Goal: Task Accomplishment & Management: Manage account settings

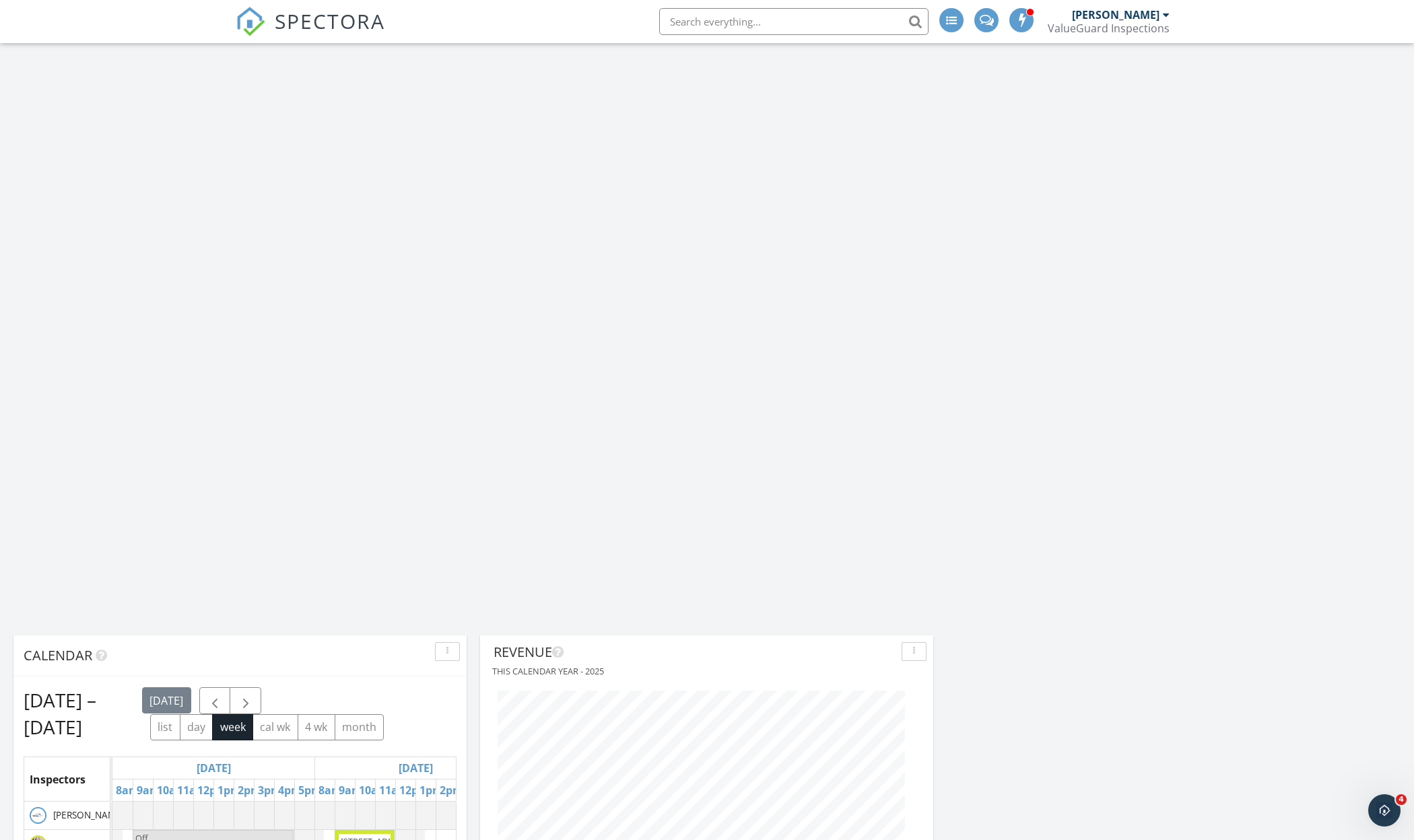
click at [754, 30] on input "text" at bounding box center [793, 21] width 269 height 27
type input "514 winner"
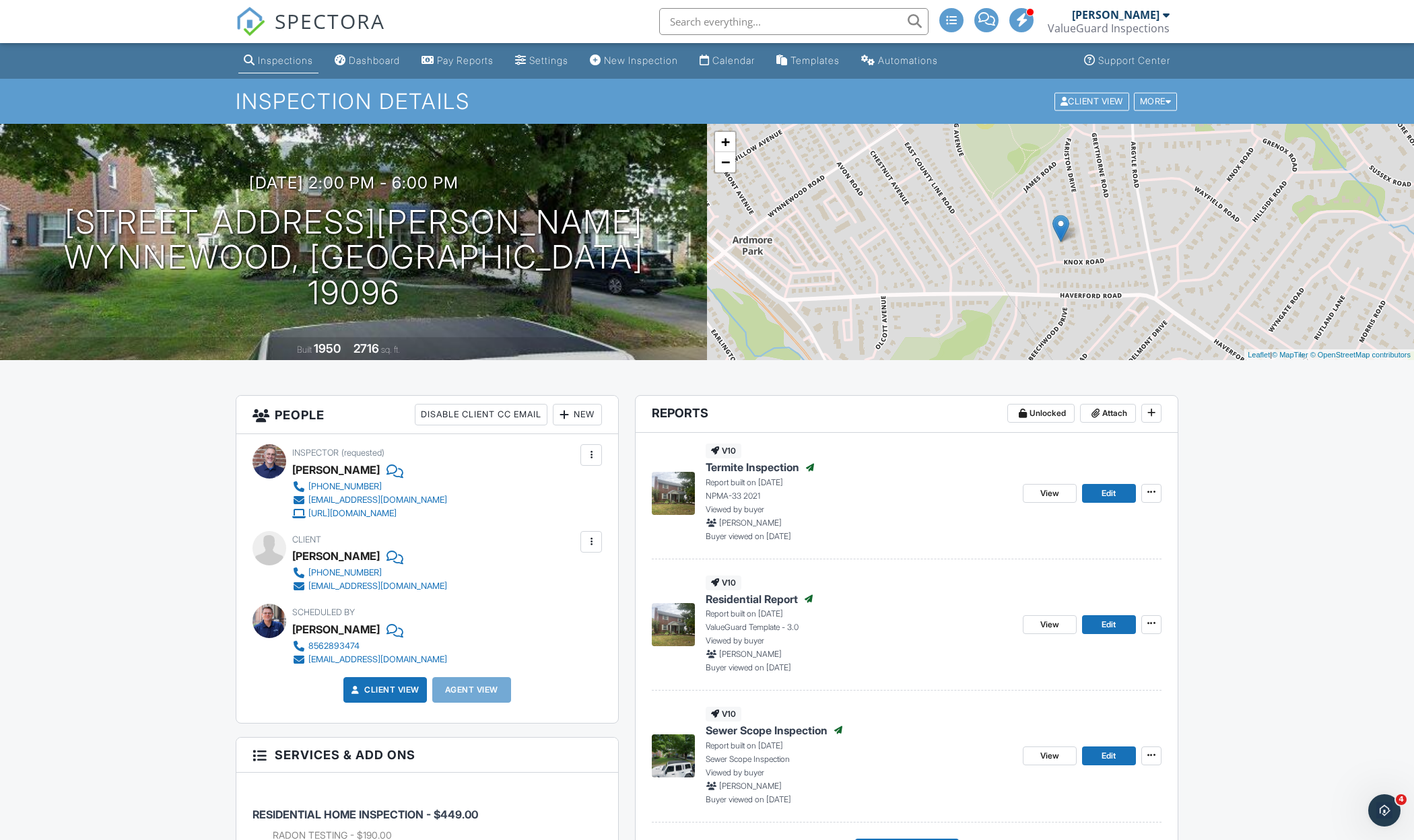
click at [326, 28] on span "SPECTORA" at bounding box center [330, 21] width 110 height 28
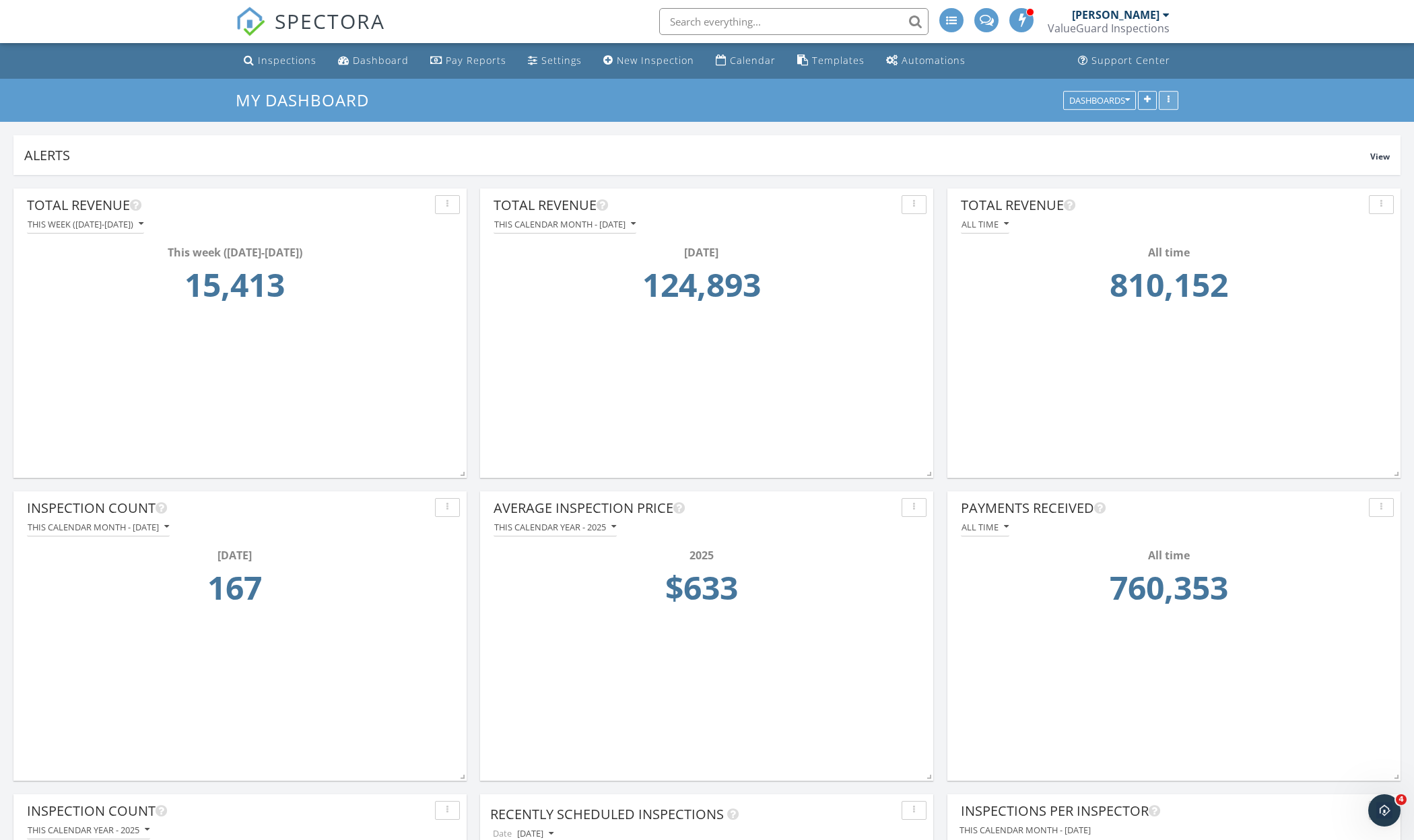
click at [1167, 101] on div "button" at bounding box center [1168, 100] width 13 height 9
click at [1218, 95] on div "My Dashboard Dashboards" at bounding box center [707, 100] width 1414 height 43
click at [276, 65] on div "Inspections" at bounding box center [287, 60] width 59 height 13
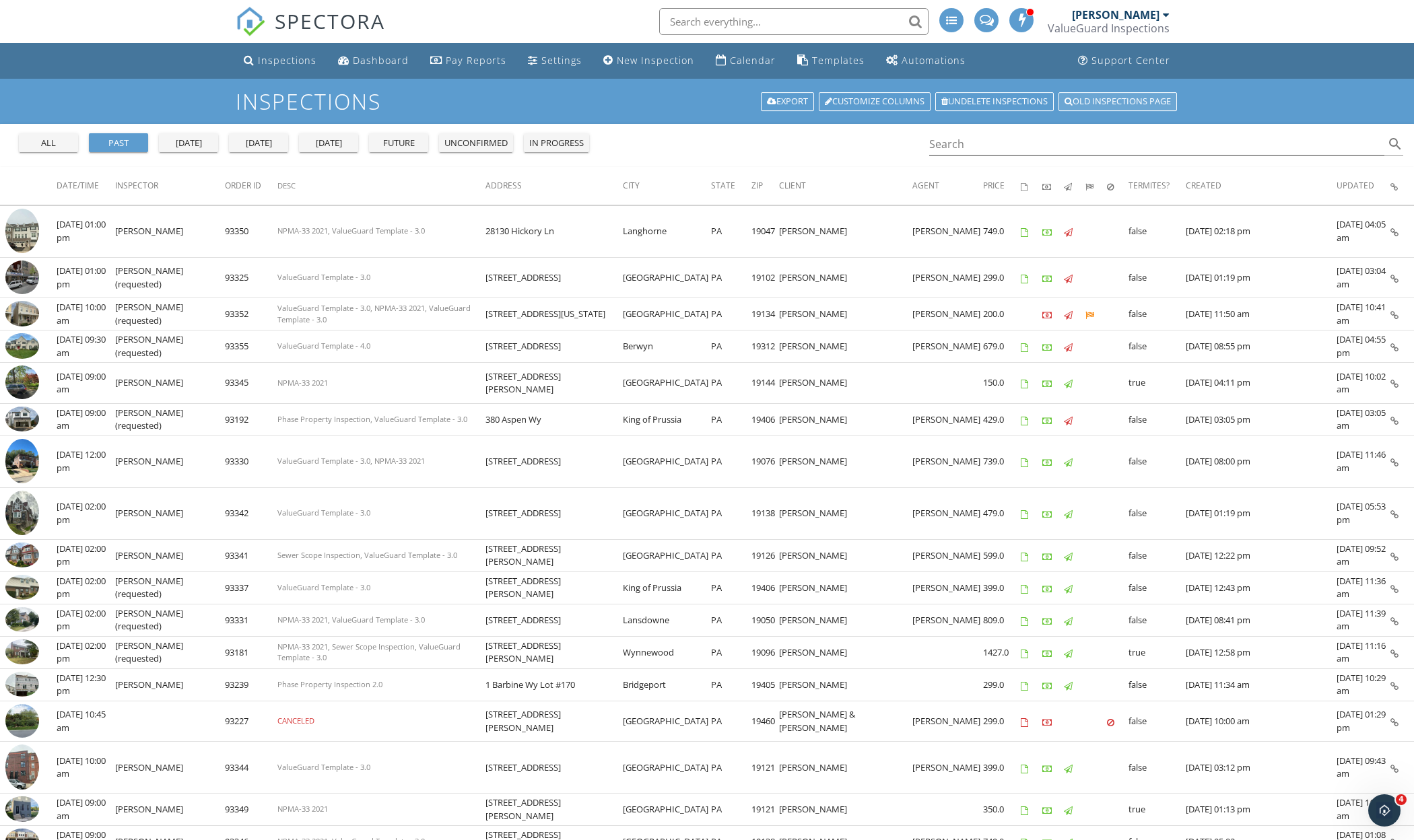
click at [1110, 101] on link "Old inspections page" at bounding box center [1117, 102] width 119 height 19
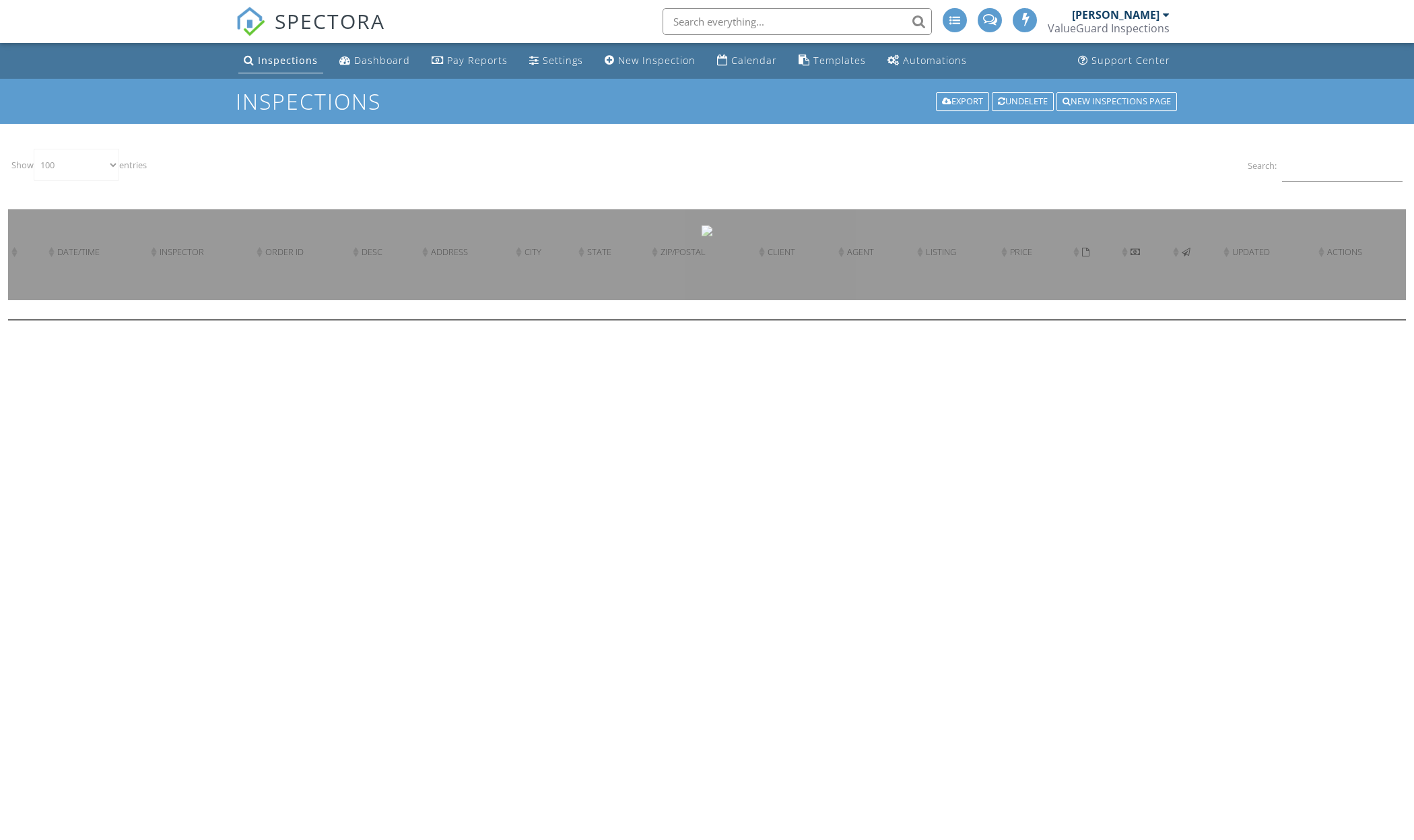
select select "100"
click at [1339, 173] on input "Search:" at bounding box center [1342, 165] width 121 height 33
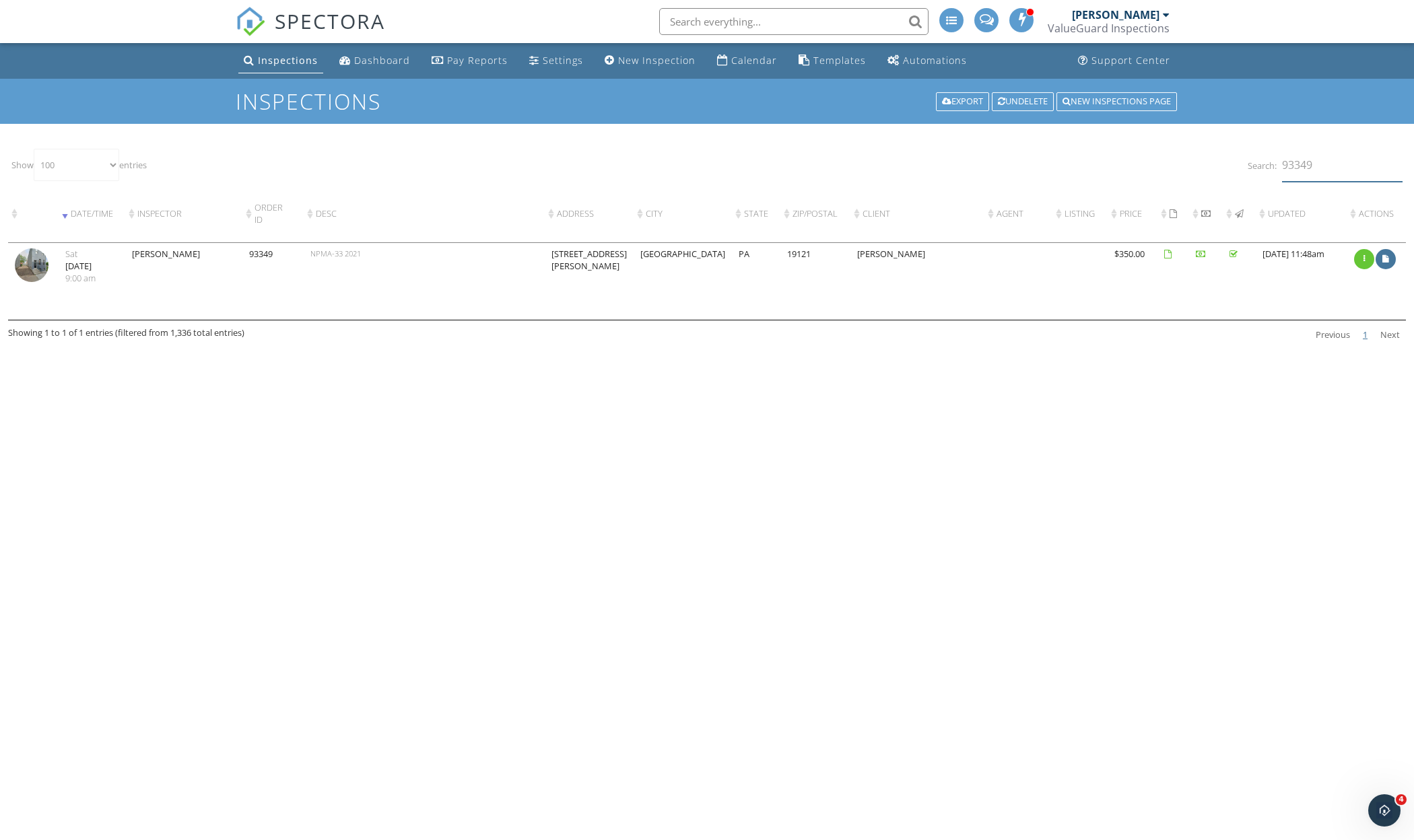
type input "93349"
click at [28, 282] on img at bounding box center [32, 265] width 34 height 34
click at [28, 287] on body "SPECTORA Chase Millard ValueGuard Inspections Role: Inspector Change Role Dashb…" at bounding box center [707, 414] width 1414 height 829
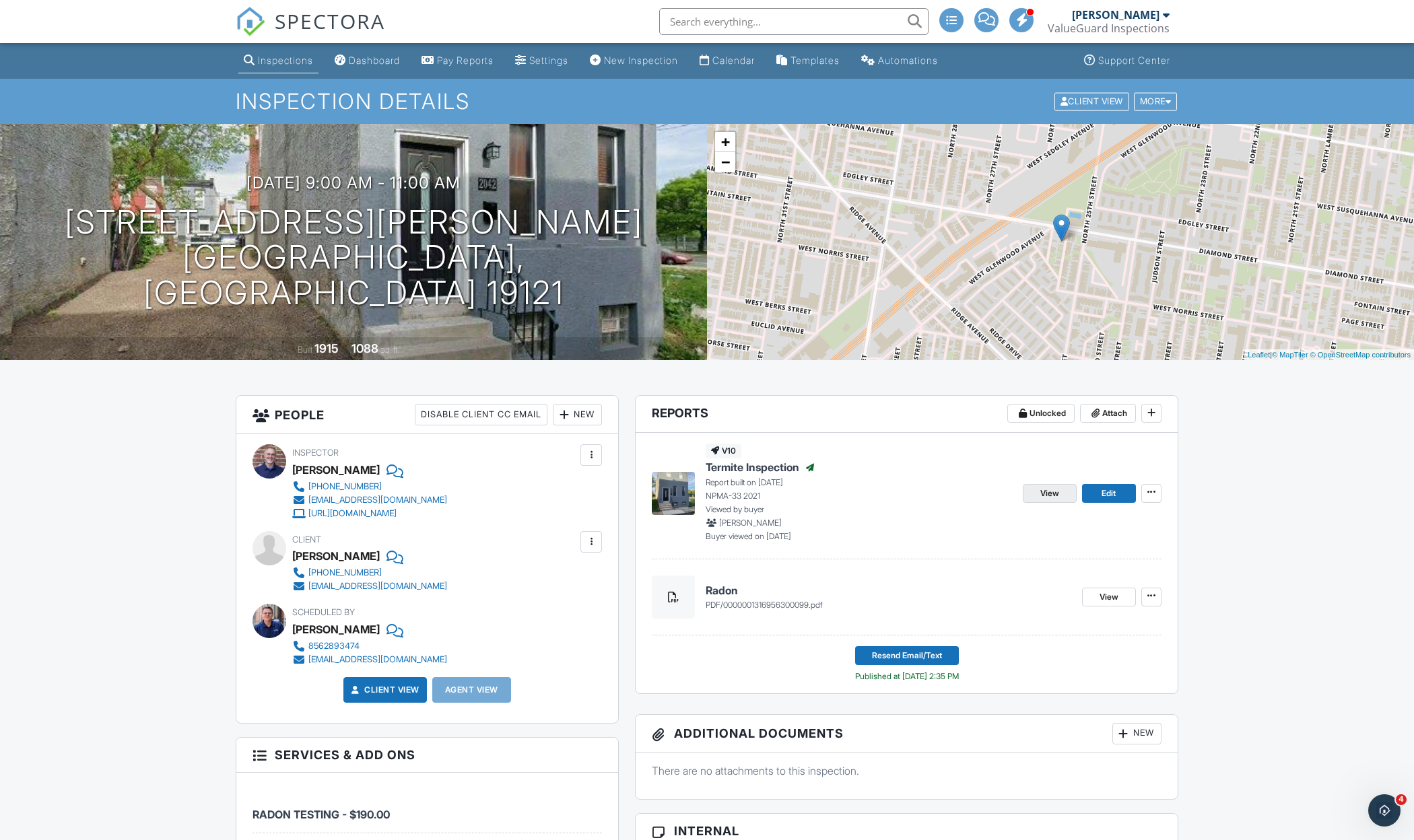
click at [1034, 496] on link "View" at bounding box center [1050, 493] width 54 height 19
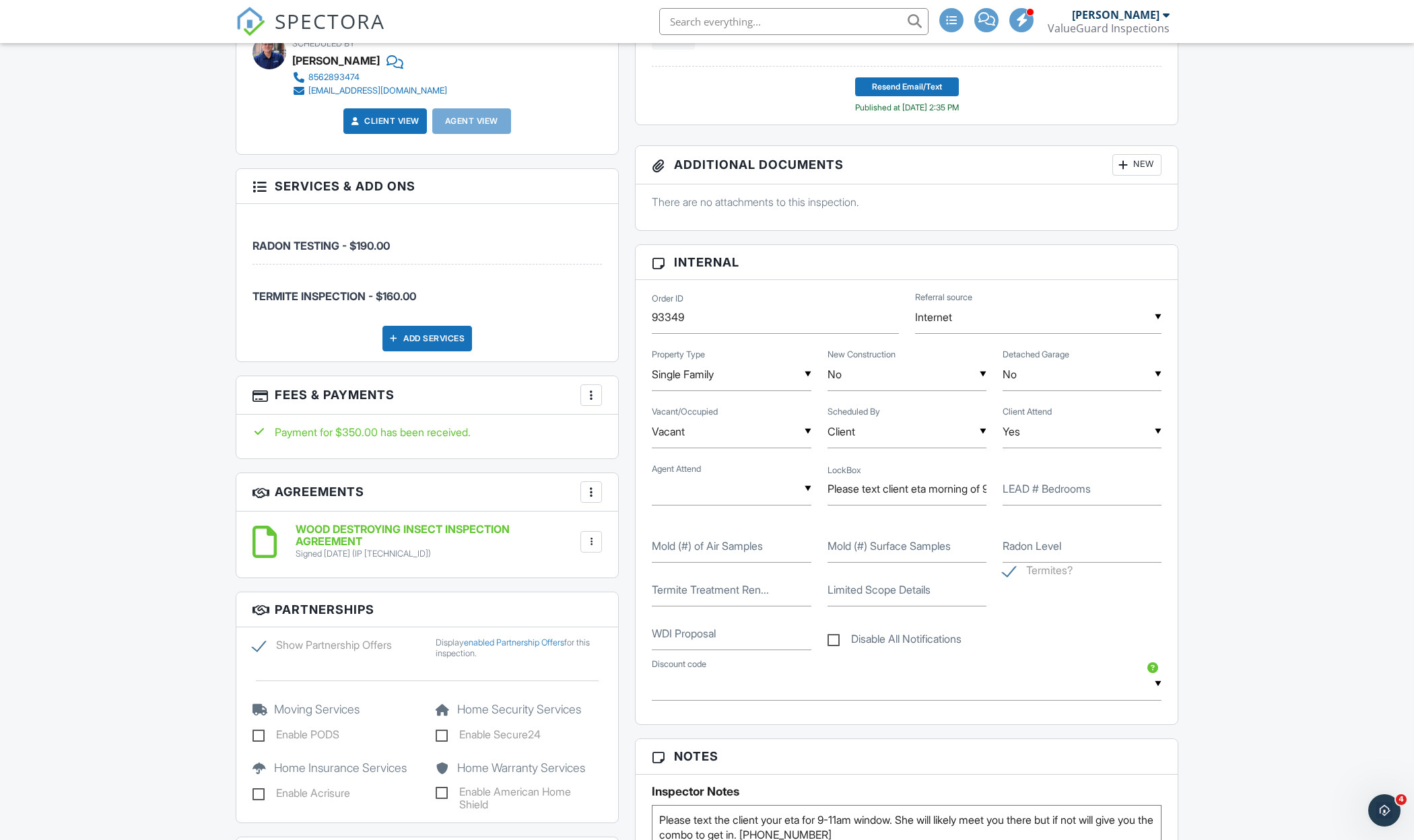
scroll to position [594, 0]
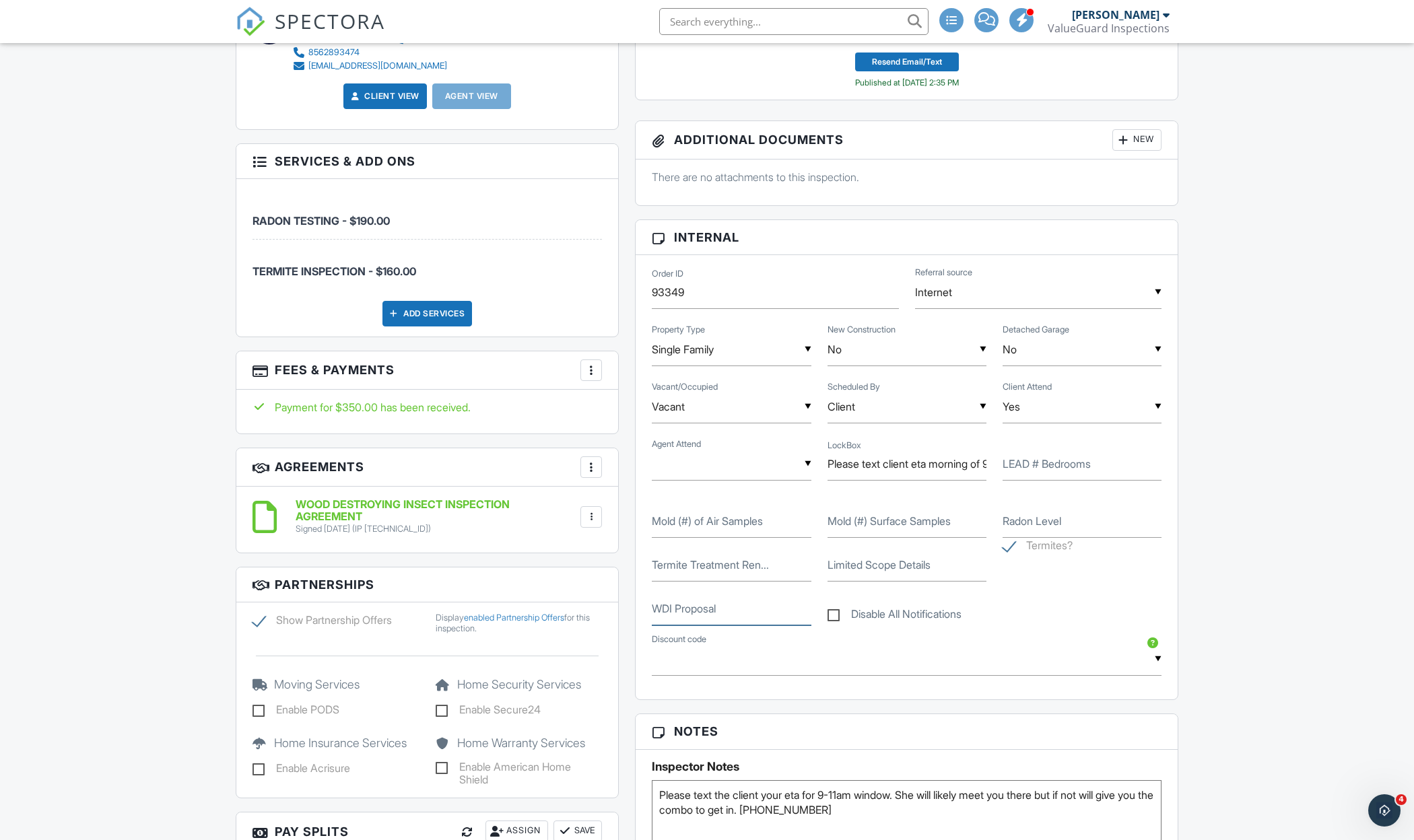
click at [699, 616] on input "WDI Proposal" at bounding box center [731, 608] width 159 height 33
paste input "https://betterproposals.io/proposal/index.php?ProposalID=2Xu-gSOPh08glkalVl2p7m…"
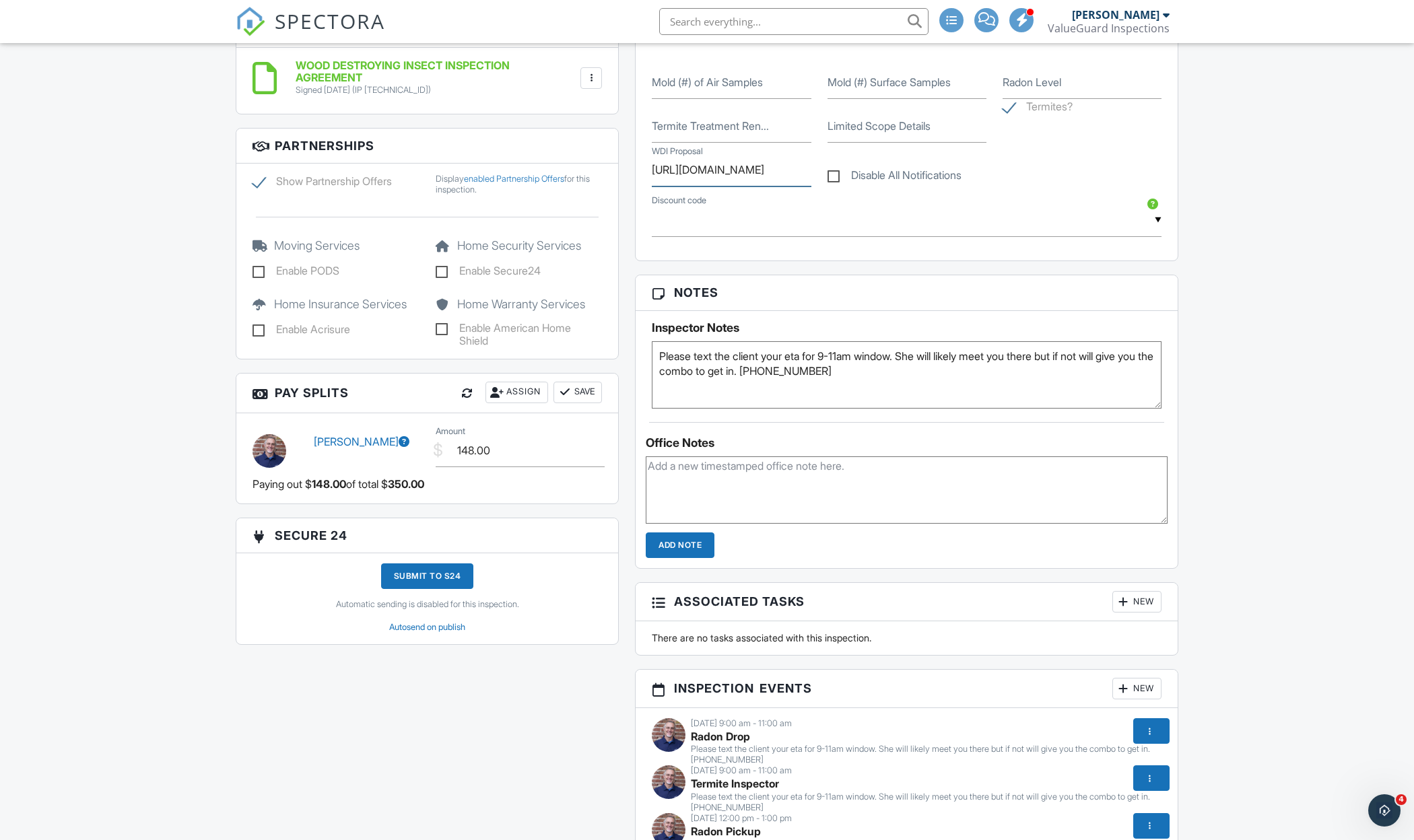
scroll to position [1103, 0]
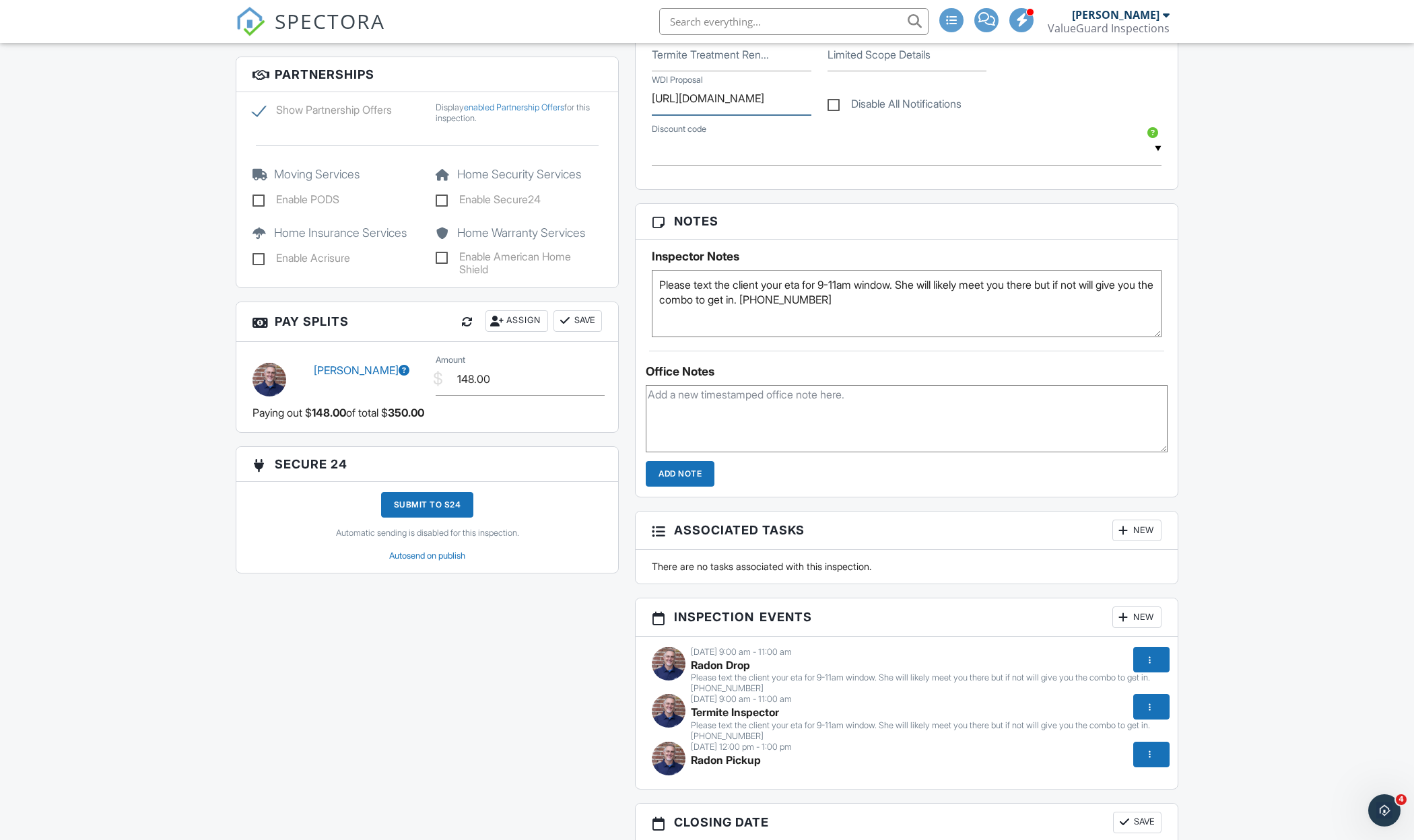
type input "https://betterproposals.io/proposal/index.php?ProposalID=2Xu-gSOPh08glkalVl2p7m…"
click at [778, 407] on textarea at bounding box center [906, 418] width 522 height 67
paste textarea "https://betterproposals.io/proposal/index.php?ProposalID=2Xu-gSOPh08glkalVl2p7m…"
type textarea "https://betterproposals.io/proposal/index.php?ProposalID=2Xu-gSOPh08glkalVl2p7m…"
click at [696, 478] on input "Add Note" at bounding box center [679, 474] width 69 height 25
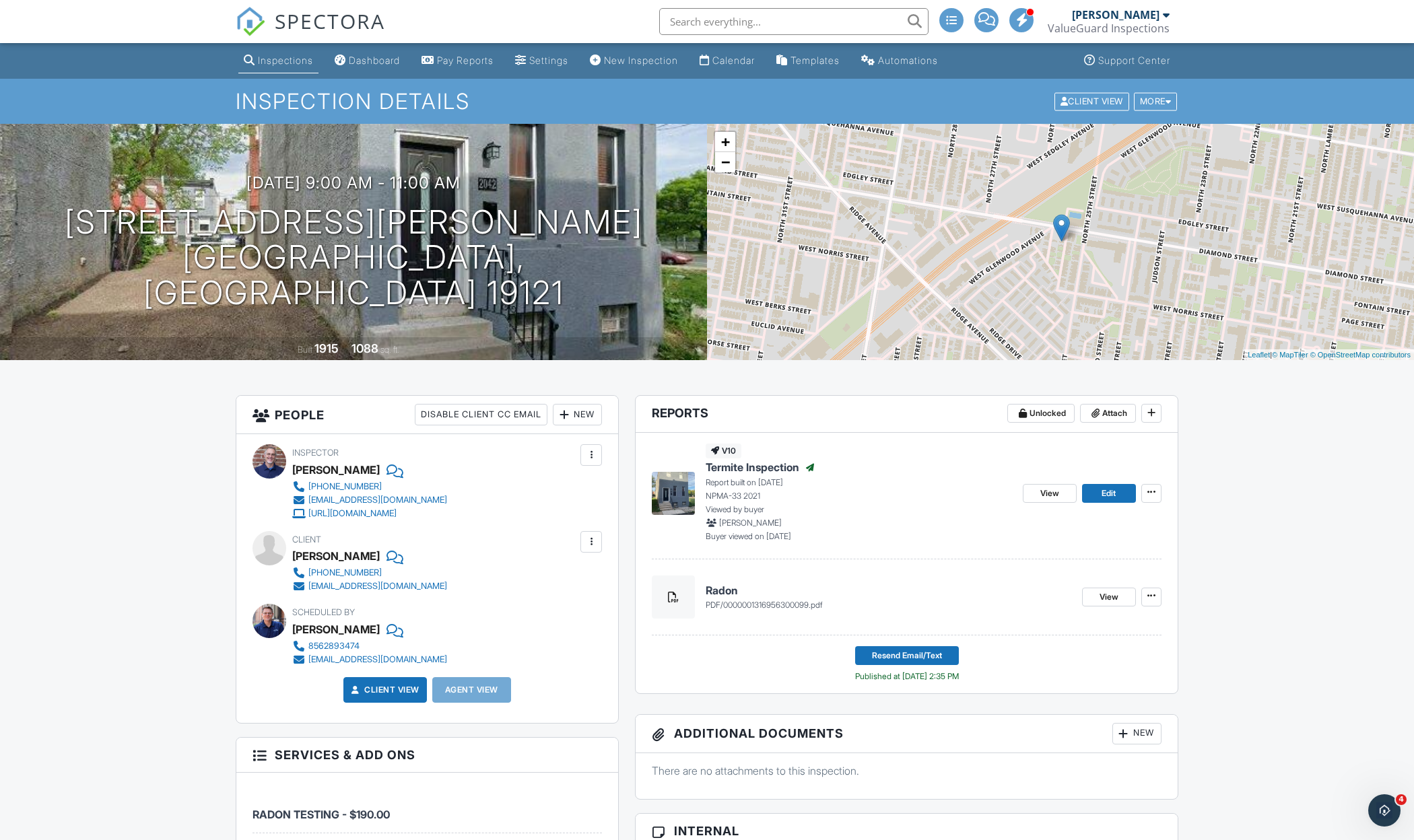
scroll to position [0, 0]
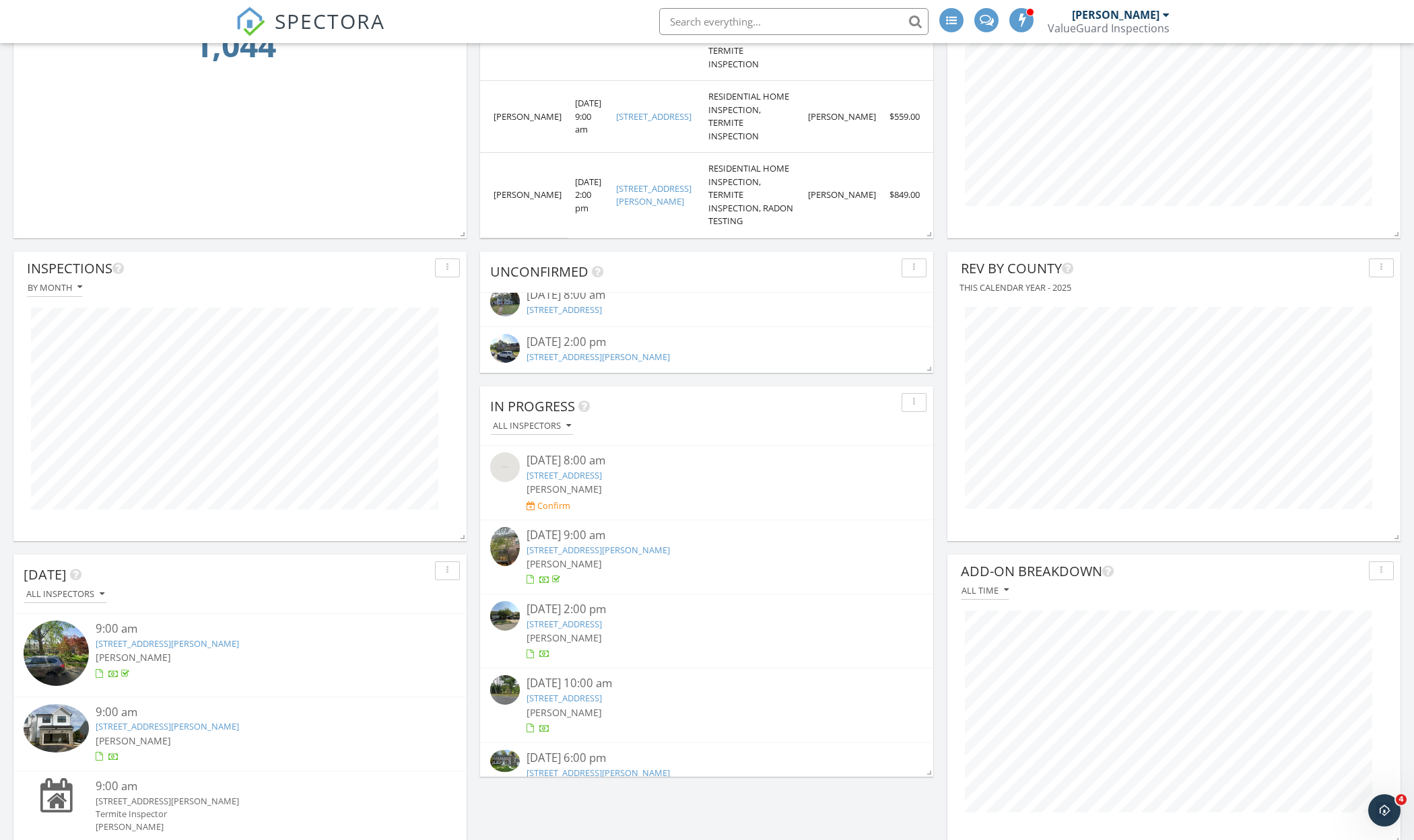
click at [612, 344] on div "10/01/25 2:00 pm" at bounding box center [706, 342] width 361 height 17
click at [606, 342] on div "10/01/25 2:00 pm" at bounding box center [706, 342] width 361 height 17
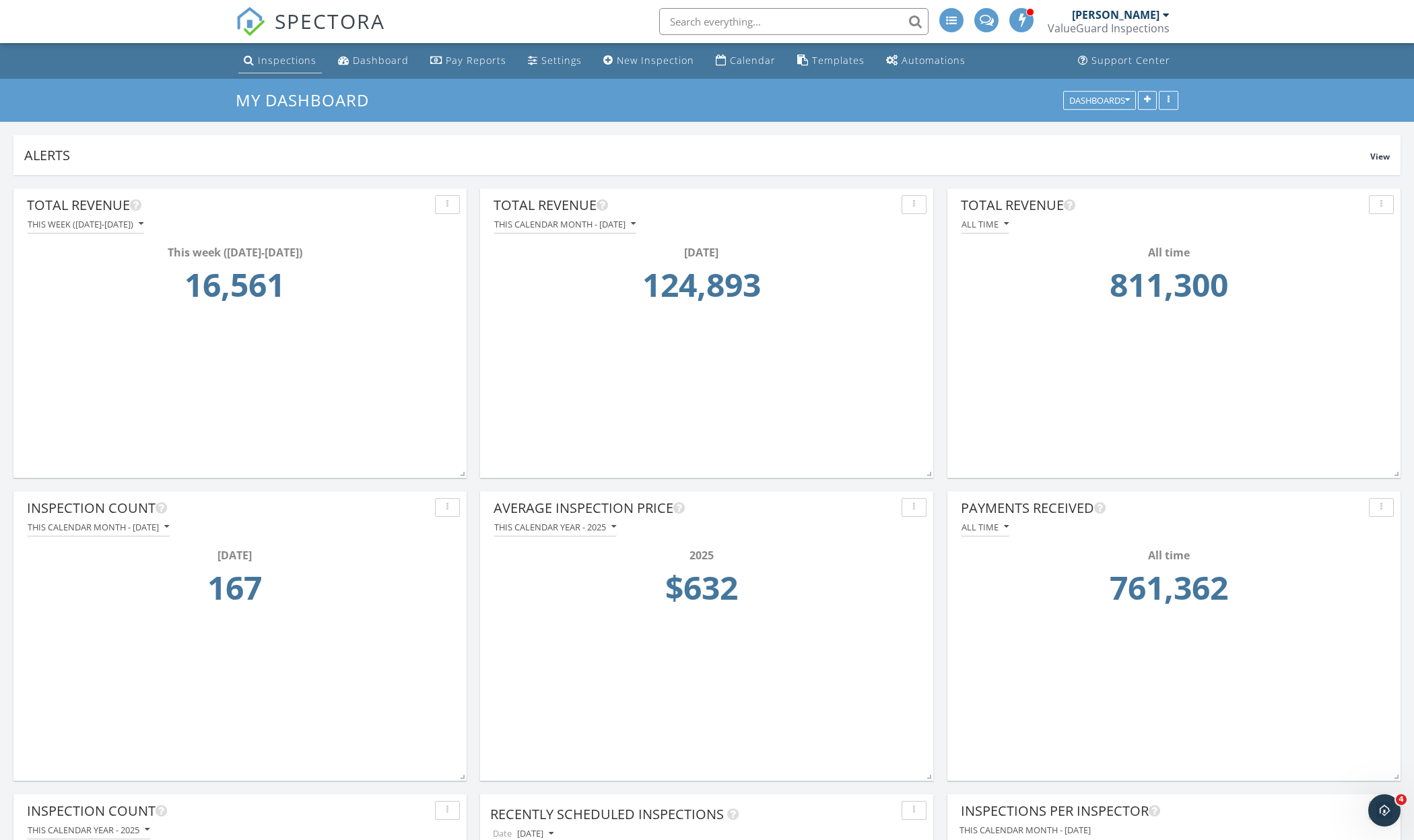
click at [303, 58] on div "Inspections" at bounding box center [287, 60] width 59 height 13
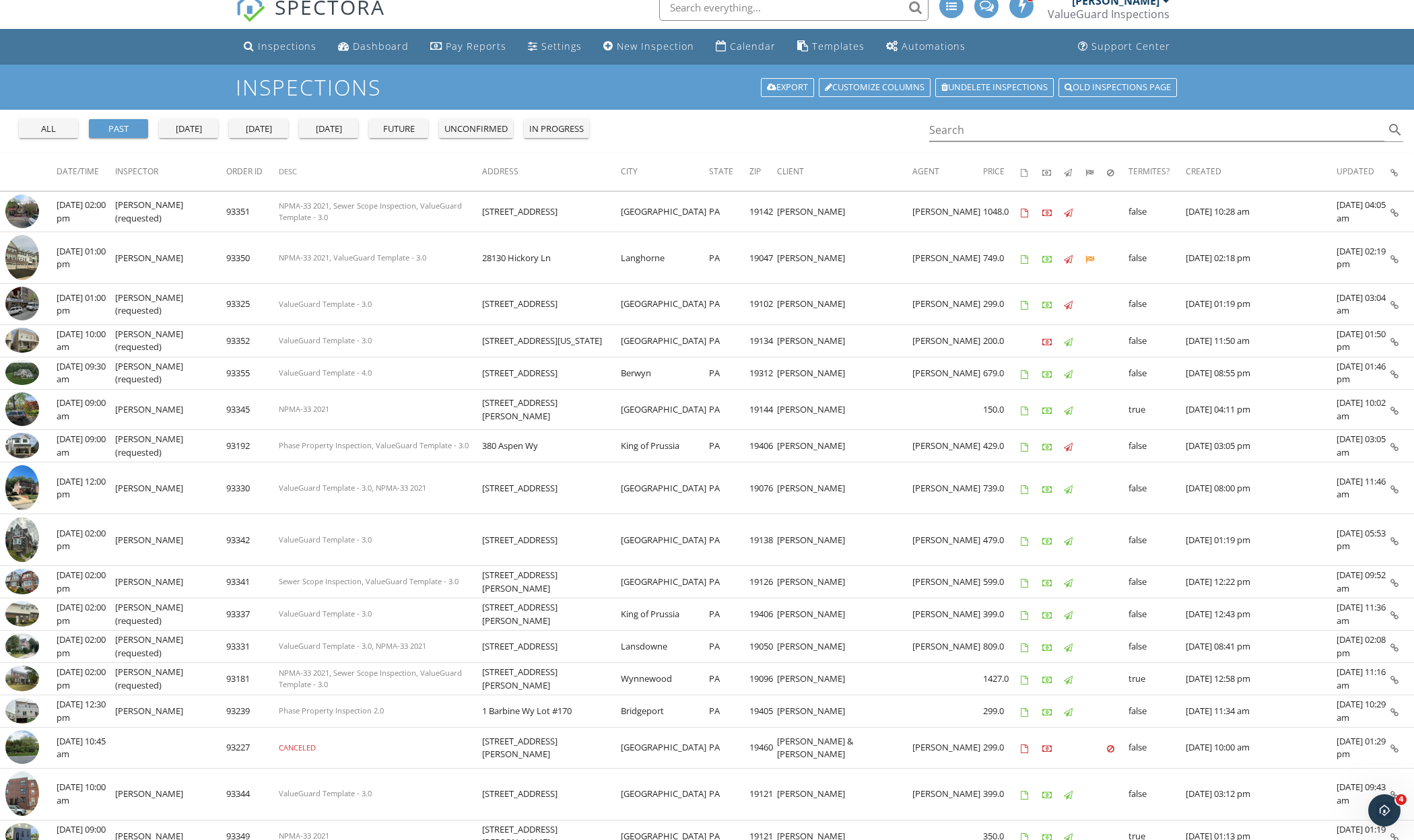
scroll to position [9, 0]
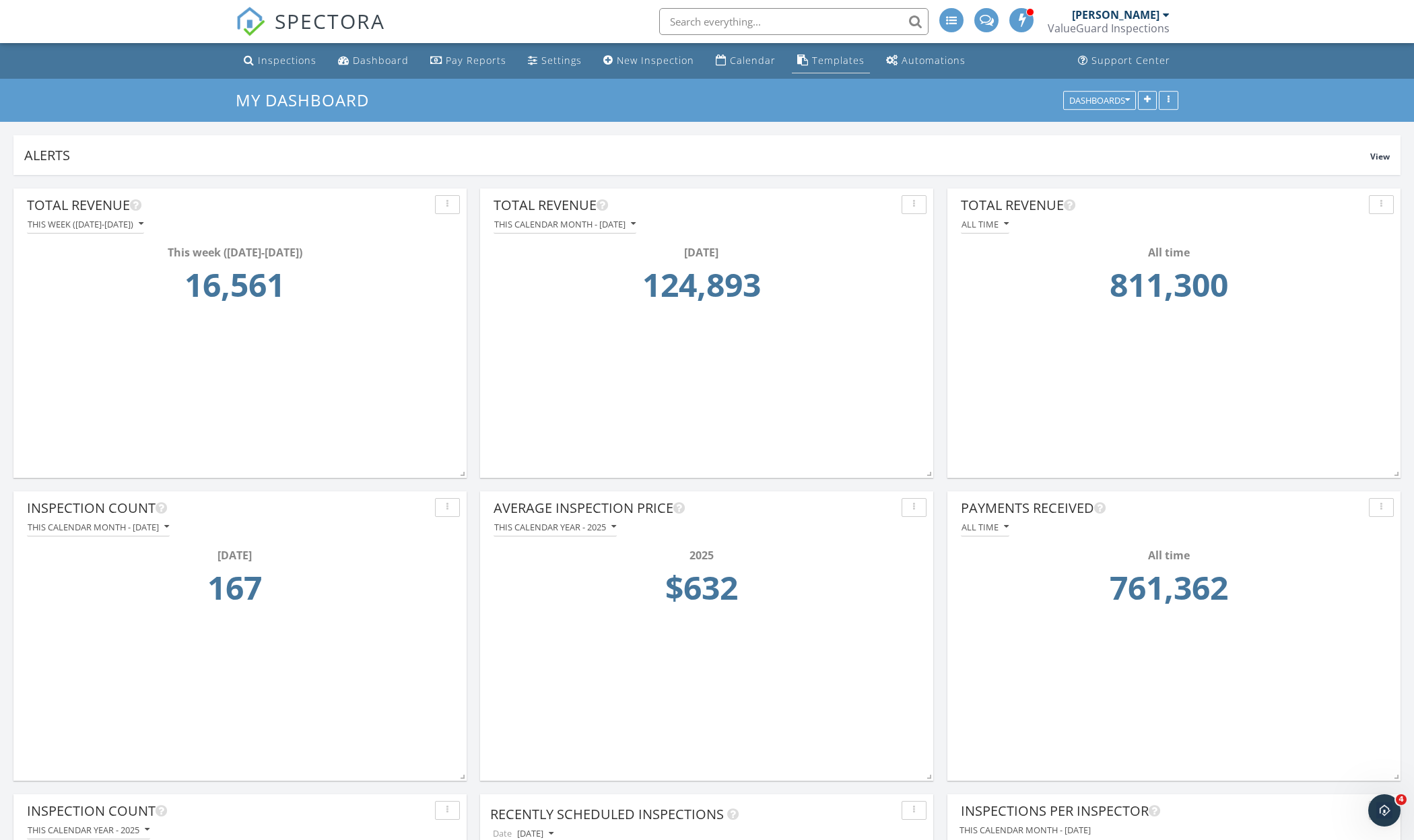
click at [828, 65] on div "Templates" at bounding box center [838, 60] width 52 height 13
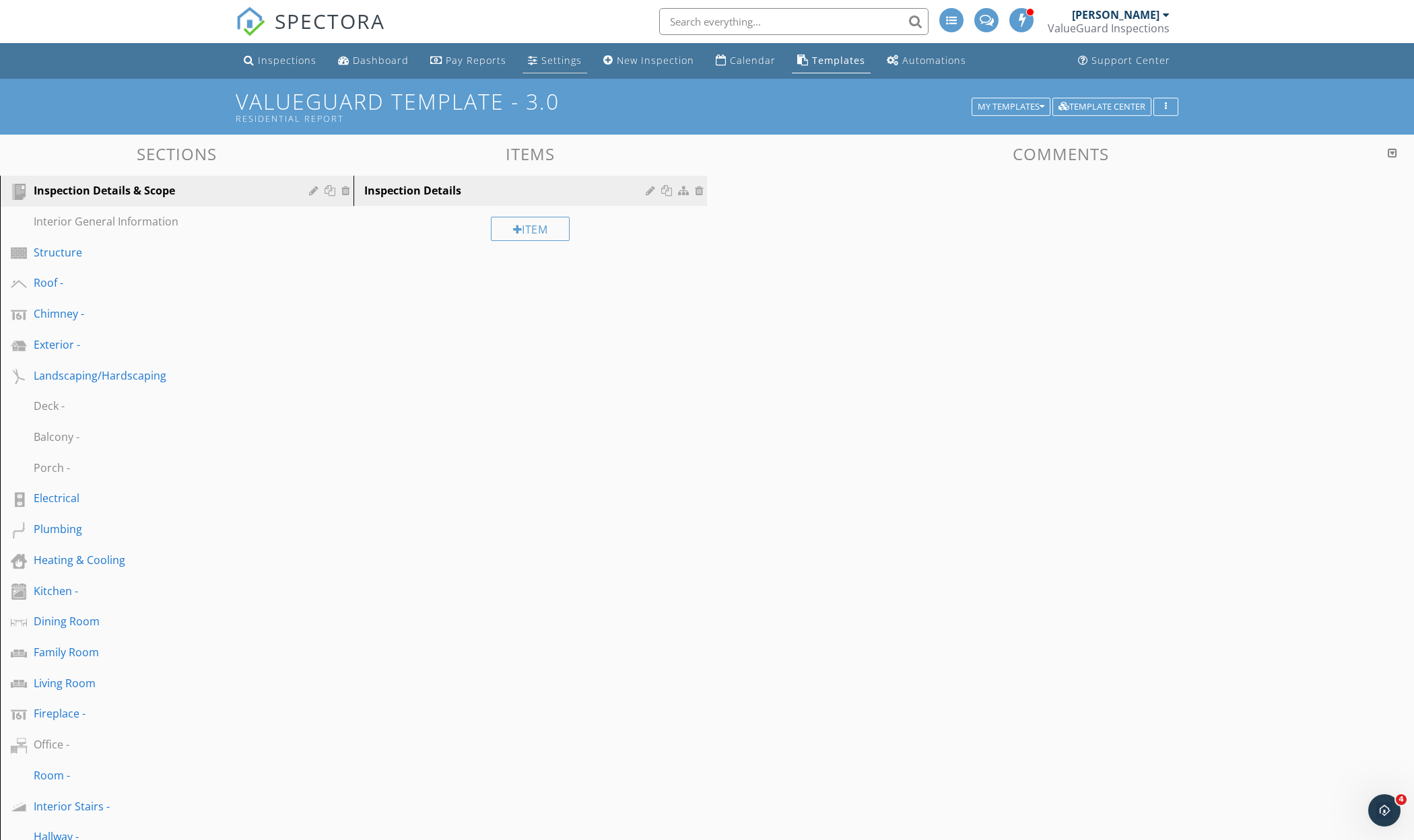
click at [578, 65] on link "Settings" at bounding box center [555, 61] width 65 height 25
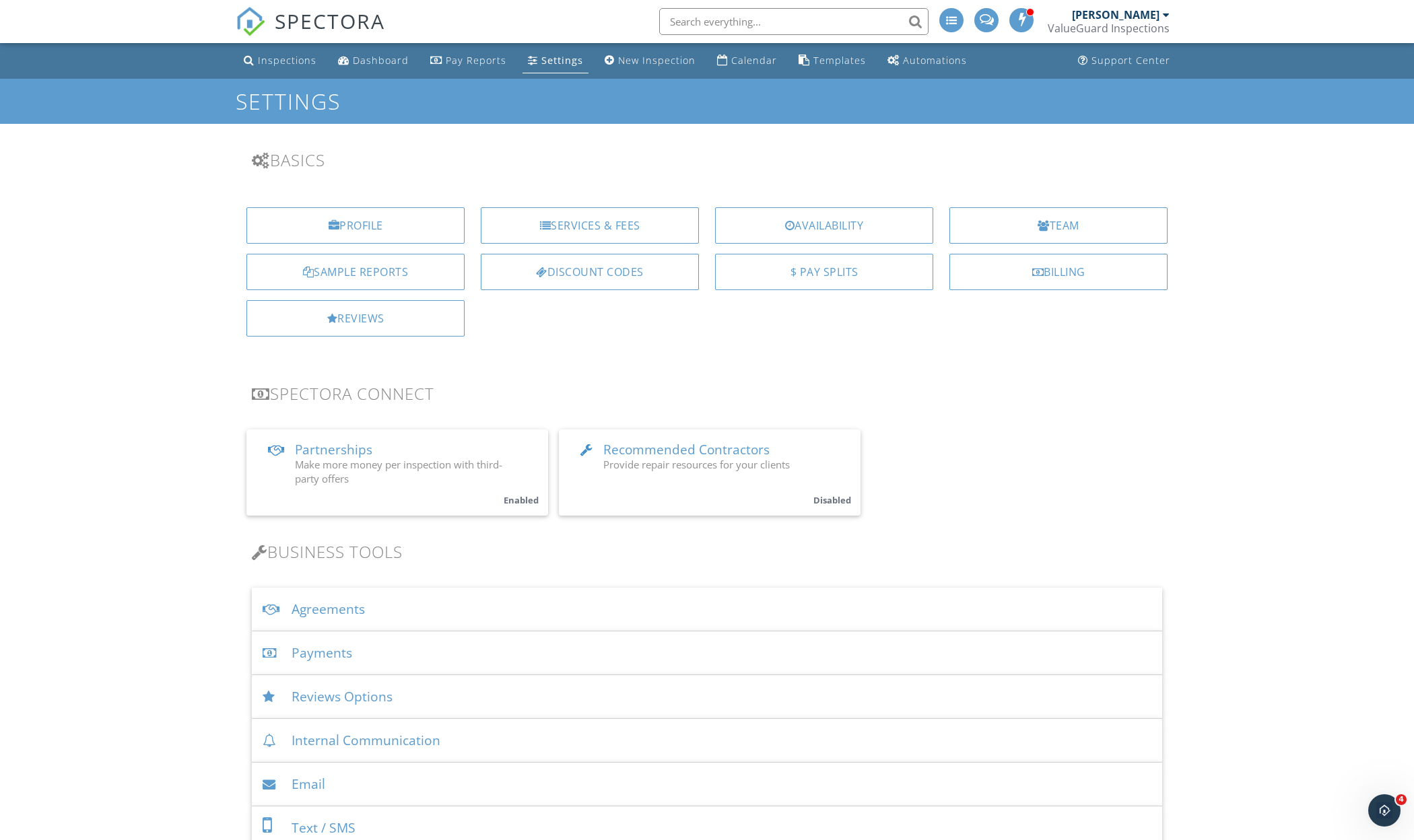
click at [541, 63] on div "Settings" at bounding box center [562, 60] width 42 height 13
click at [734, 62] on div "Calendar" at bounding box center [754, 60] width 46 height 13
click at [734, 68] on link "Calendar" at bounding box center [747, 61] width 71 height 25
click at [583, 232] on div "Services & Fees" at bounding box center [590, 225] width 218 height 36
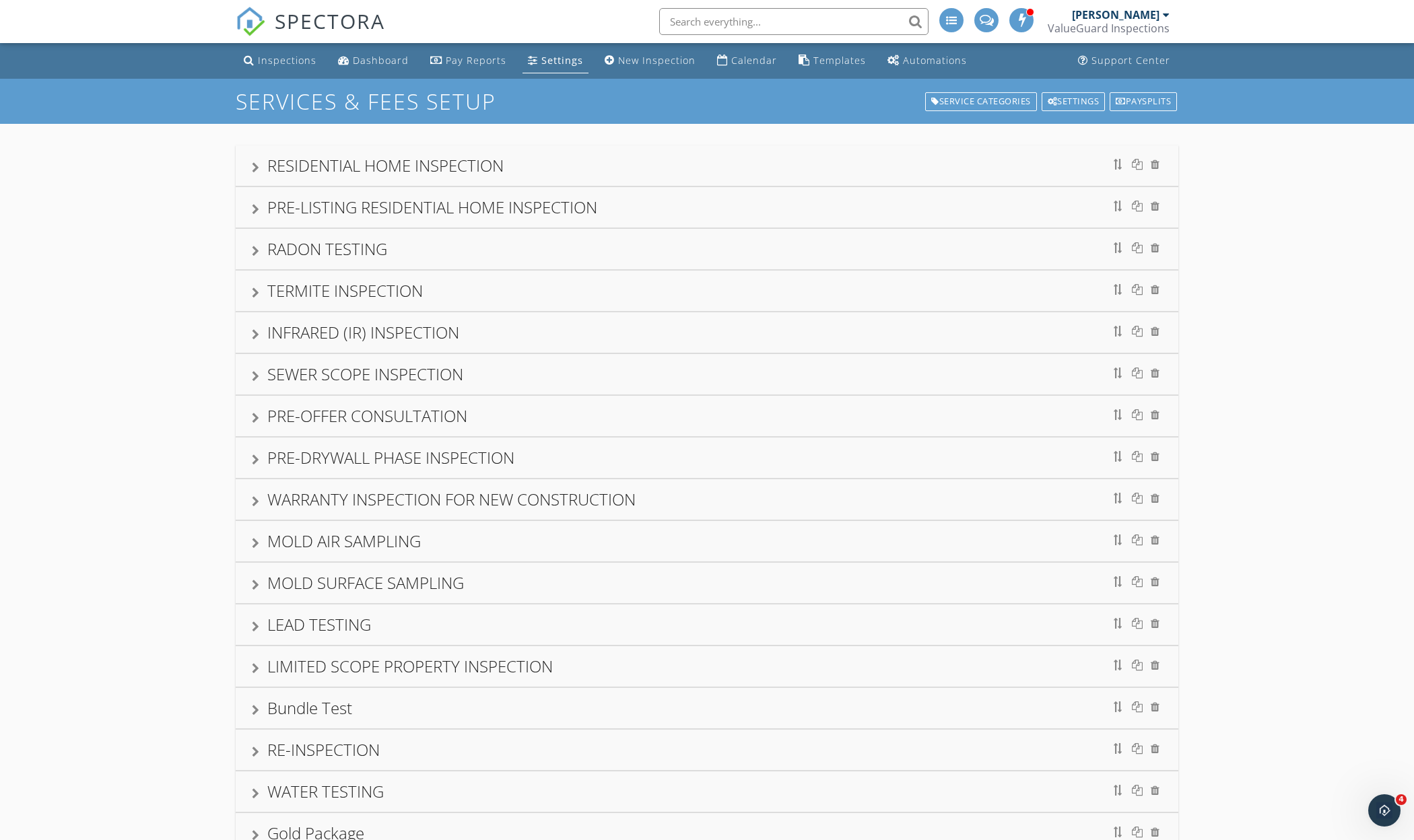
click at [392, 165] on div "RESIDENTIAL HOME INSPECTION" at bounding box center [385, 164] width 237 height 22
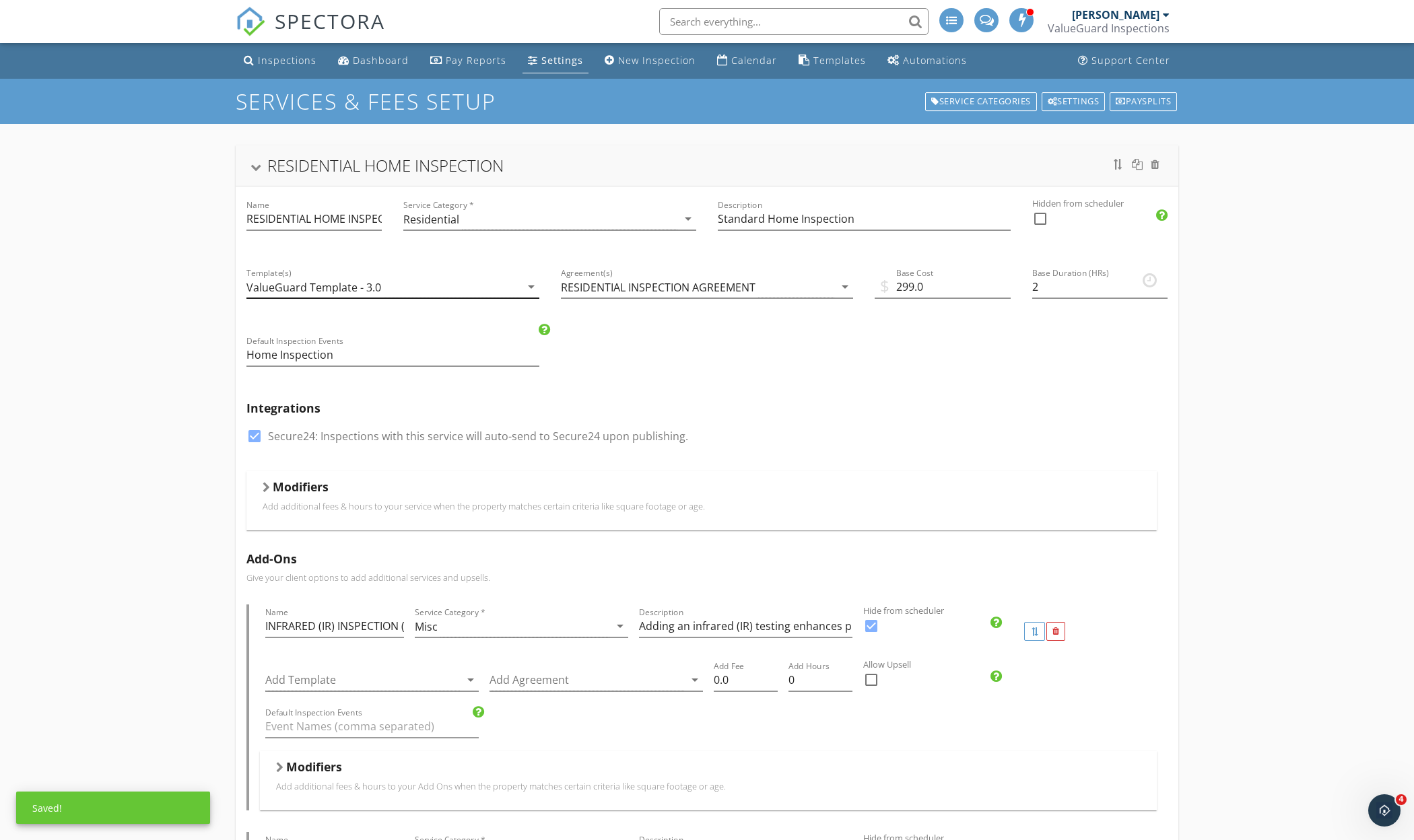
click at [354, 285] on div "ValueGuard Template - 3.0" at bounding box center [314, 287] width 135 height 12
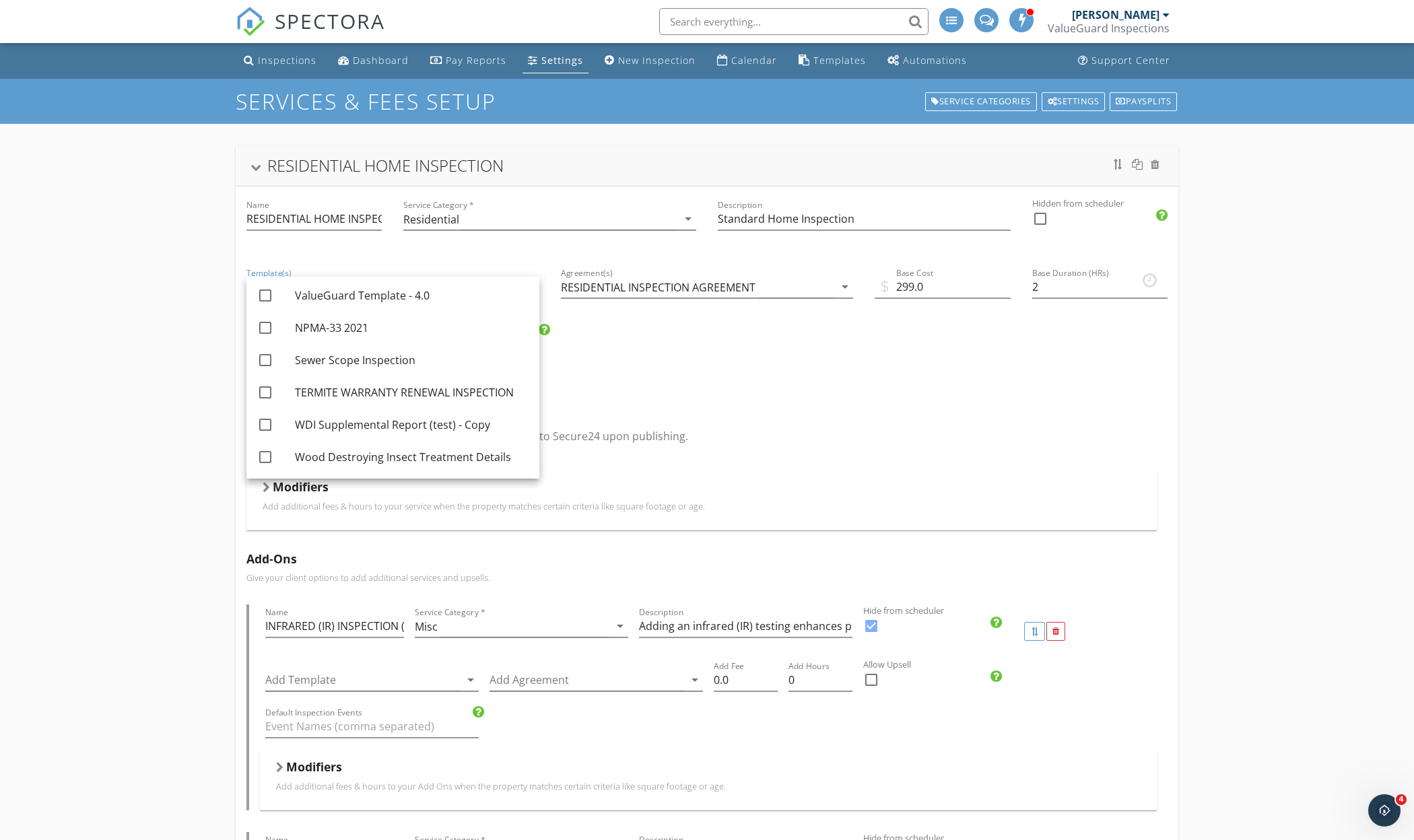
scroll to position [229, 0]
click at [348, 300] on div "ValueGuard Template - 4.0" at bounding box center [411, 295] width 234 height 16
checkbox input "true"
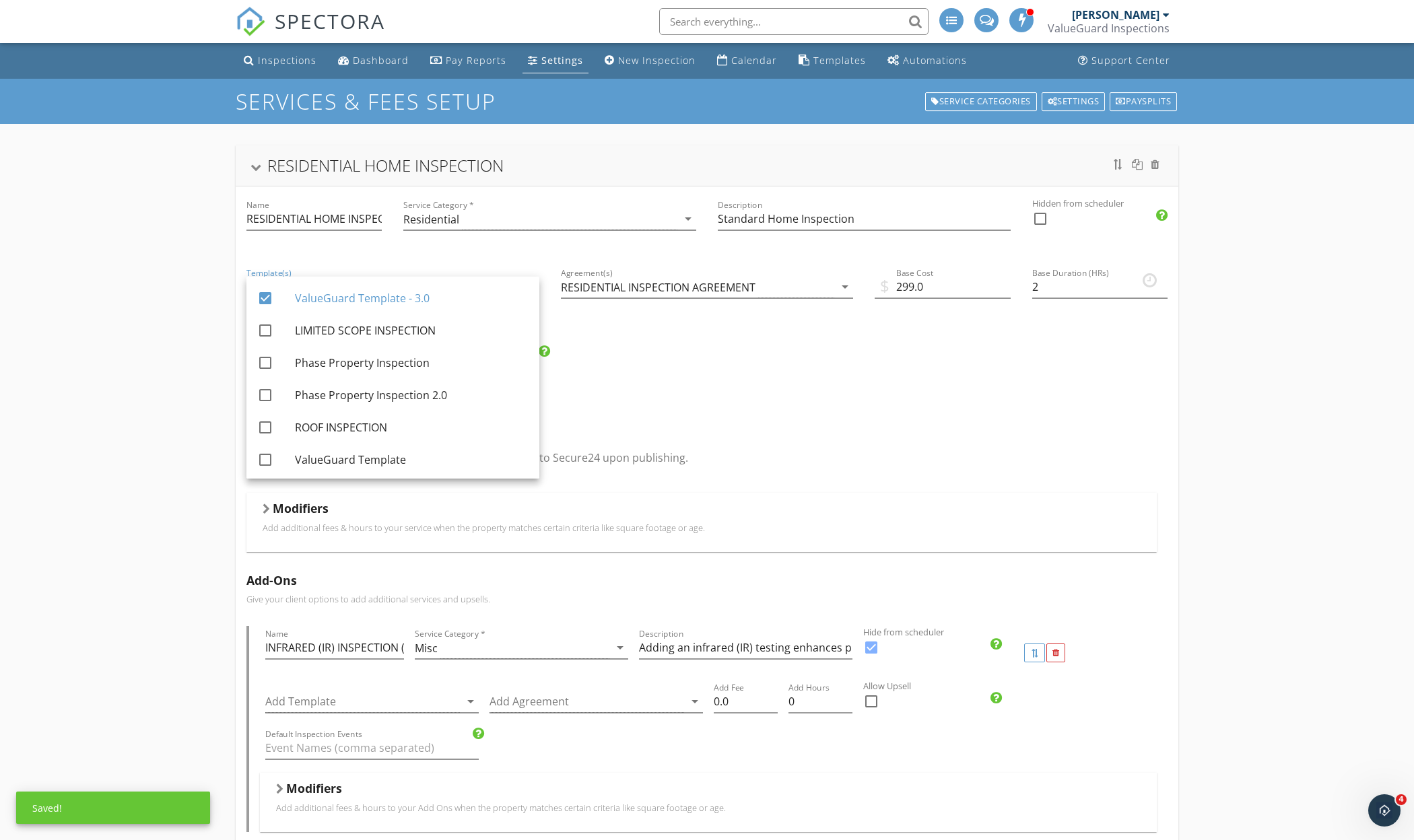
scroll to position [0, 0]
click at [348, 300] on div "ValueGuard Template - 3.0" at bounding box center [411, 298] width 234 height 16
checkbox input "false"
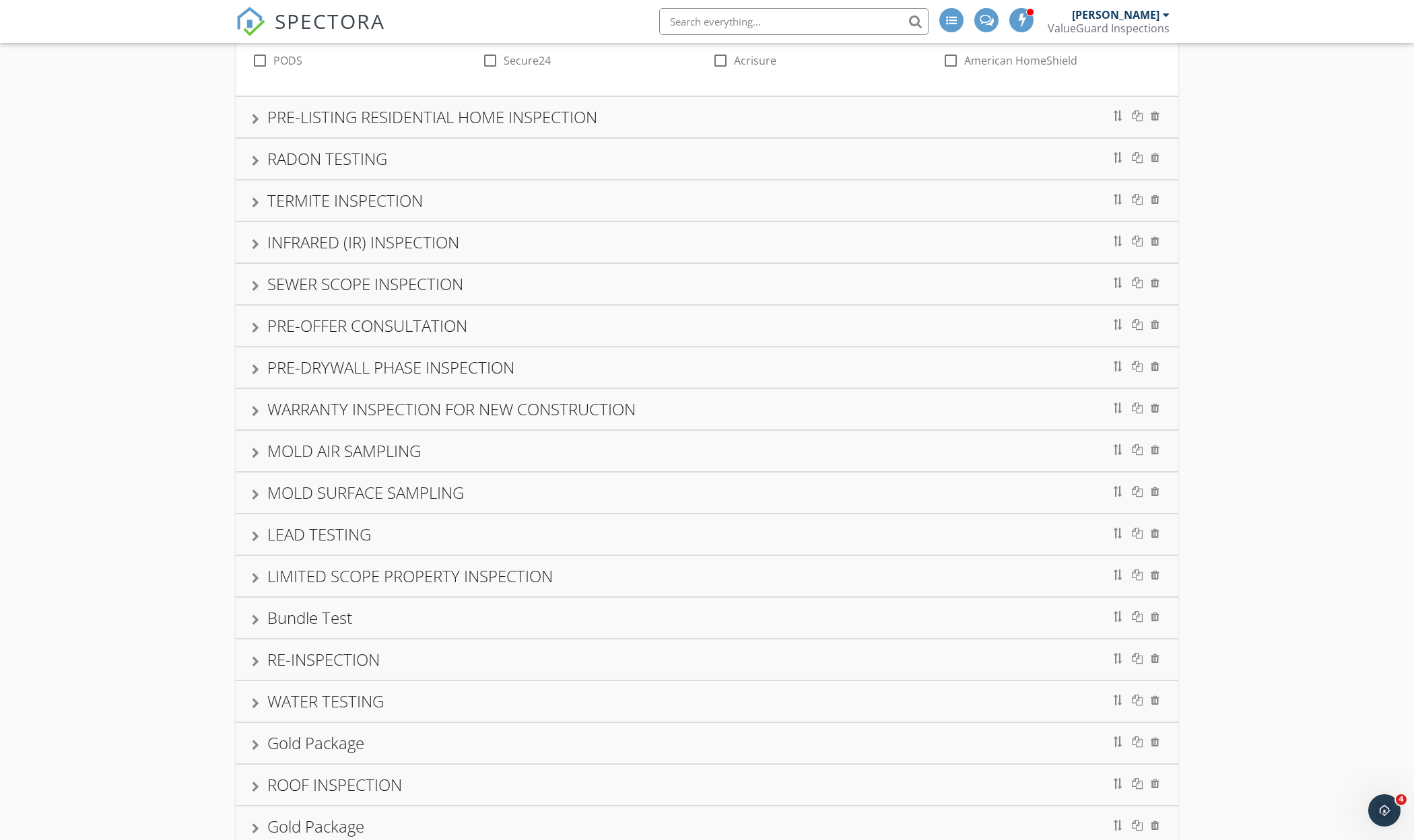
scroll to position [3629, 0]
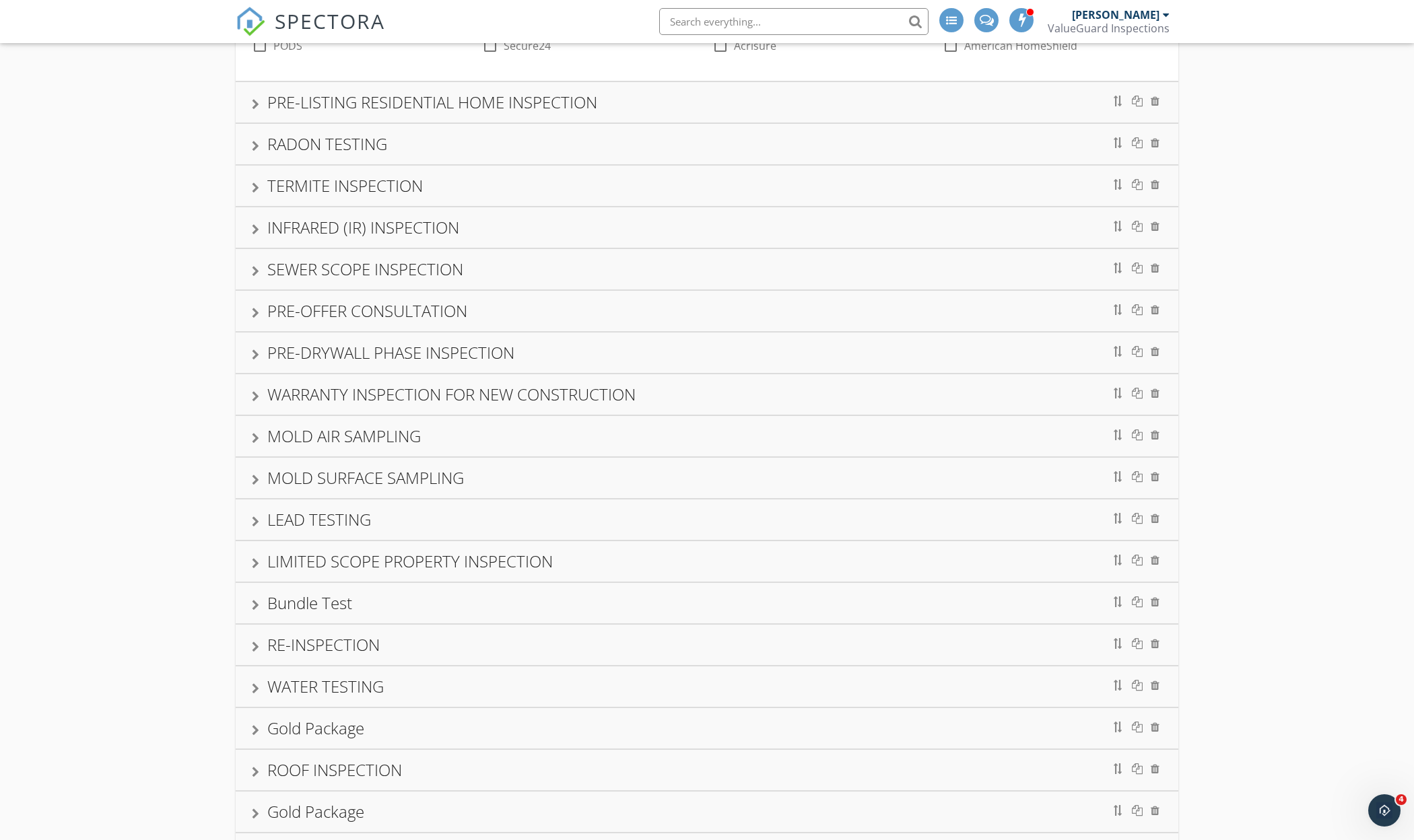
click at [297, 359] on div "PRE-DRYWALL PHASE INSPECTION" at bounding box center [391, 352] width 247 height 22
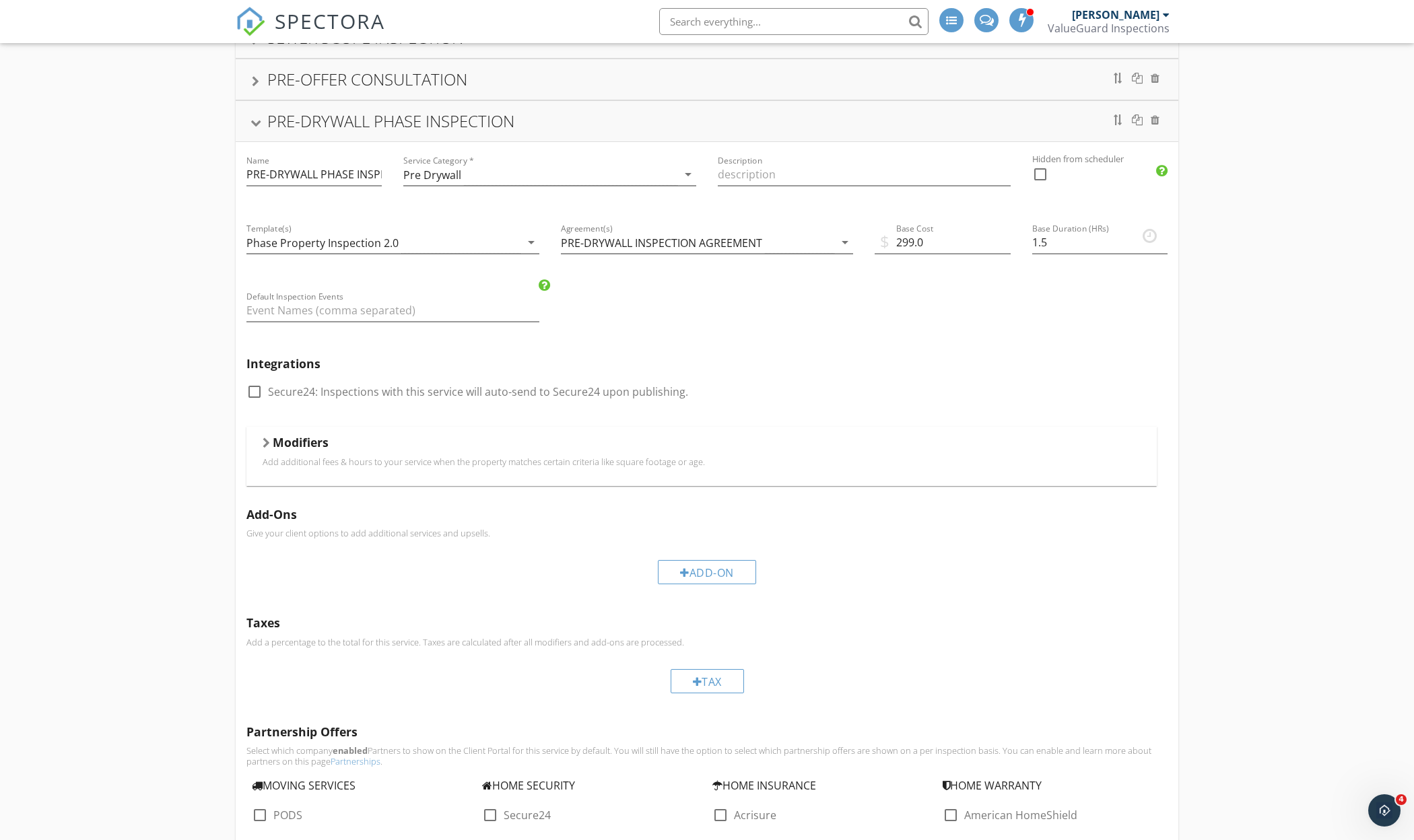
scroll to position [334, 0]
click at [338, 249] on div "Phase Property Inspection 2.0" at bounding box center [322, 245] width 152 height 12
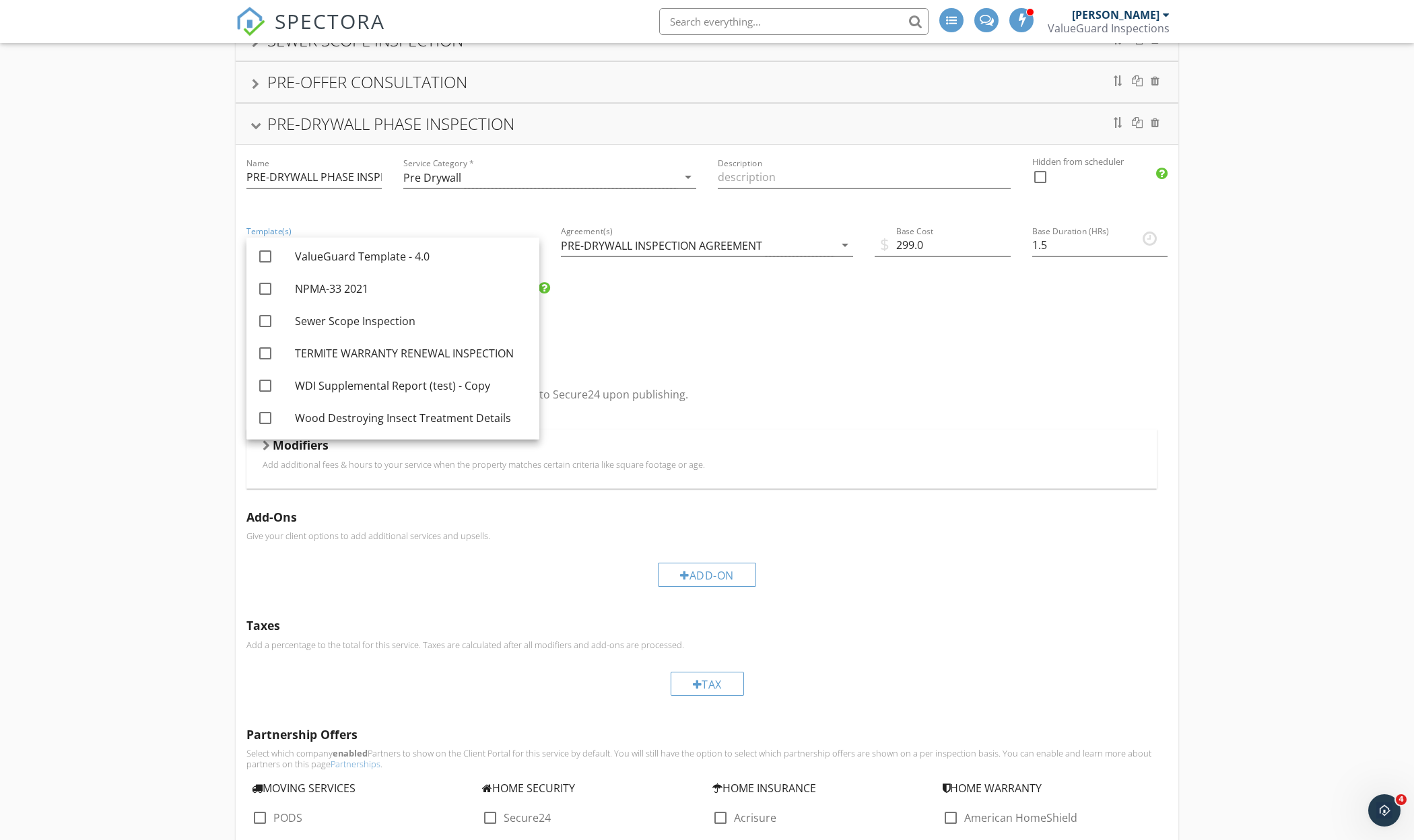
scroll to position [229, 0]
click at [160, 365] on div "RESIDENTIAL HOME INSPECTION Name RESIDENTIAL HOME INSPECTION Service Category *…" at bounding box center [707, 757] width 1414 height 1933
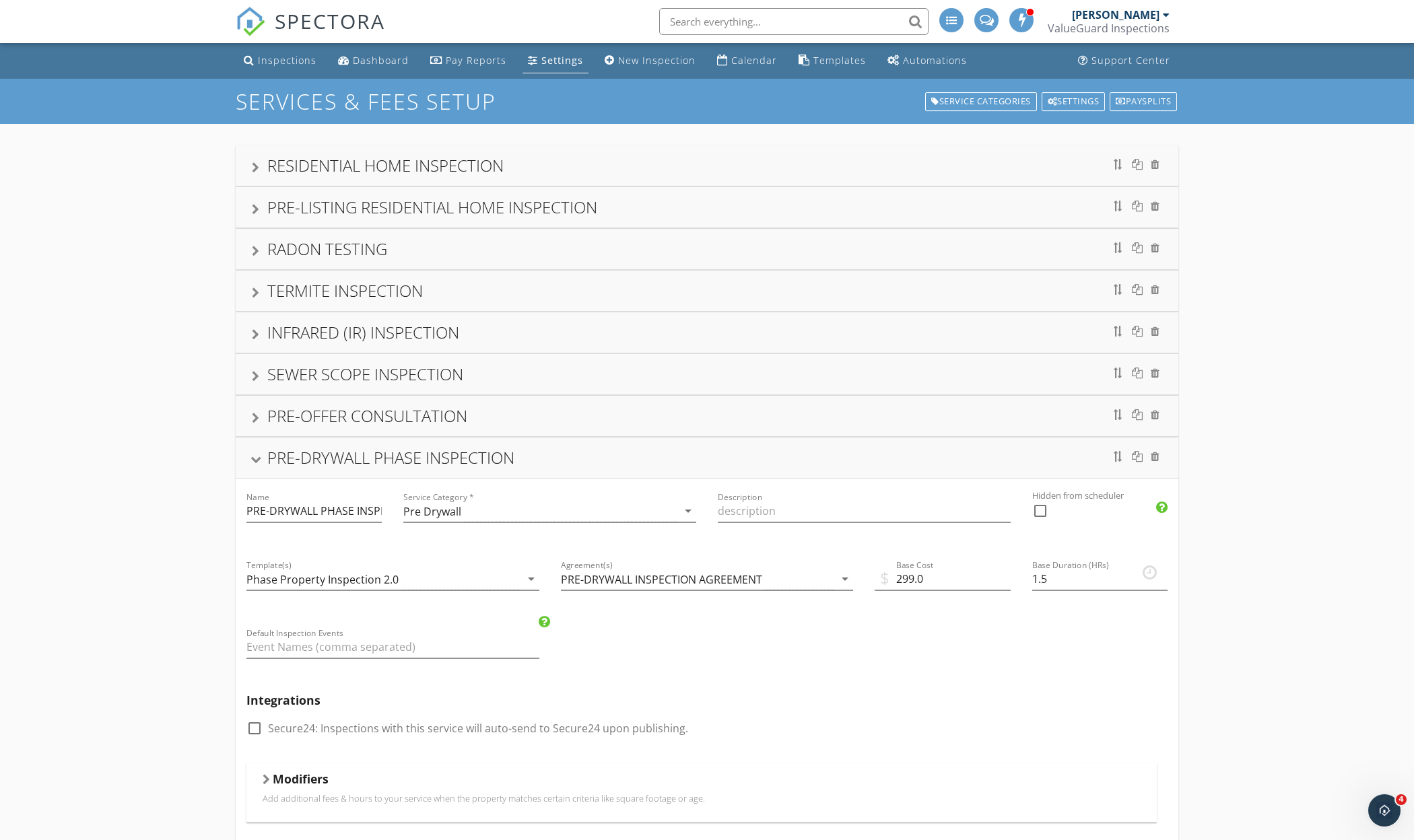
scroll to position [0, 0]
click at [254, 463] on div at bounding box center [256, 460] width 11 height 7
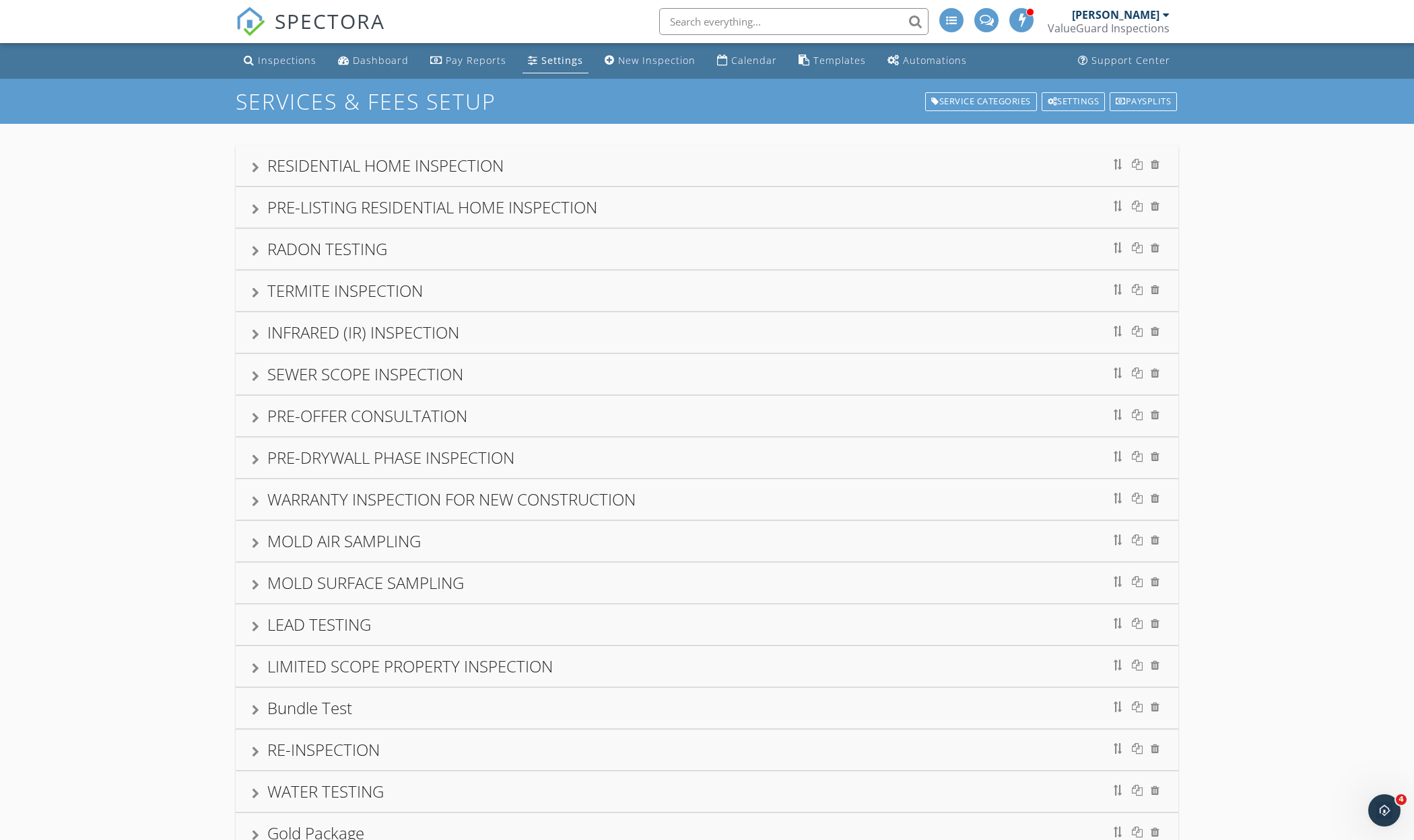
click at [391, 154] on div "RESIDENTIAL HOME INSPECTION" at bounding box center [385, 164] width 237 height 22
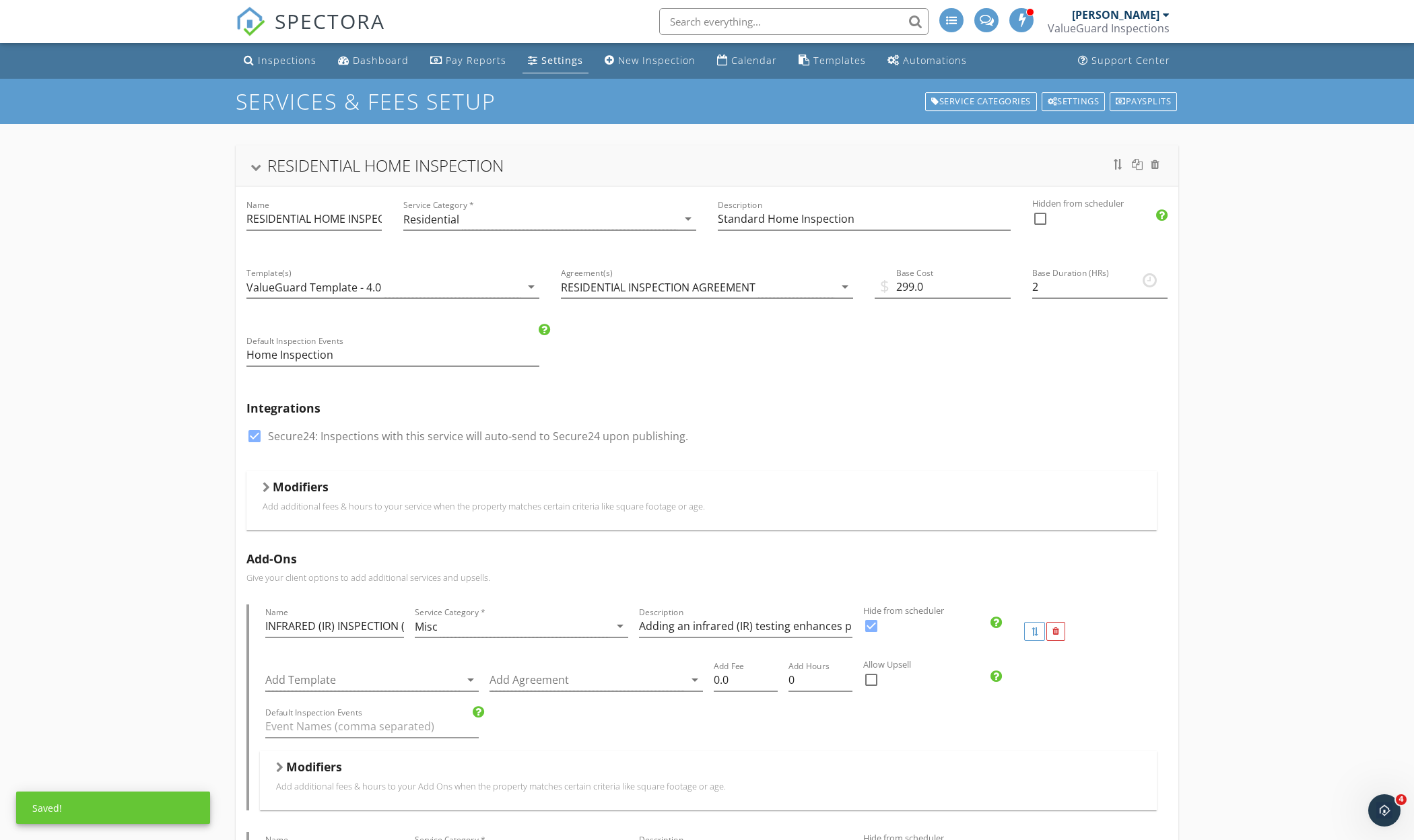
click at [259, 160] on div "RESIDENTIAL HOME INSPECTION" at bounding box center [706, 165] width 910 height 24
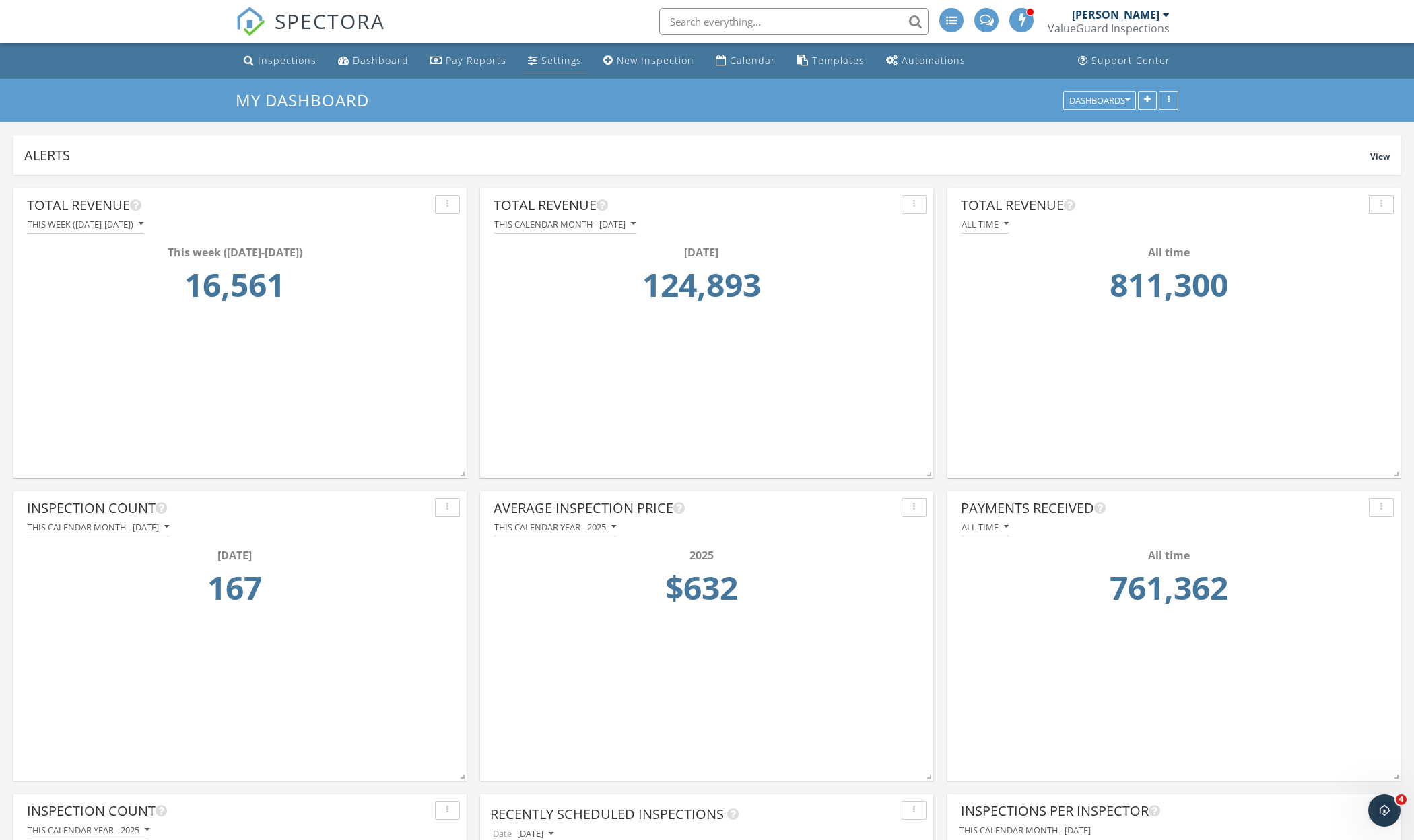
click at [547, 60] on div "Settings" at bounding box center [561, 60] width 40 height 13
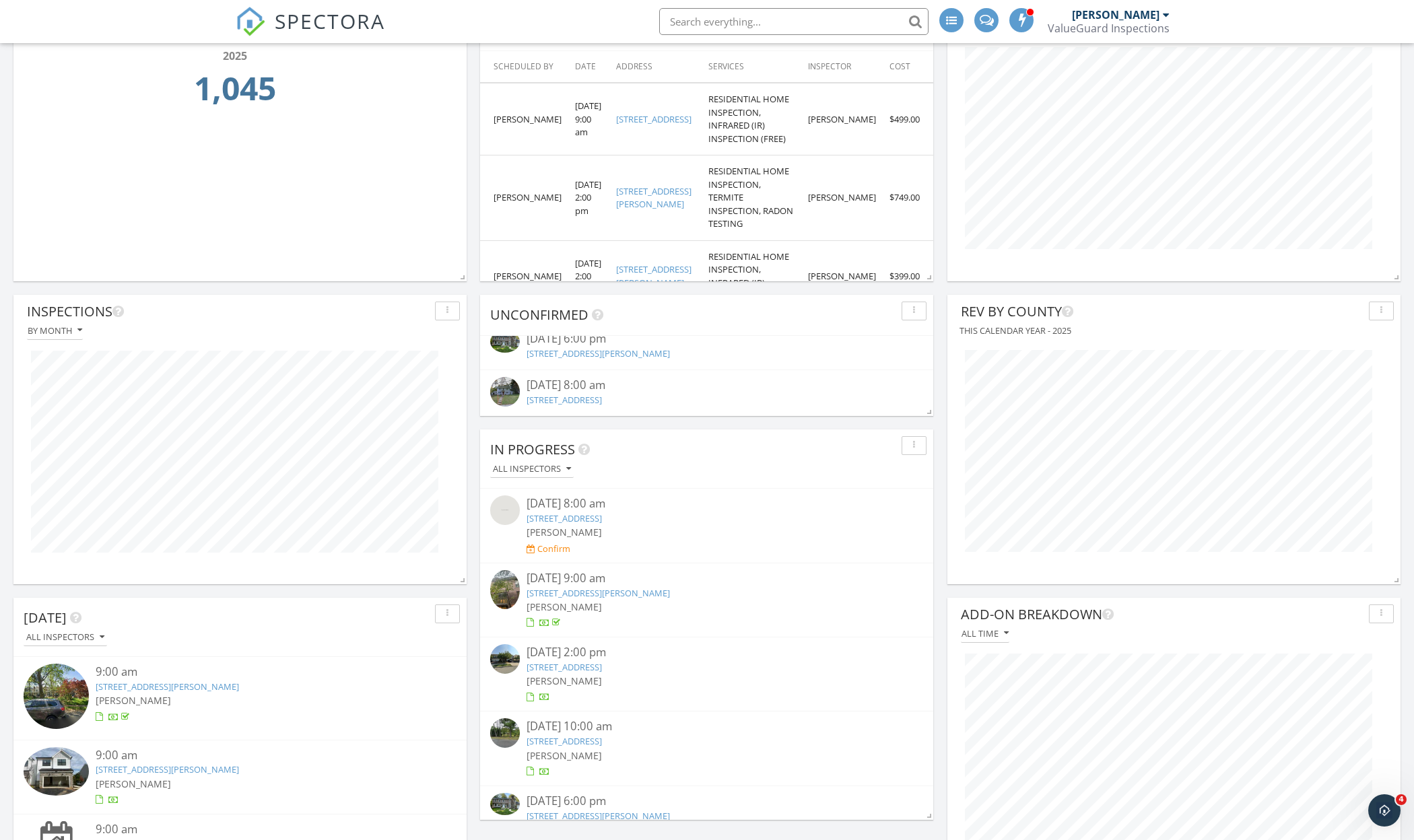
click at [598, 344] on div "[DATE] 6:00 pm" at bounding box center [706, 339] width 361 height 17
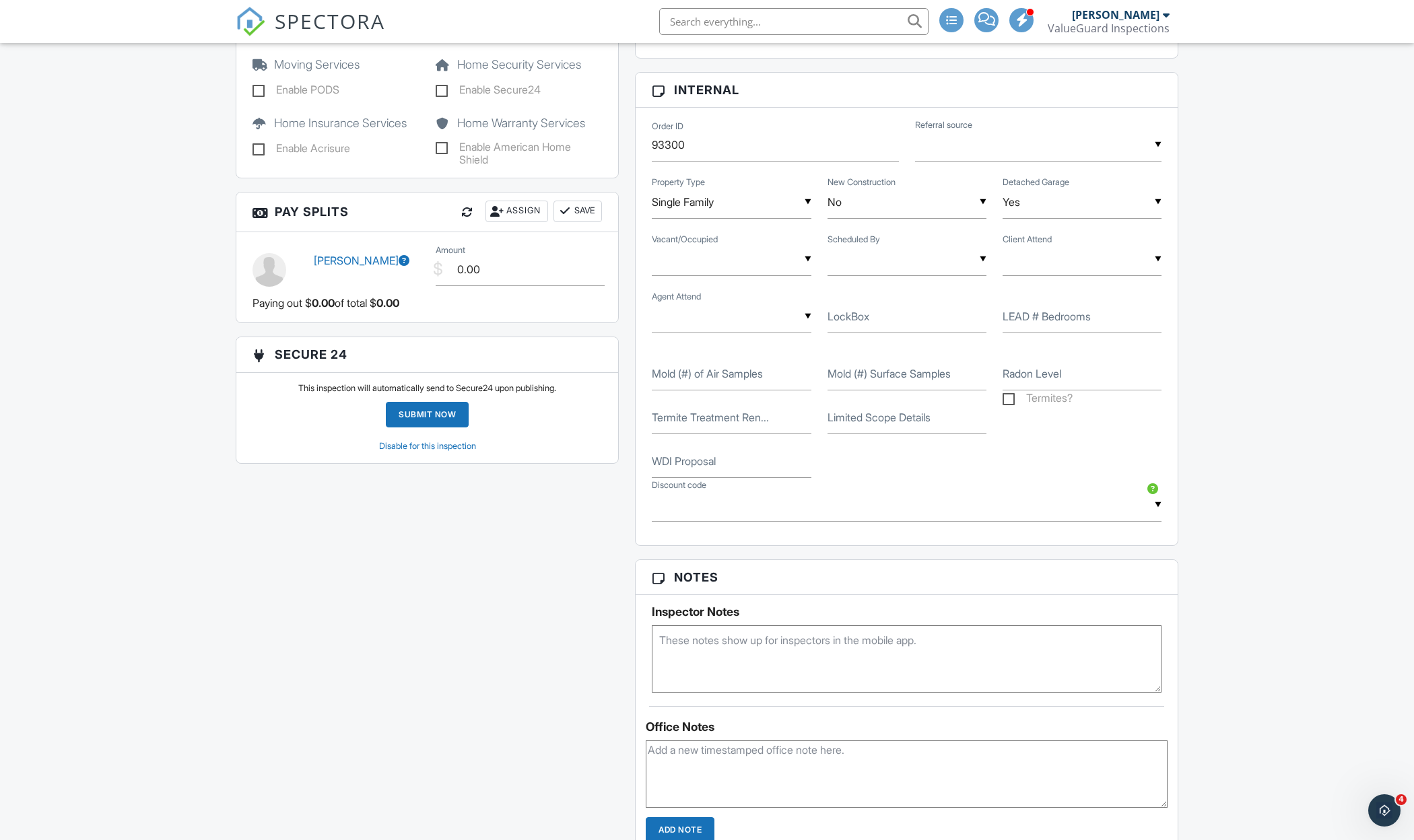
scroll to position [1385, 0]
click at [408, 443] on link "Disable for this inspection" at bounding box center [427, 444] width 97 height 10
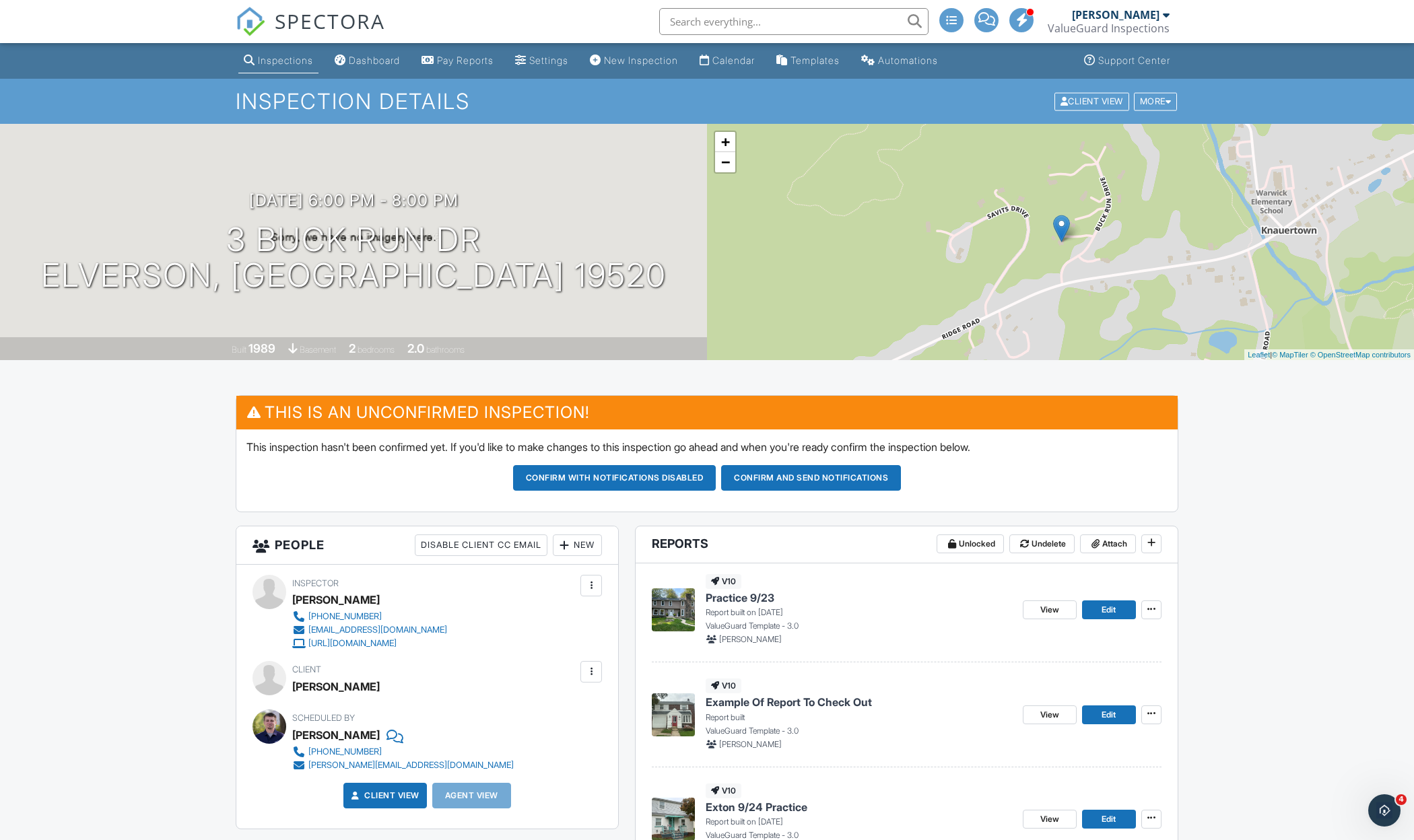
click at [287, 19] on span "SPECTORA" at bounding box center [330, 21] width 110 height 28
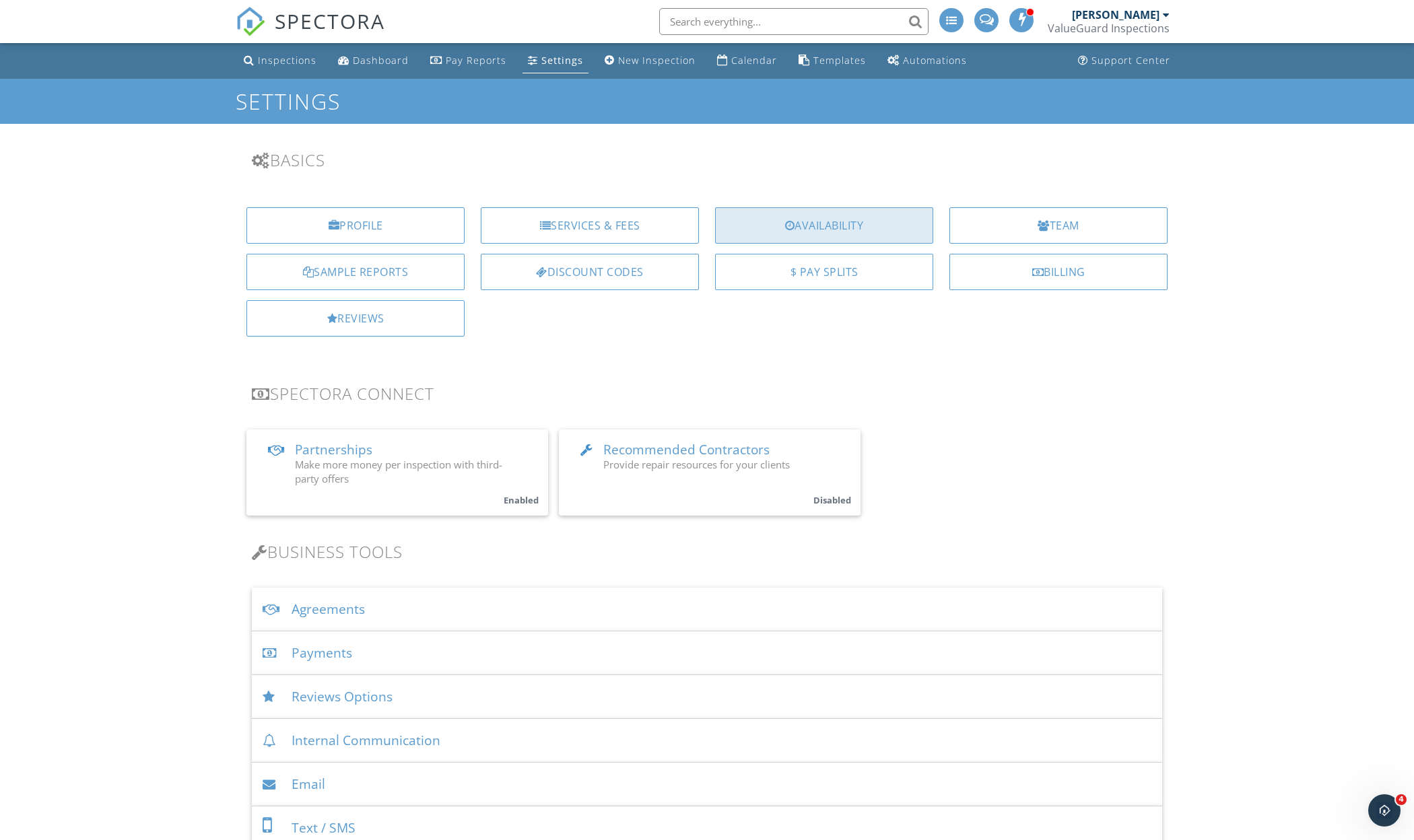
click at [792, 233] on div "Availability" at bounding box center [824, 225] width 218 height 36
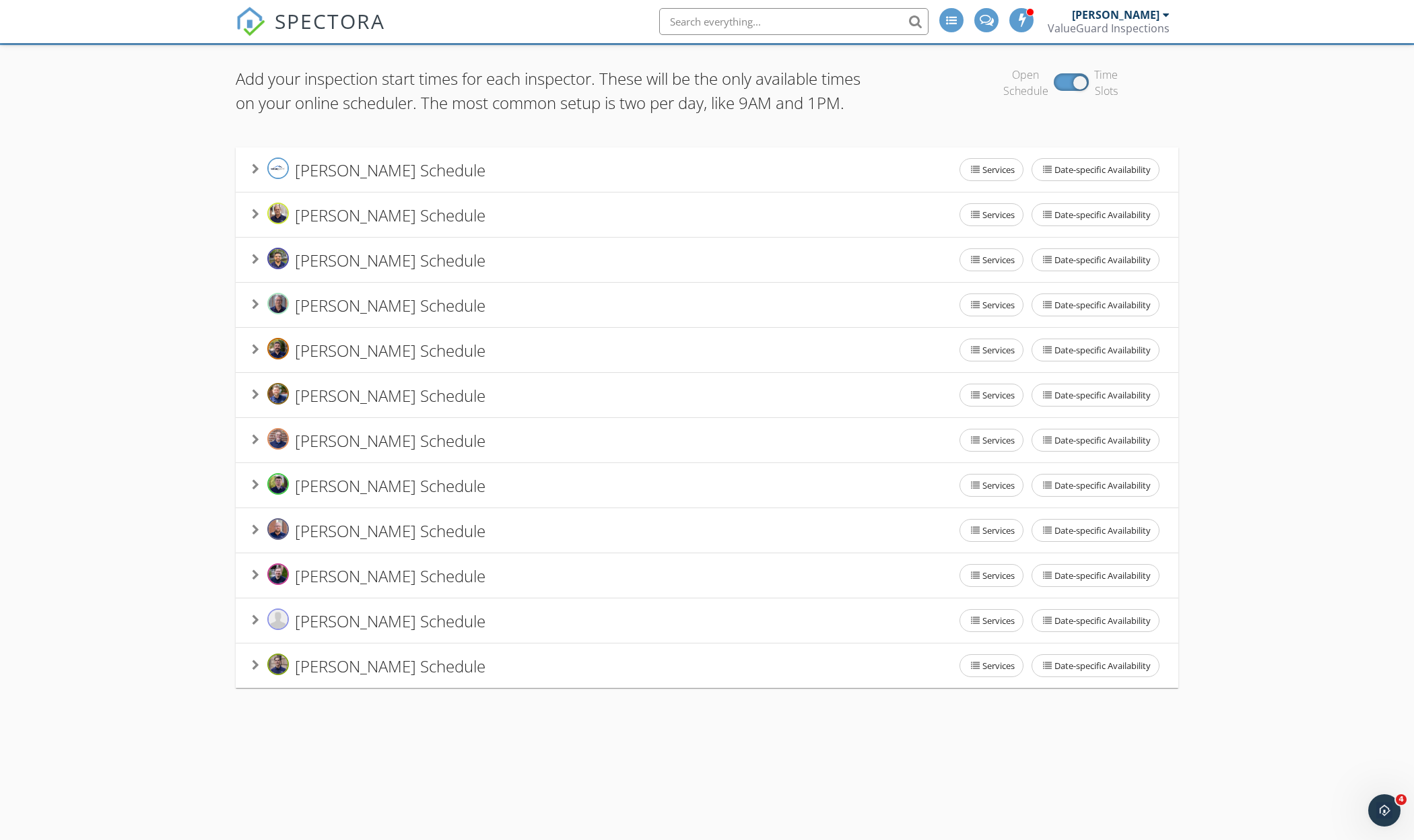
scroll to position [79, 0]
click at [386, 631] on span "Todd Denney's Schedule" at bounding box center [390, 620] width 191 height 22
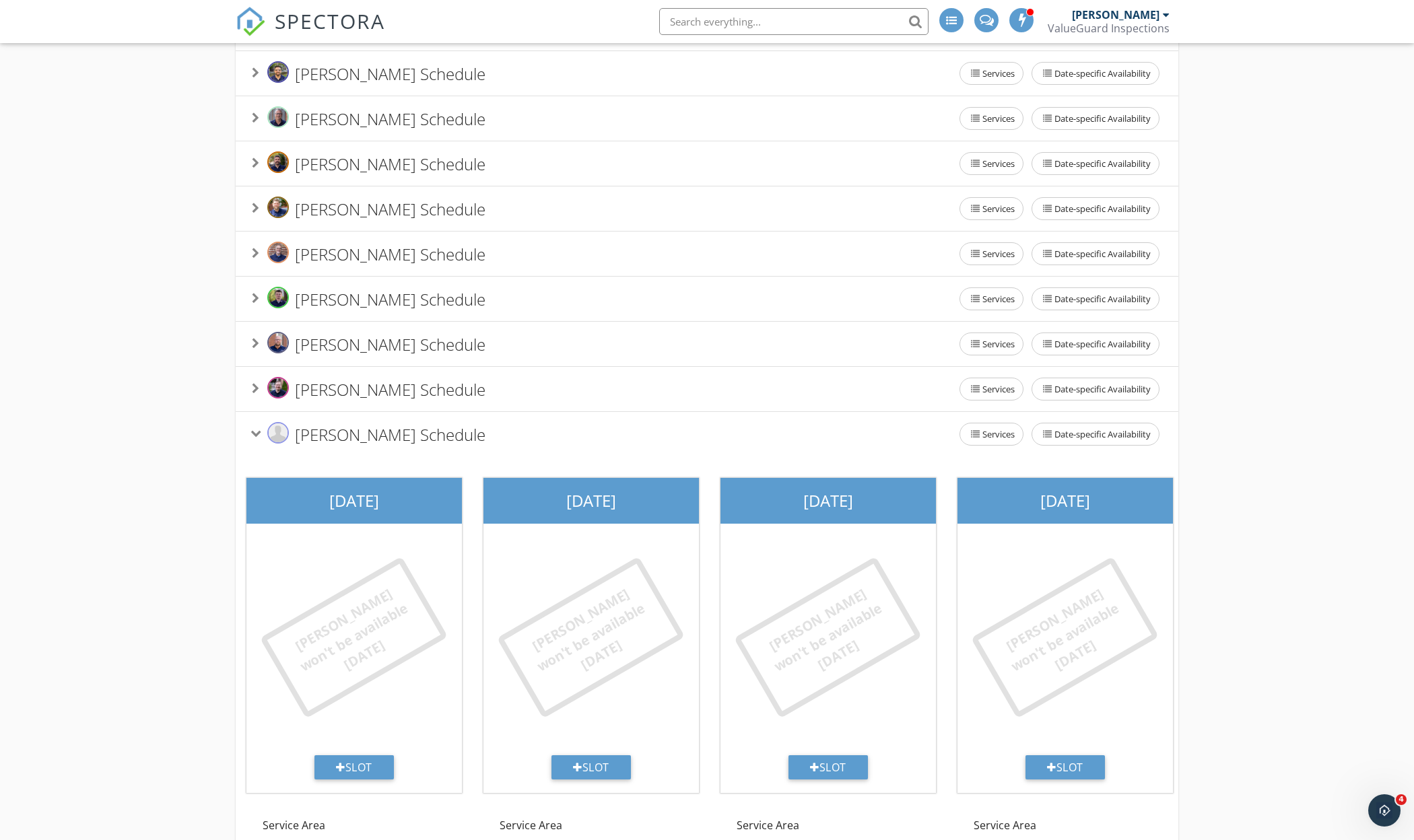
scroll to position [282, 0]
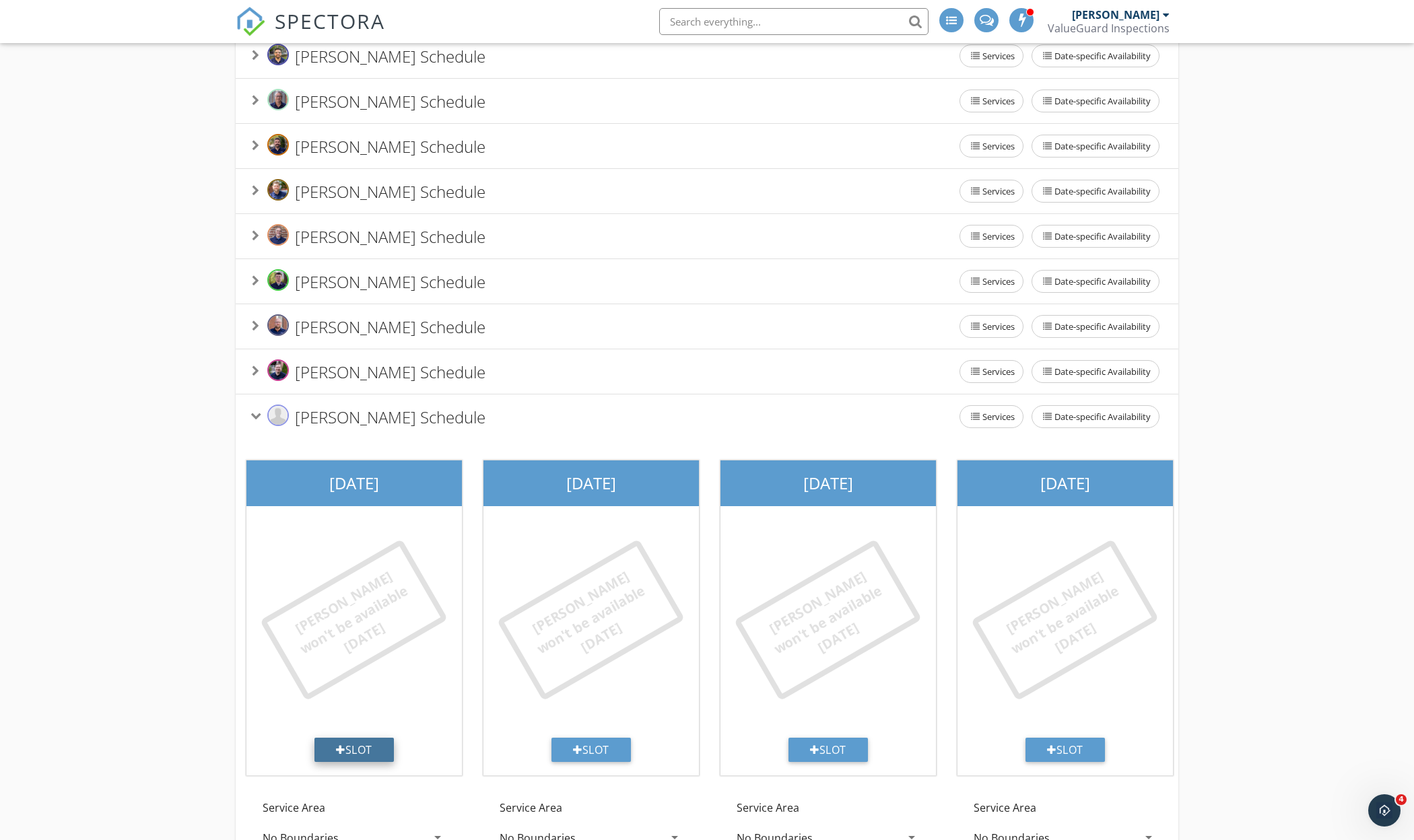
click at [348, 762] on div "Slot" at bounding box center [354, 750] width 79 height 24
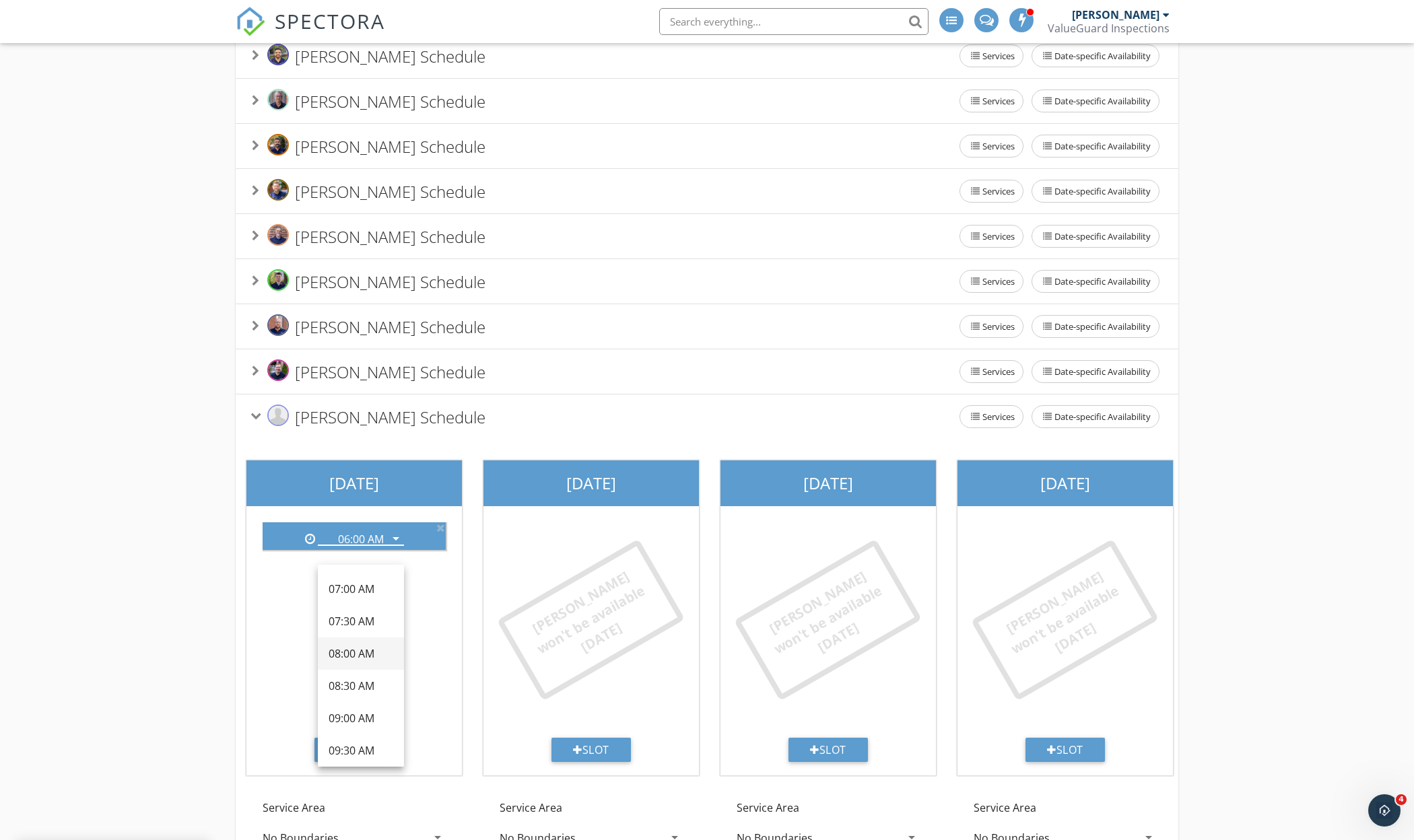
scroll to position [64, 0]
click at [365, 719] on div "09:00 AM" at bounding box center [361, 716] width 65 height 16
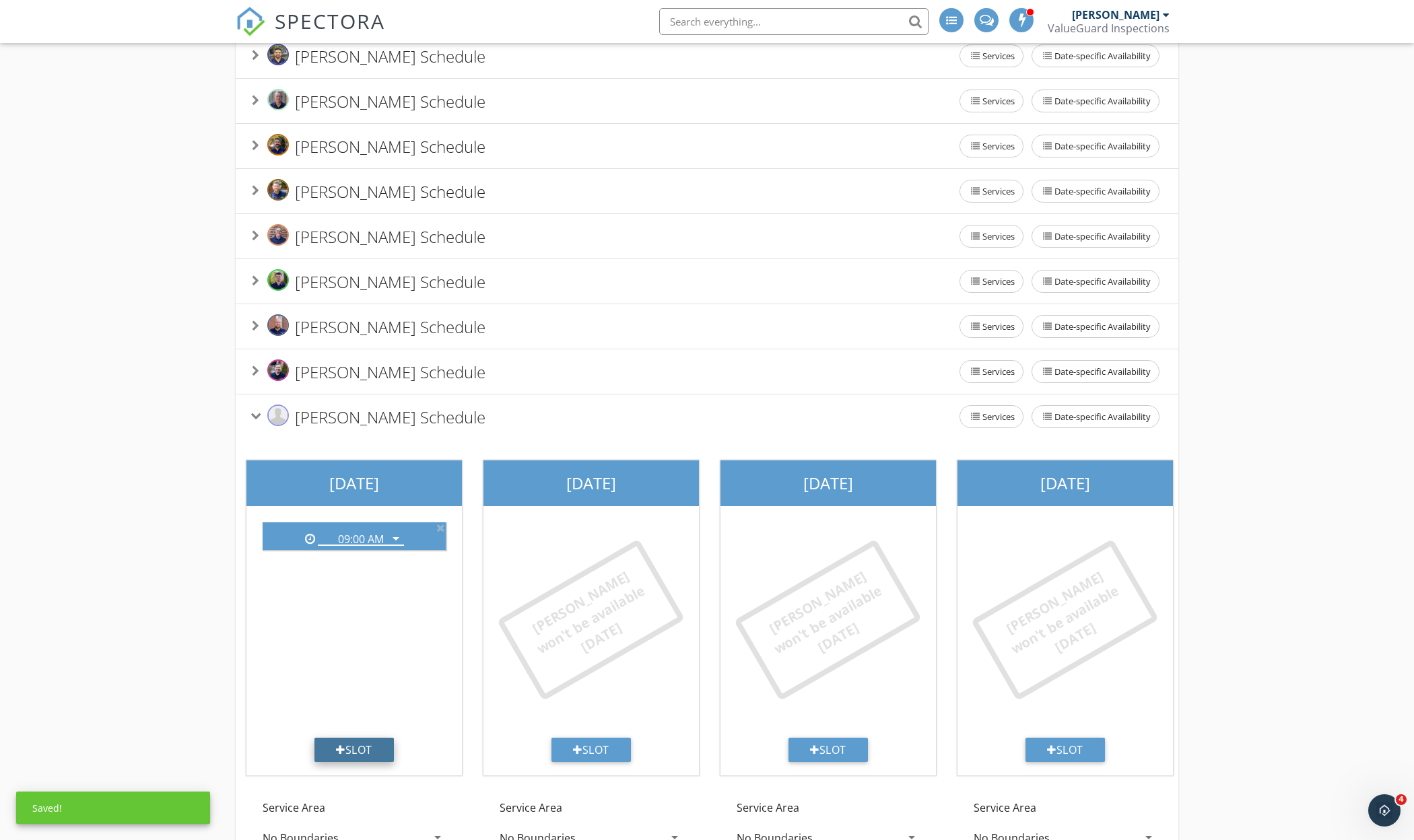
click at [360, 762] on div "Slot" at bounding box center [354, 750] width 79 height 24
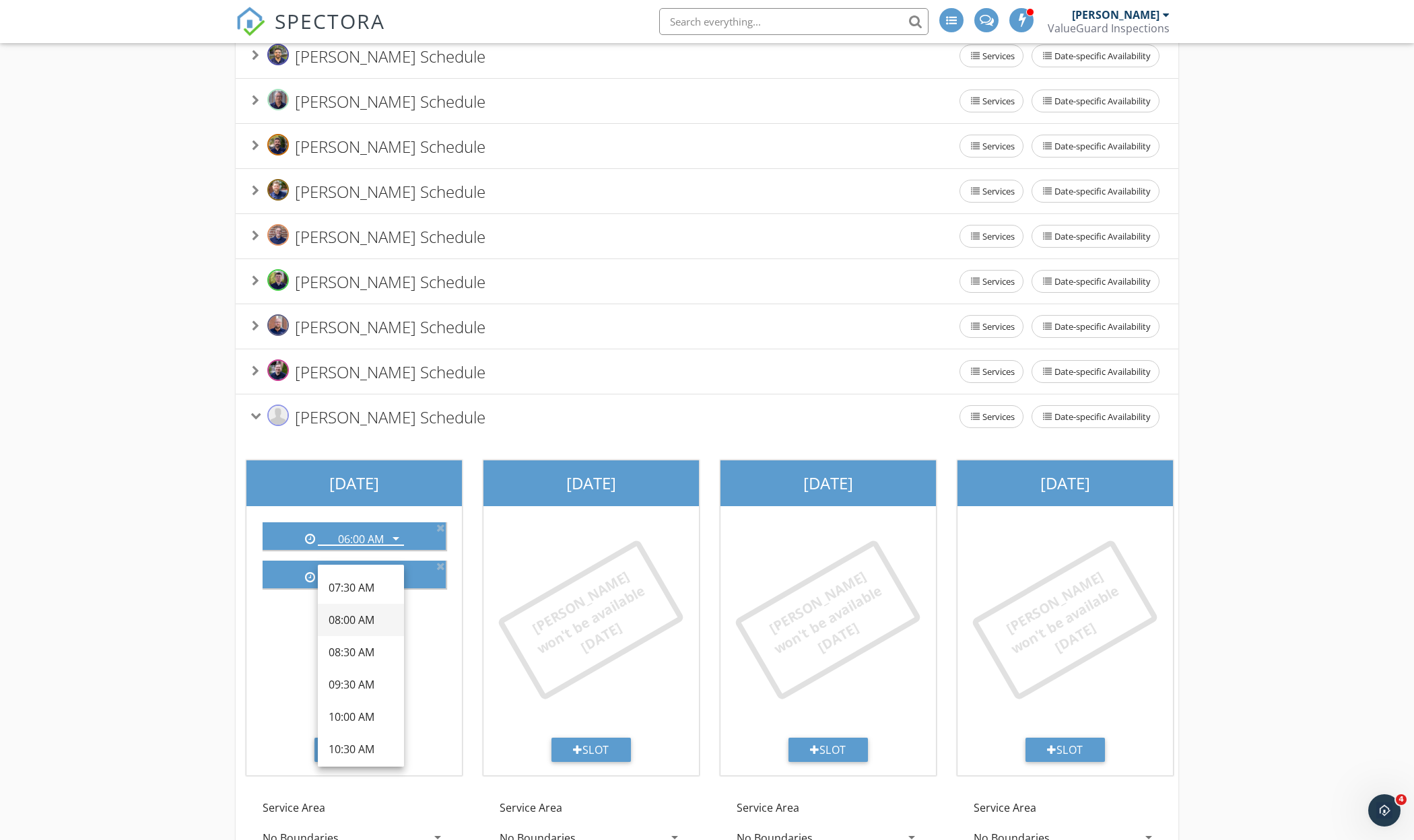
scroll to position [126, 0]
click at [362, 652] on div "09:30 AM" at bounding box center [361, 653] width 65 height 16
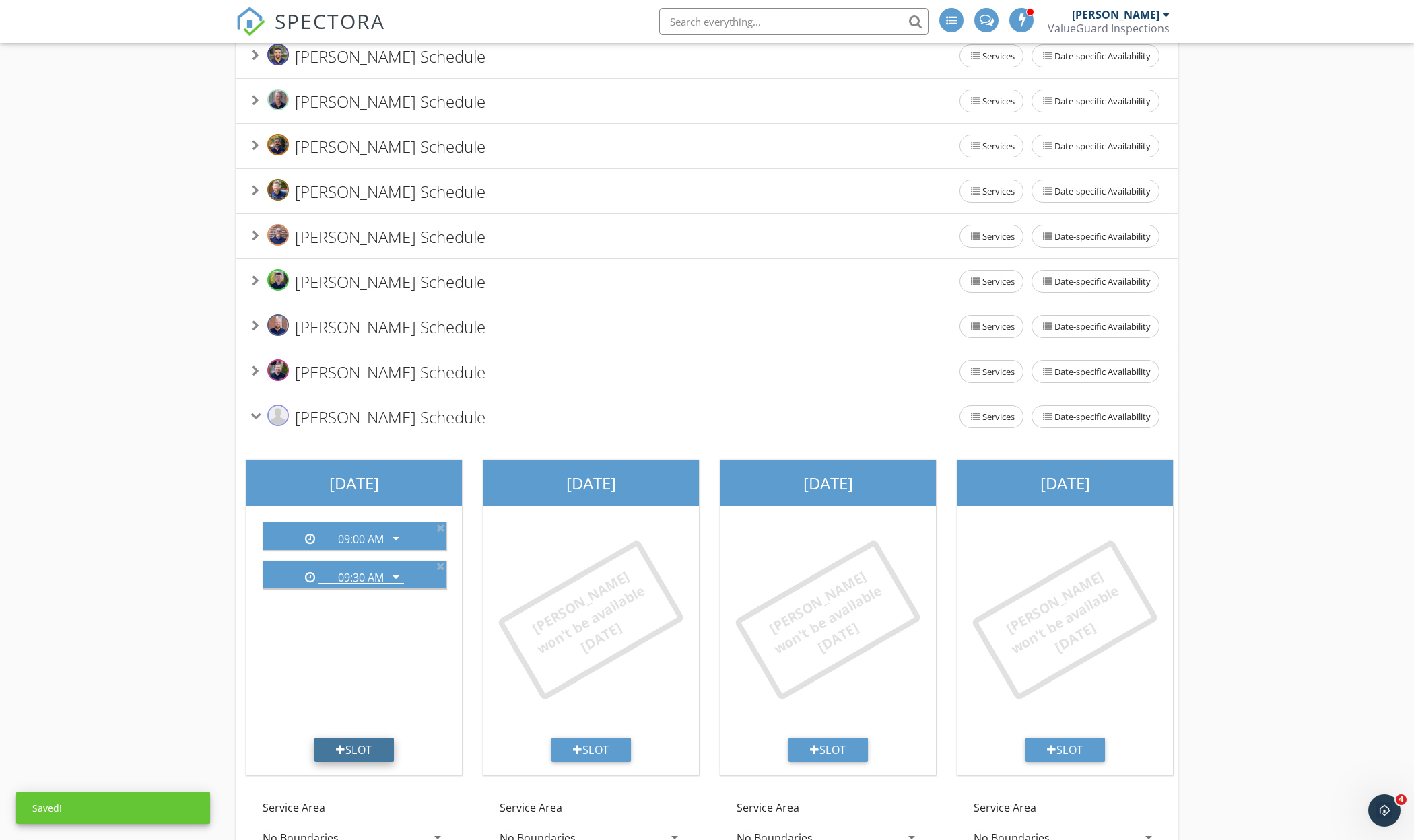
click at [354, 762] on div "Slot" at bounding box center [354, 750] width 79 height 24
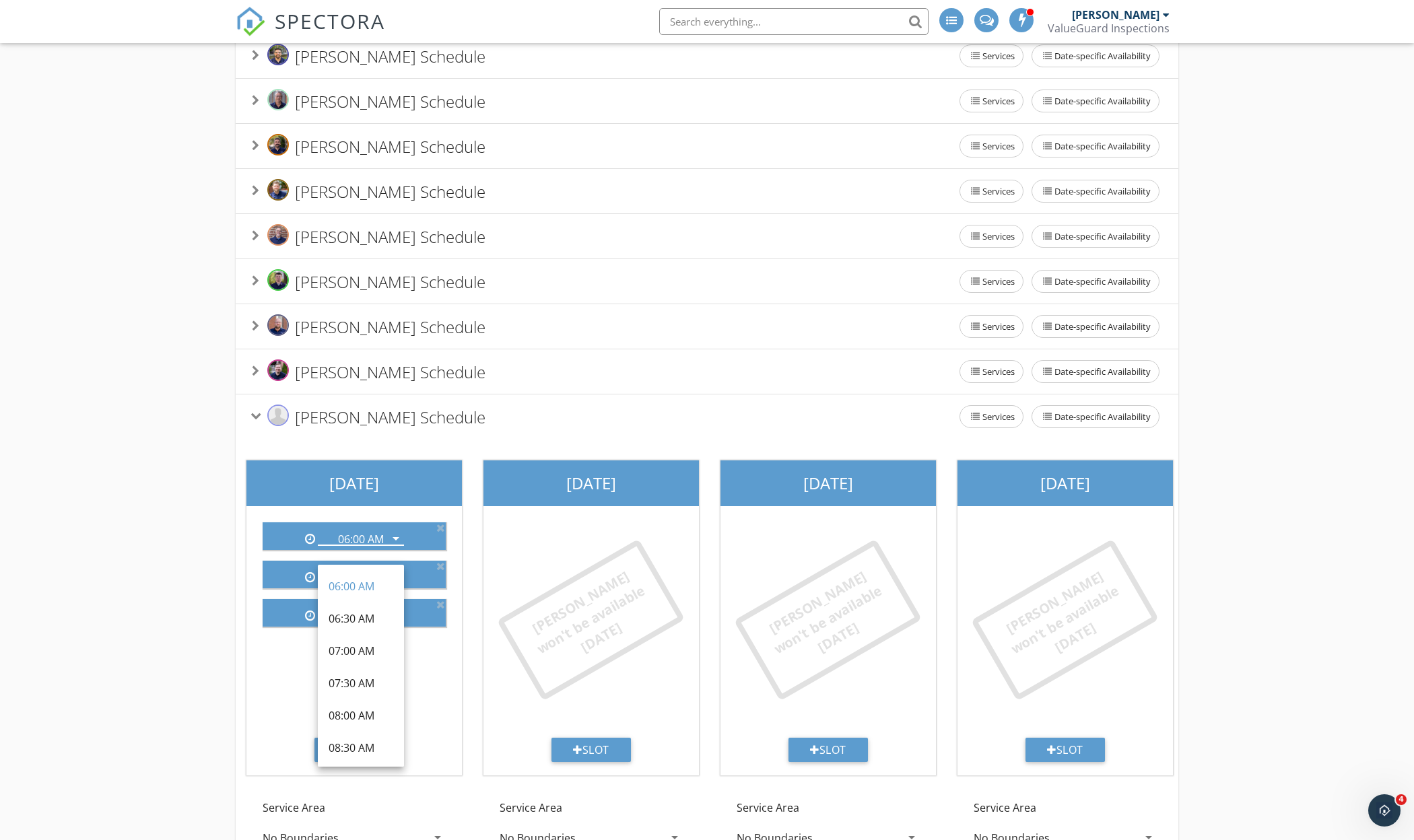
click at [429, 714] on div "06:00 AM arrow_drop_down 09:00 AM arrow_drop_down 09:30 AM arrow_drop_down" at bounding box center [354, 624] width 205 height 226
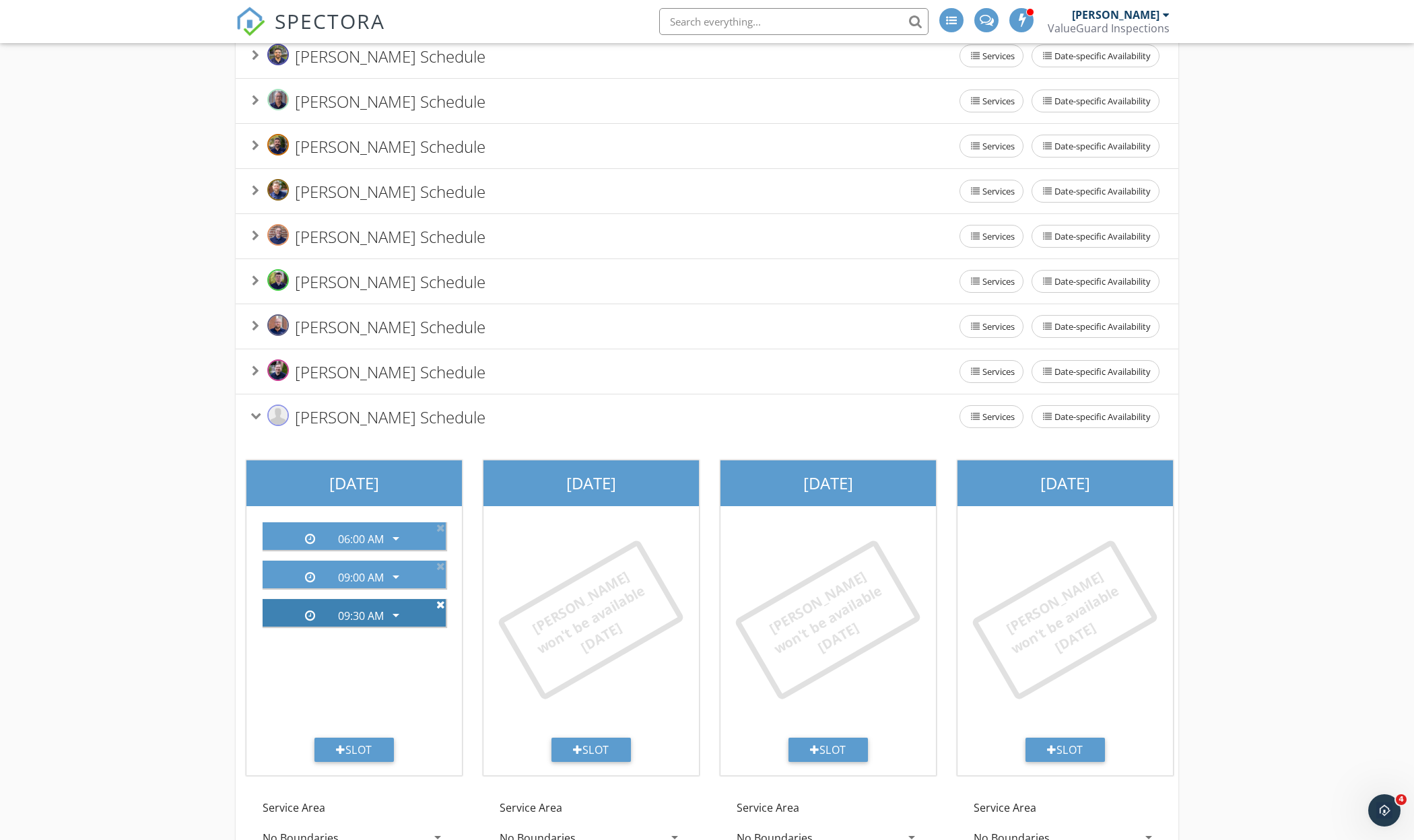
click at [440, 610] on icon at bounding box center [441, 604] width 8 height 11
click at [442, 571] on icon at bounding box center [441, 565] width 8 height 11
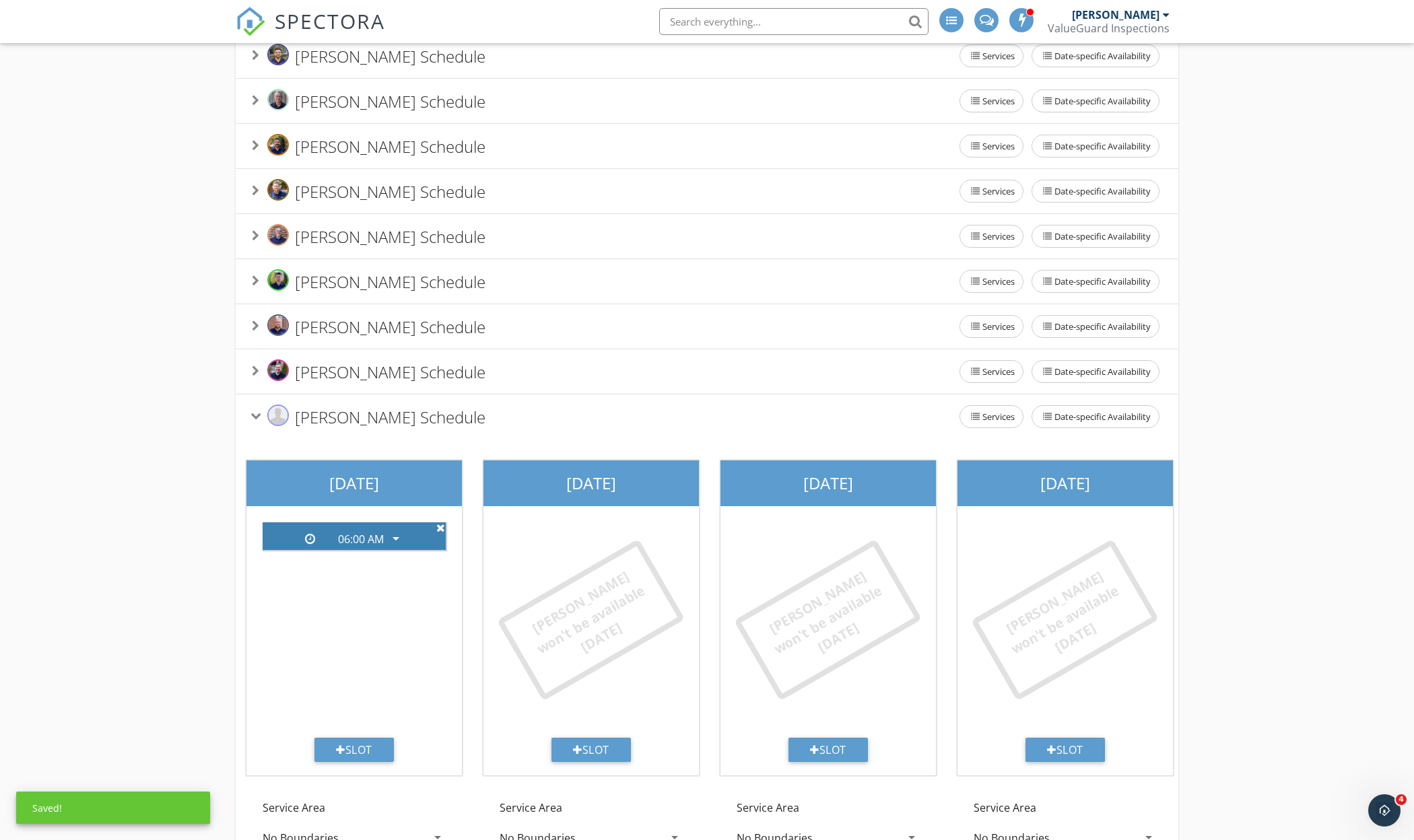
click at [441, 533] on icon at bounding box center [441, 527] width 8 height 11
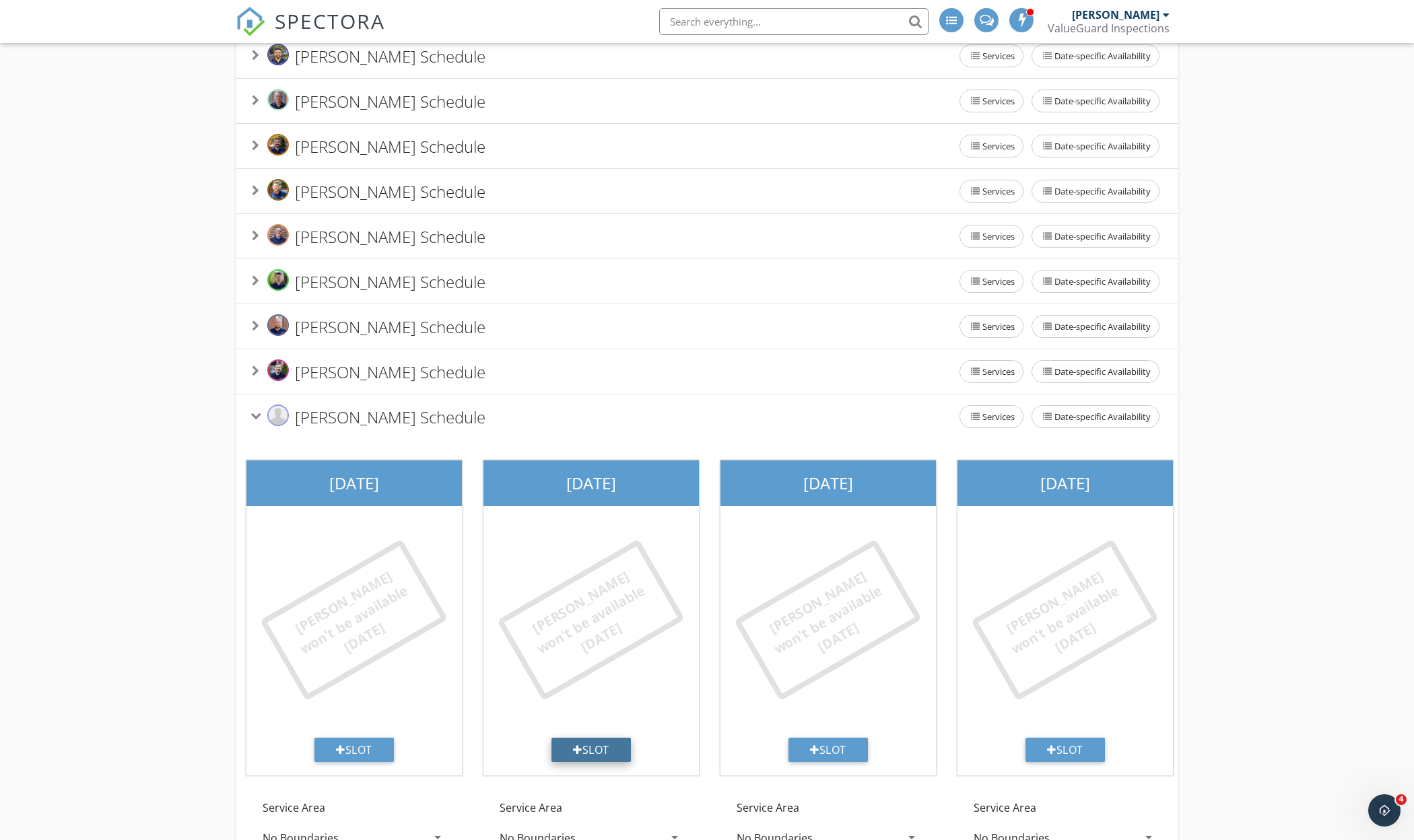
click at [596, 762] on div "Slot" at bounding box center [591, 750] width 79 height 24
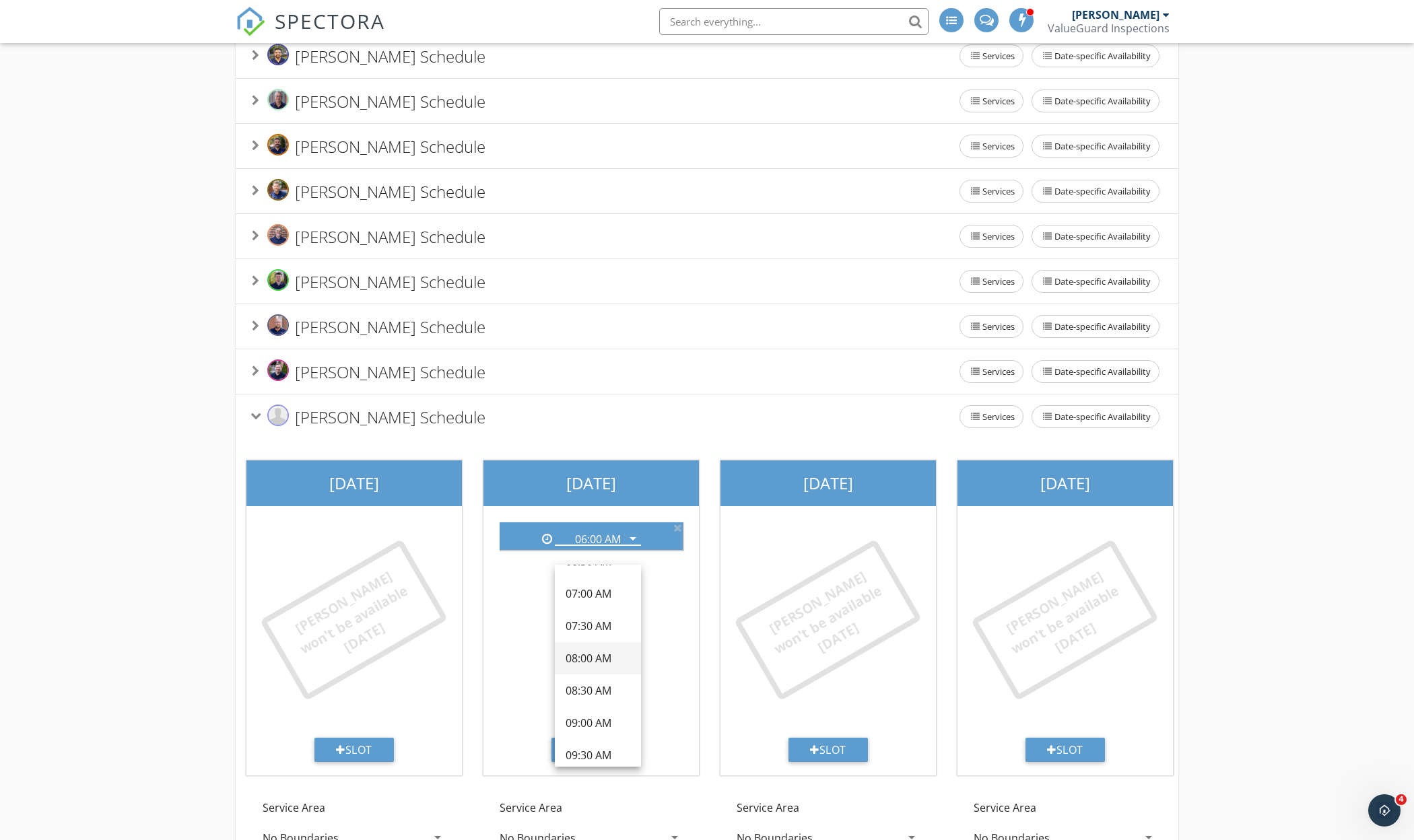
scroll to position [66, 0]
click at [141, 707] on div "Add your inspection start times for each inspector. These will be the only avai…" at bounding box center [707, 397] width 1414 height 1112
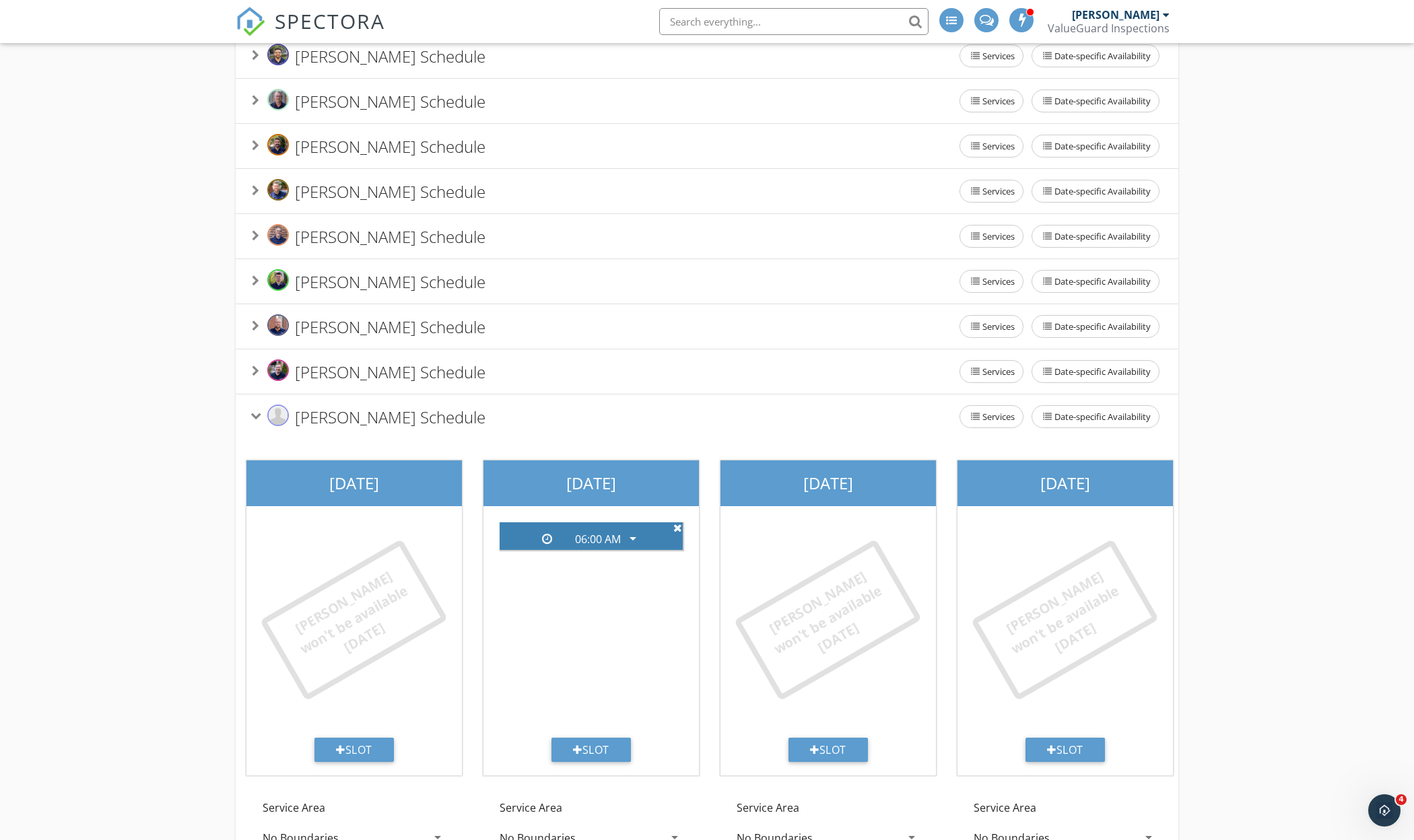
click at [675, 533] on icon at bounding box center [677, 527] width 8 height 11
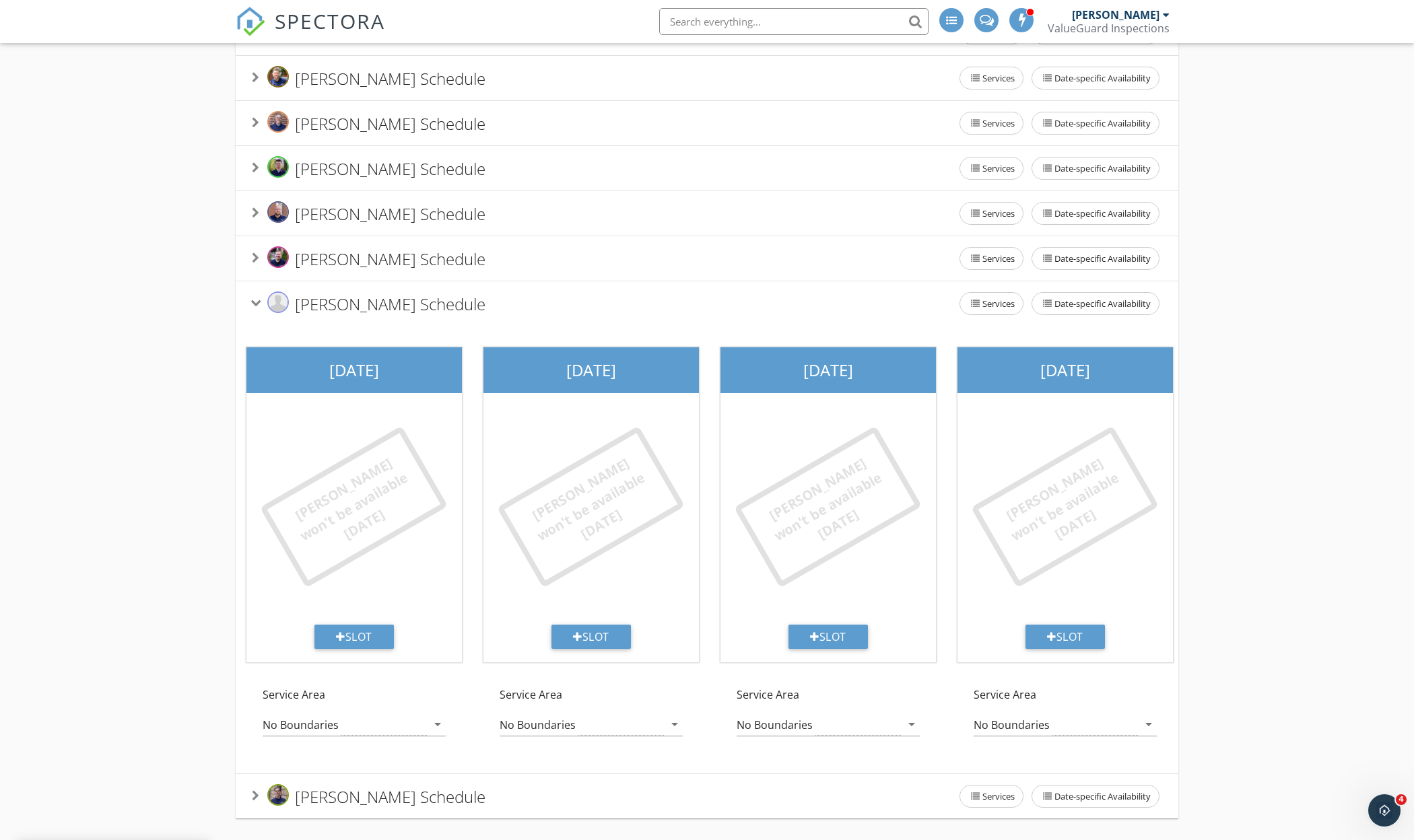
scroll to position [428, 0]
click at [438, 725] on icon "arrow_drop_down" at bounding box center [437, 724] width 16 height 16
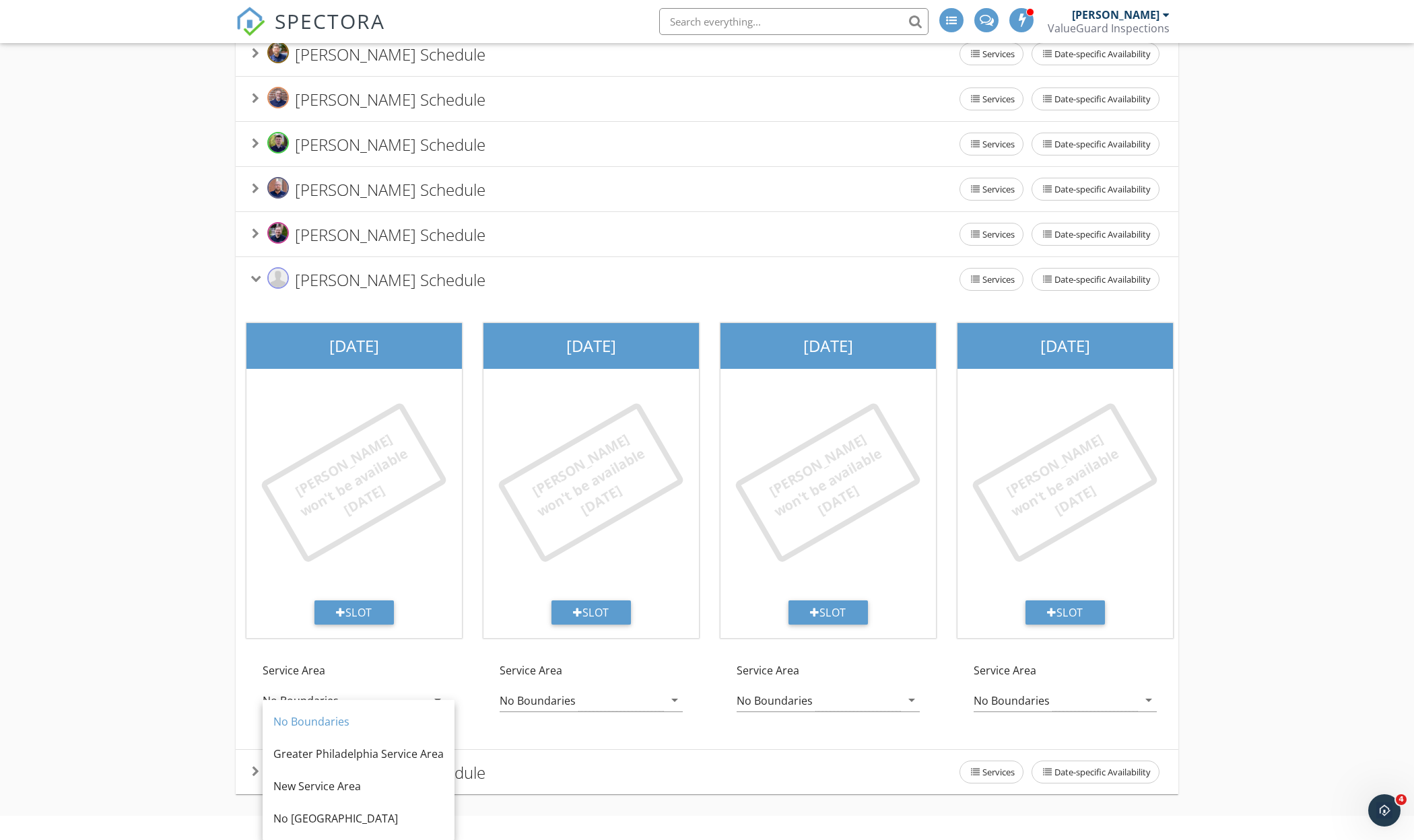
click at [124, 668] on div "Add your inspection start times for each inspector. These will be the only avai…" at bounding box center [707, 260] width 1414 height 1112
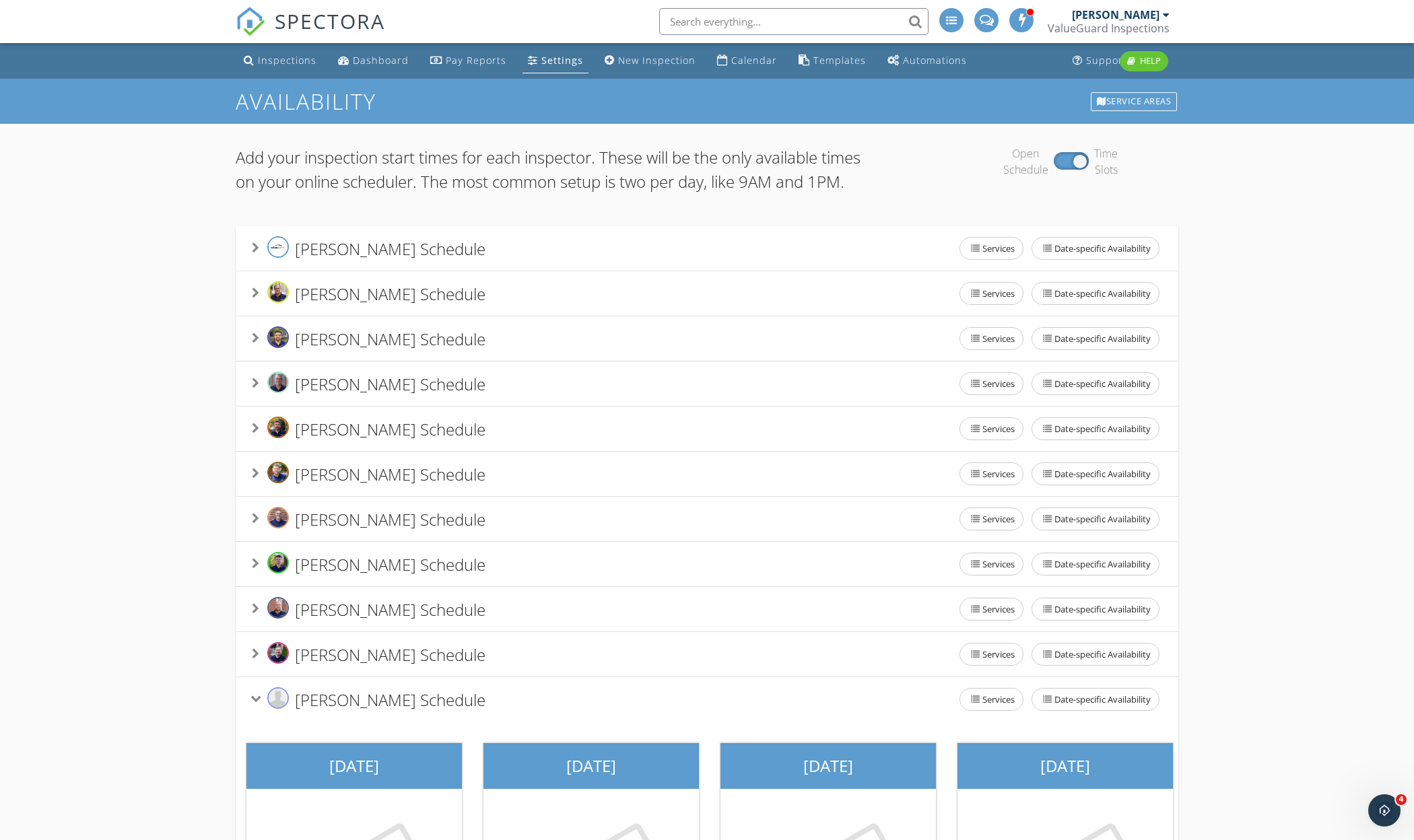
scroll to position [0, 0]
click at [541, 57] on div "Settings" at bounding box center [562, 60] width 42 height 13
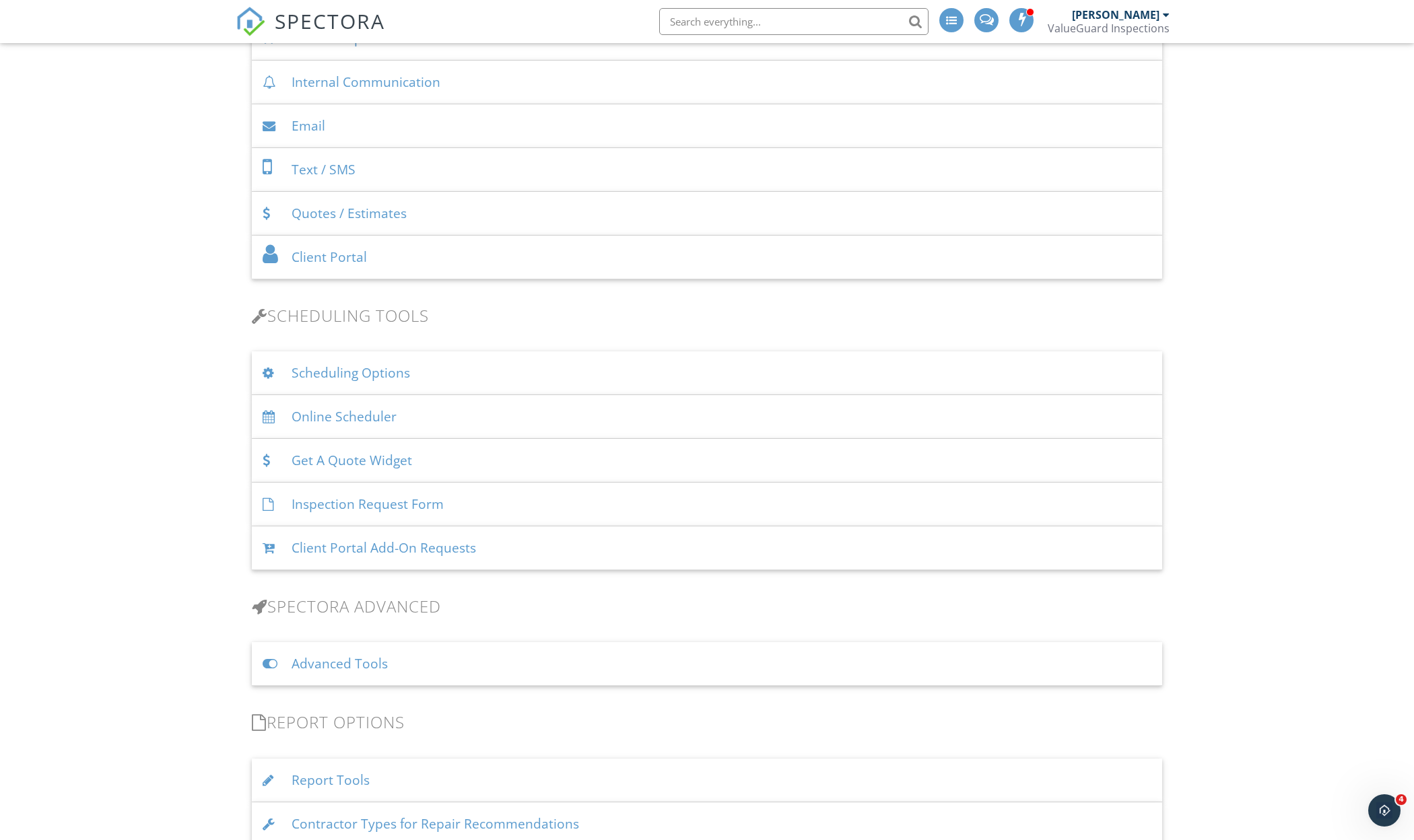
scroll to position [662, 0]
click at [352, 373] on div "Scheduling Options" at bounding box center [706, 369] width 910 height 44
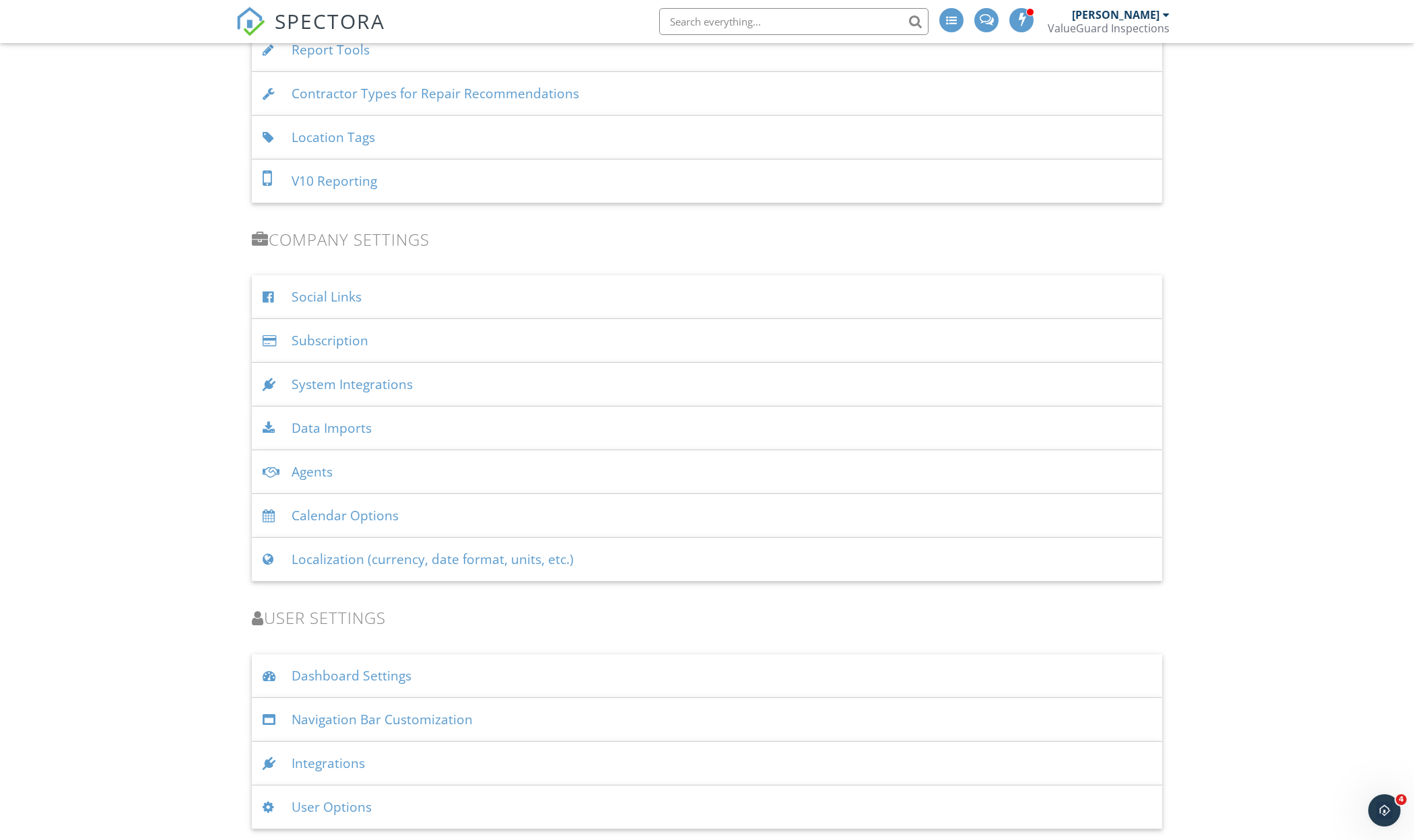
scroll to position [1987, 0]
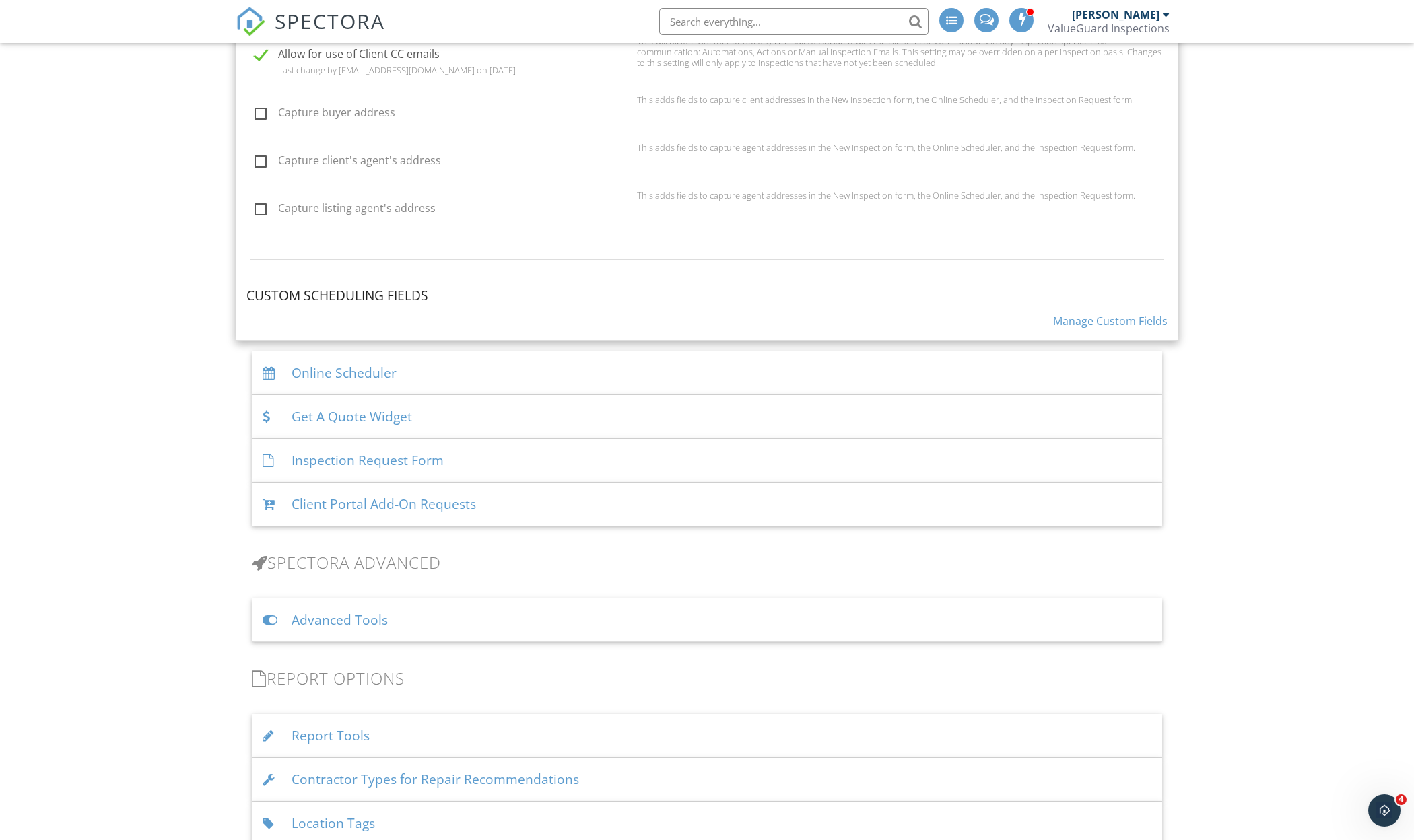
scroll to position [1185, 0]
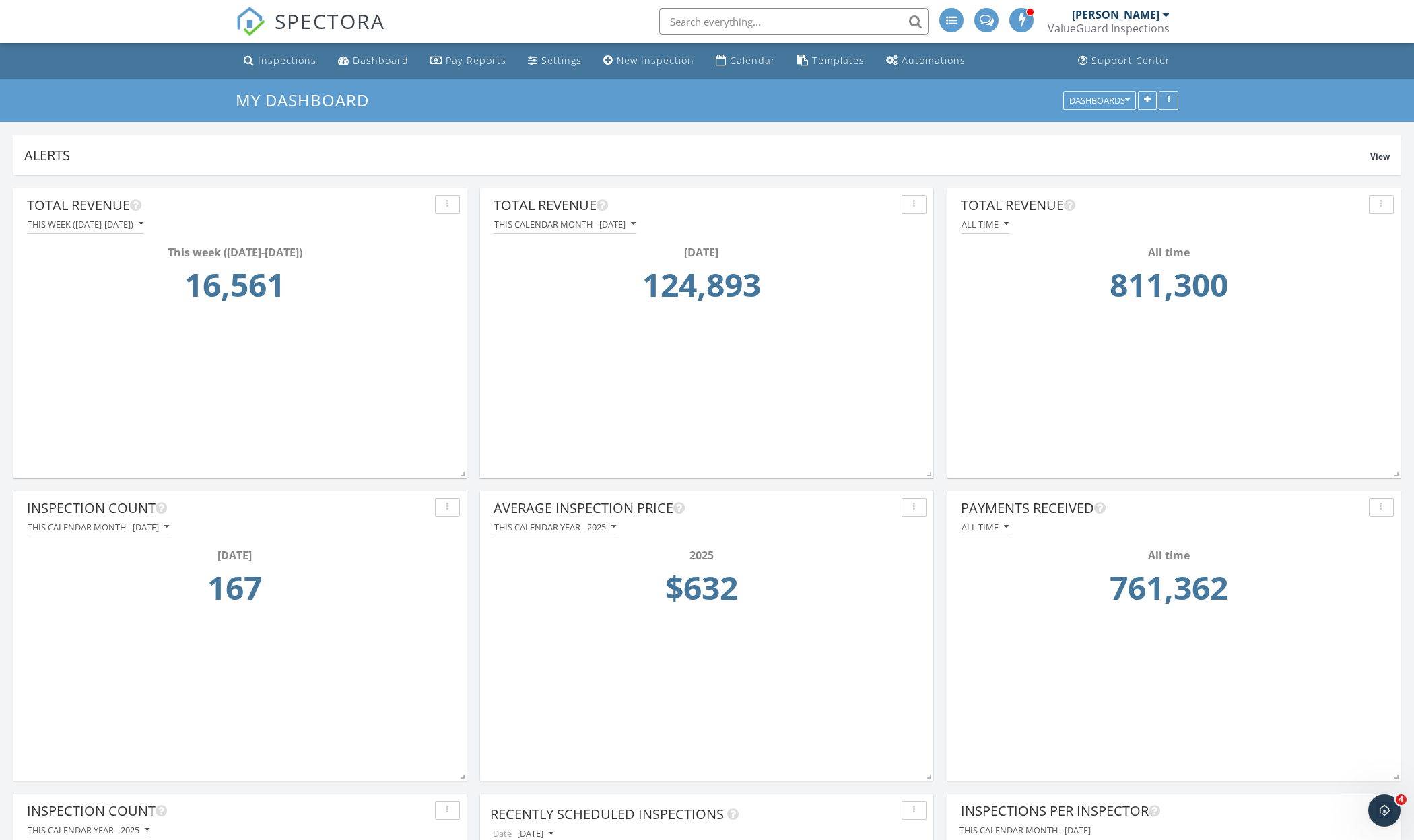
click at [300, 30] on span "SPECTORA" at bounding box center [330, 21] width 110 height 28
click at [299, 61] on div "Inspections" at bounding box center [287, 60] width 59 height 13
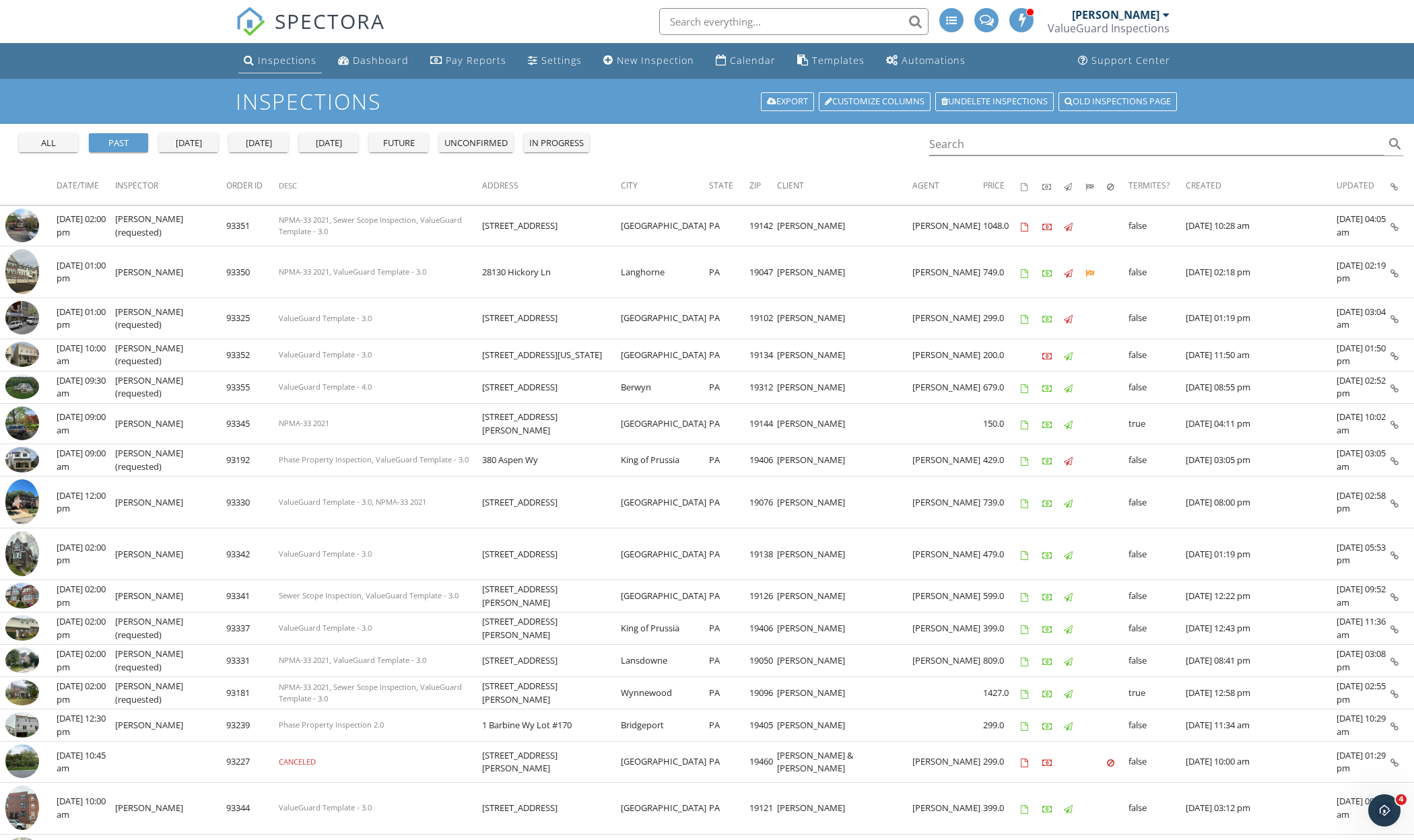
click at [306, 49] on link "Inspections" at bounding box center [280, 61] width 83 height 25
click at [275, 65] on div "Inspections" at bounding box center [287, 60] width 59 height 13
click at [289, 56] on div "Inspections" at bounding box center [287, 60] width 59 height 13
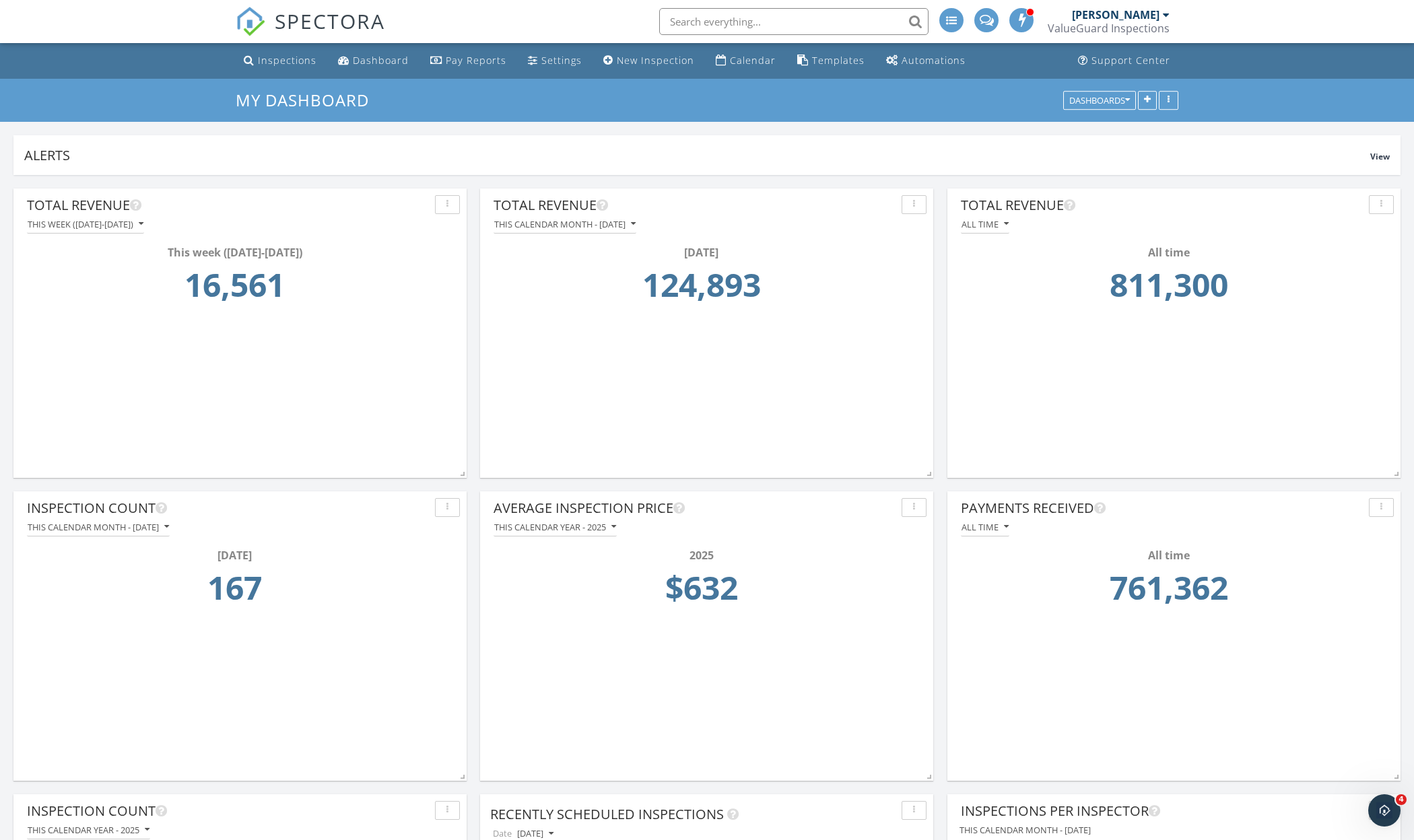
click at [722, 25] on input "text" at bounding box center [793, 21] width 269 height 27
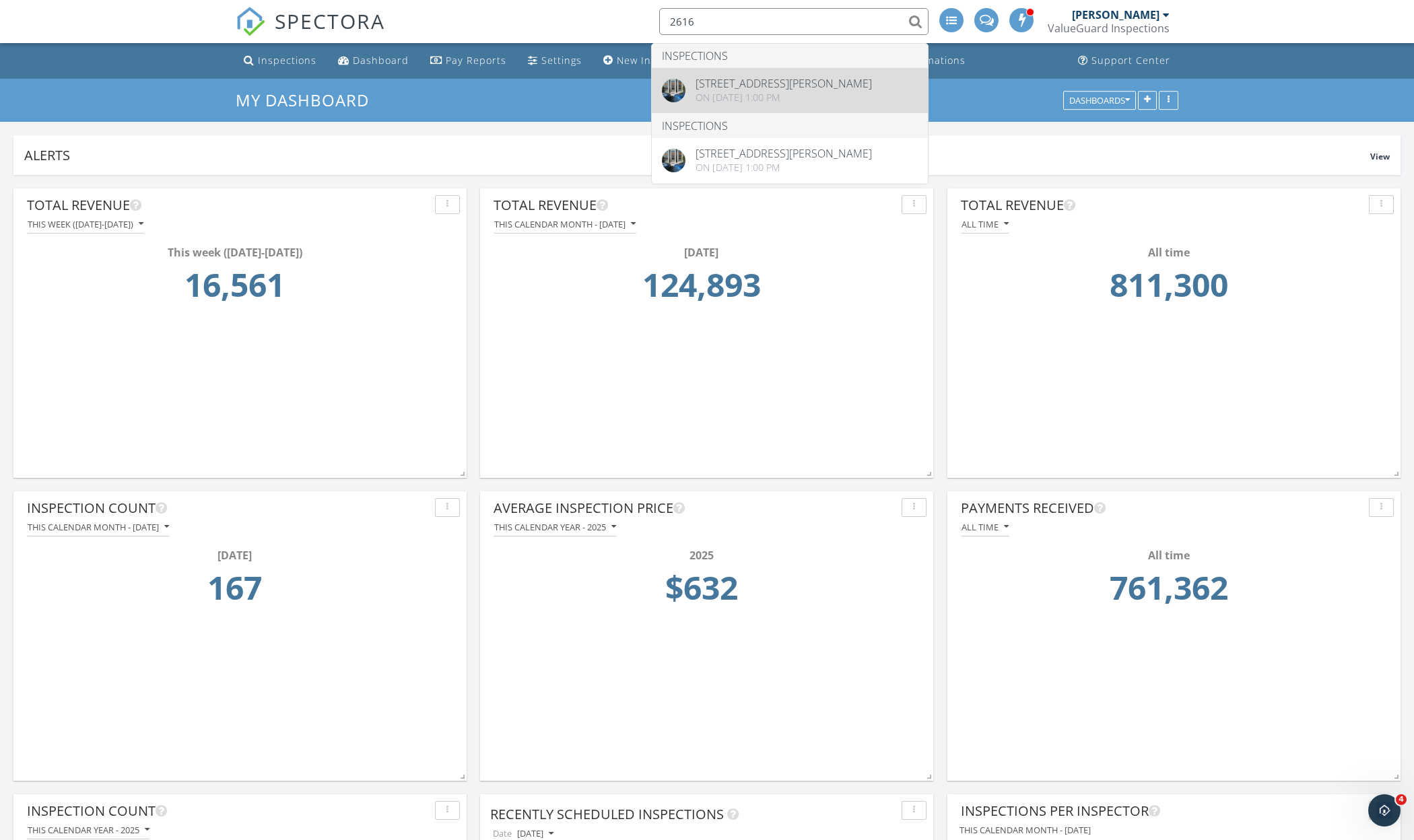
type input "2616"
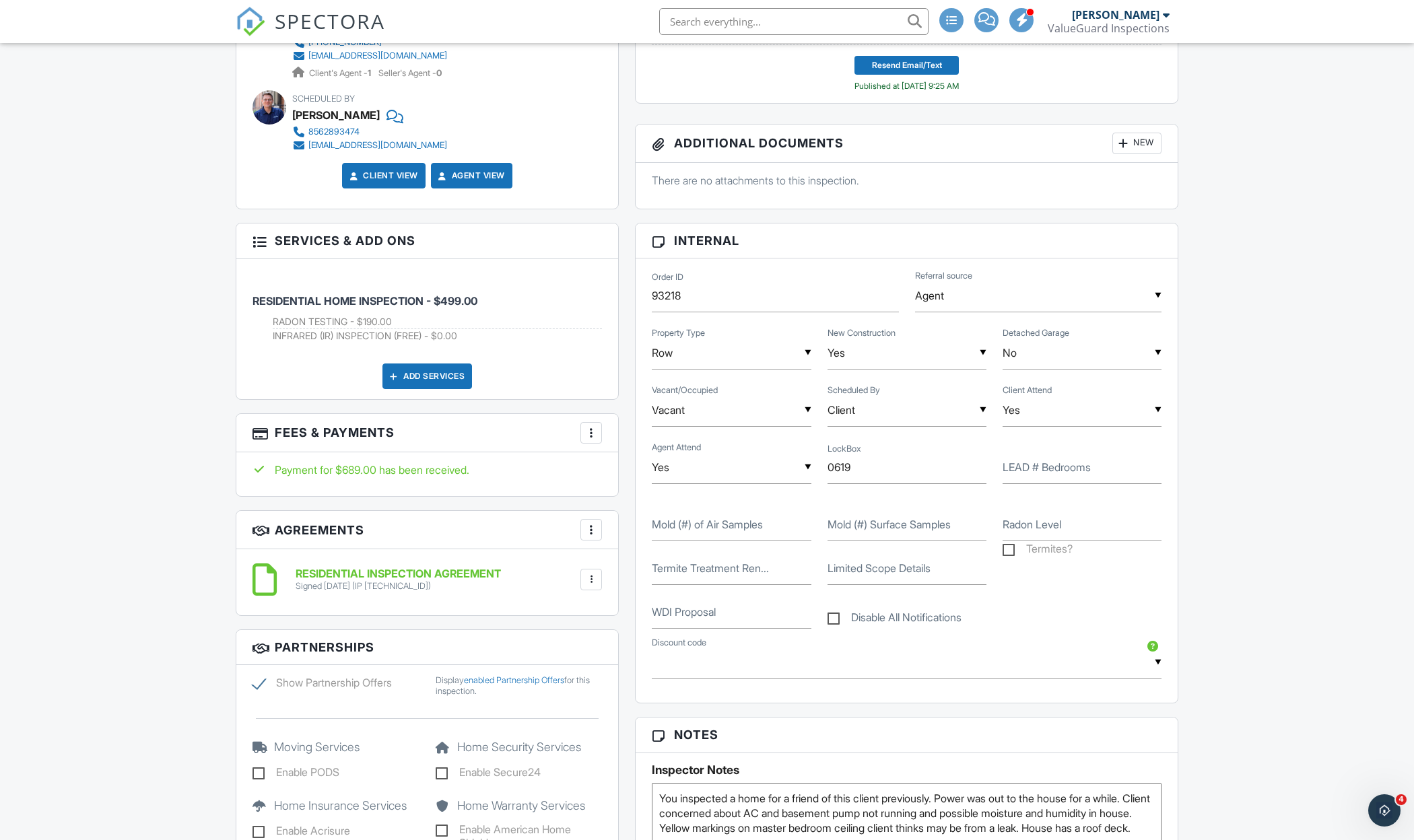
scroll to position [665, 0]
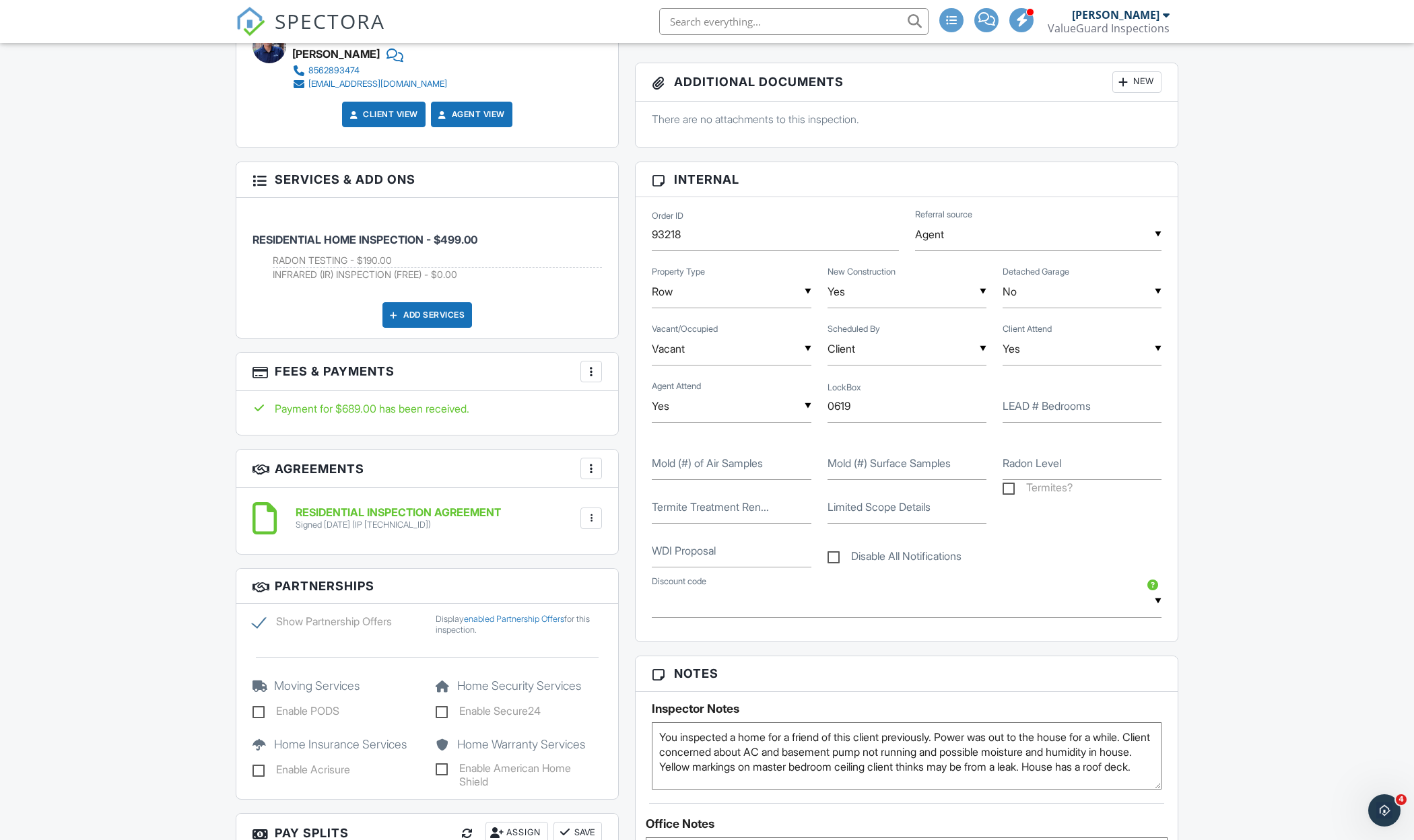
click at [598, 373] on div "More" at bounding box center [591, 371] width 22 height 22
click at [639, 412] on li "Edit Fees & Payments" at bounding box center [658, 412] width 141 height 34
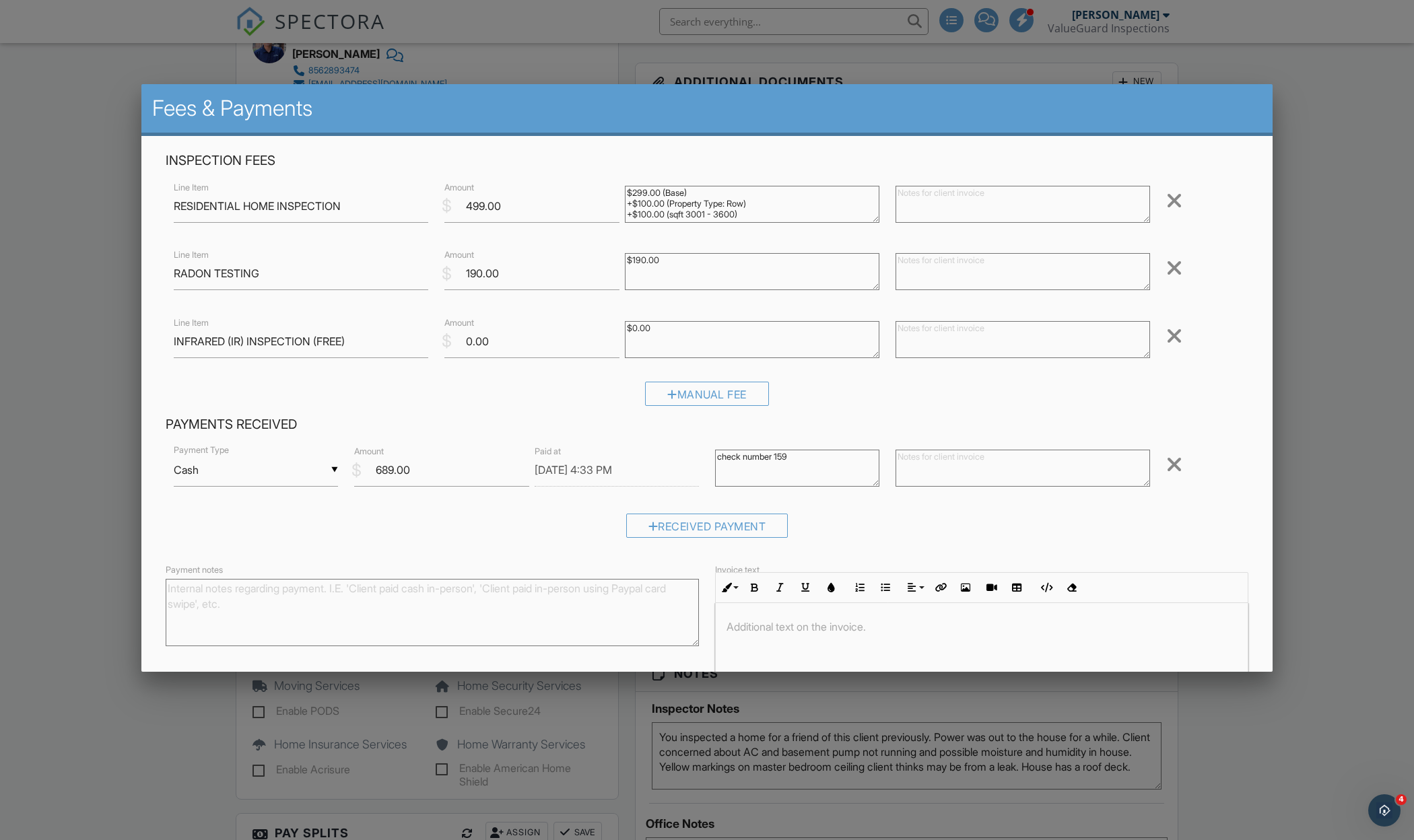
click at [807, 457] on textarea "check number 159" at bounding box center [797, 468] width 165 height 37
click at [720, 457] on textarea "check number 159" at bounding box center [797, 468] width 165 height 37
click at [725, 452] on textarea "check number 159" at bounding box center [797, 468] width 165 height 37
type textarea "deposit 9/26 heck number 159"
click at [893, 526] on div "Received Payment" at bounding box center [706, 530] width 1083 height 35
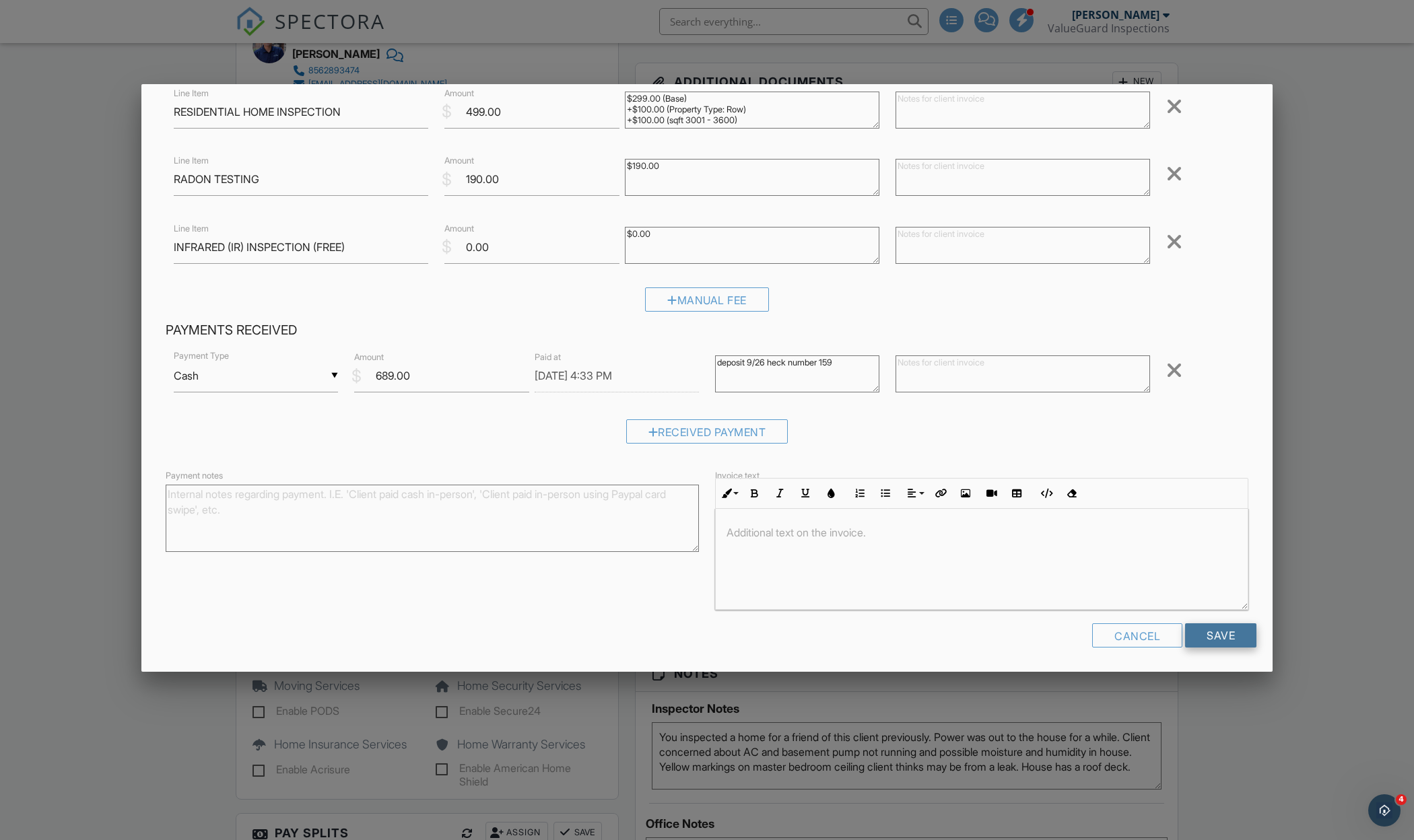
scroll to position [93, 0]
click at [1191, 632] on input "Save" at bounding box center [1220, 637] width 71 height 24
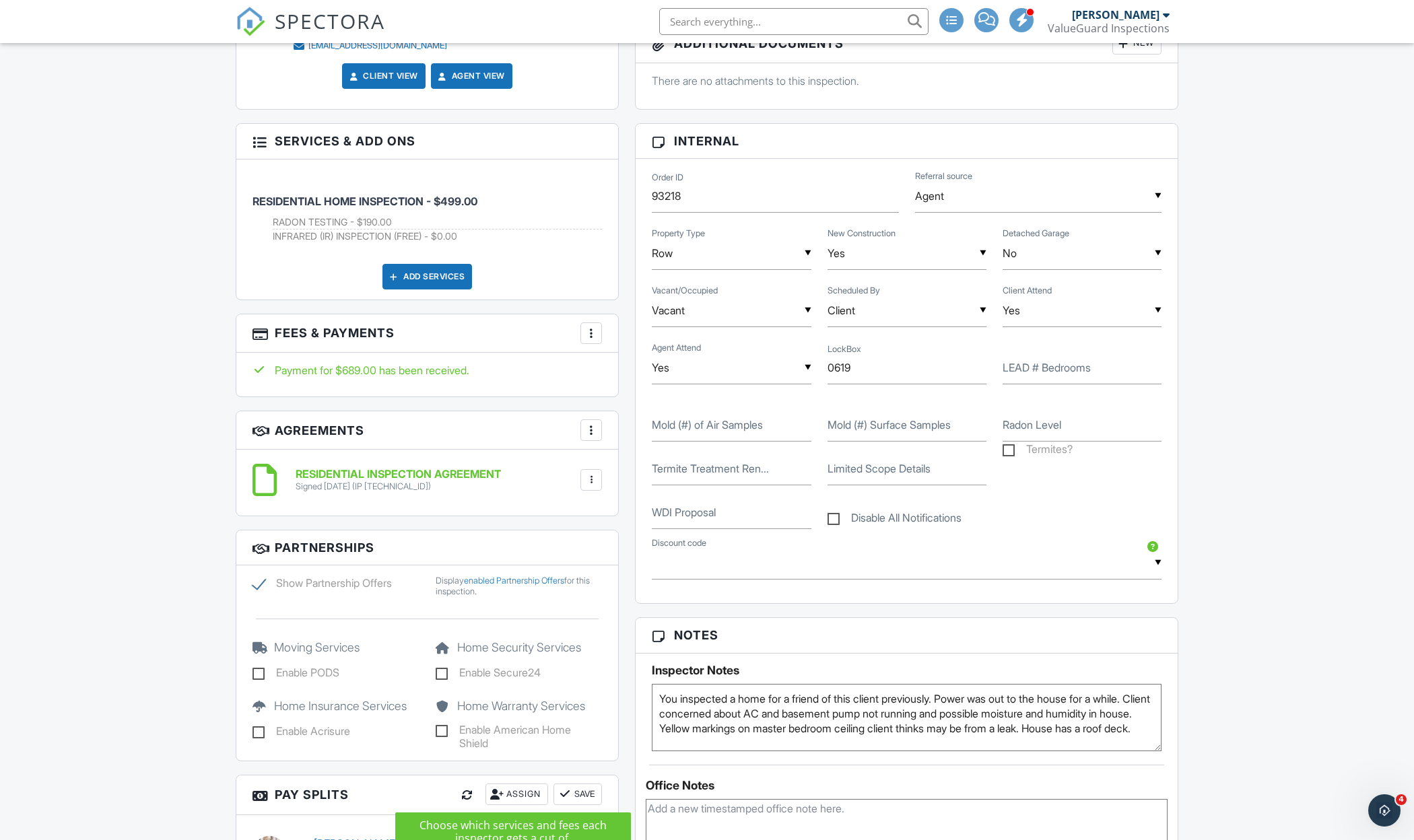
scroll to position [650, 0]
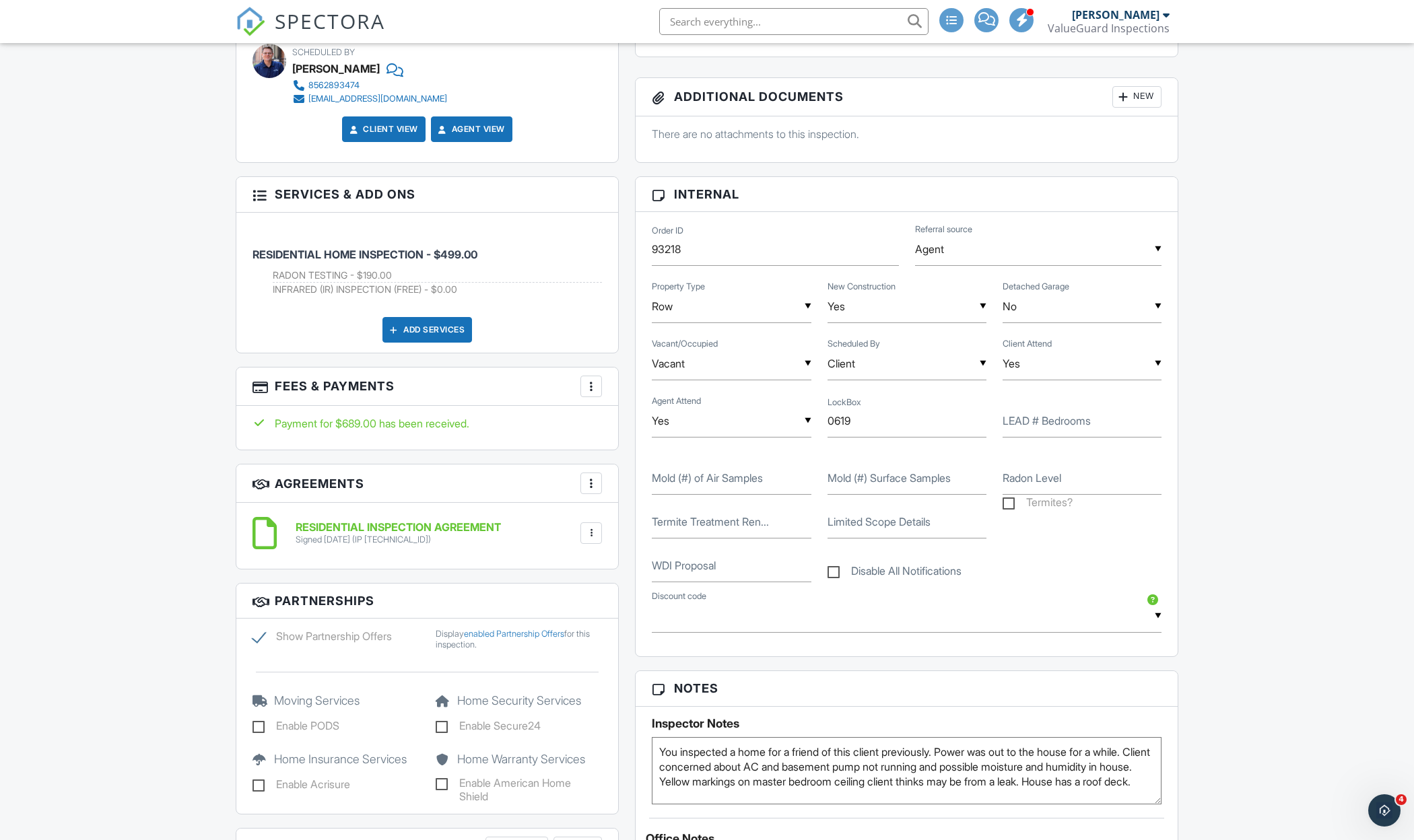
click at [581, 390] on div "More" at bounding box center [591, 386] width 22 height 22
click at [625, 419] on li "Edit Fees & Payments" at bounding box center [658, 427] width 141 height 34
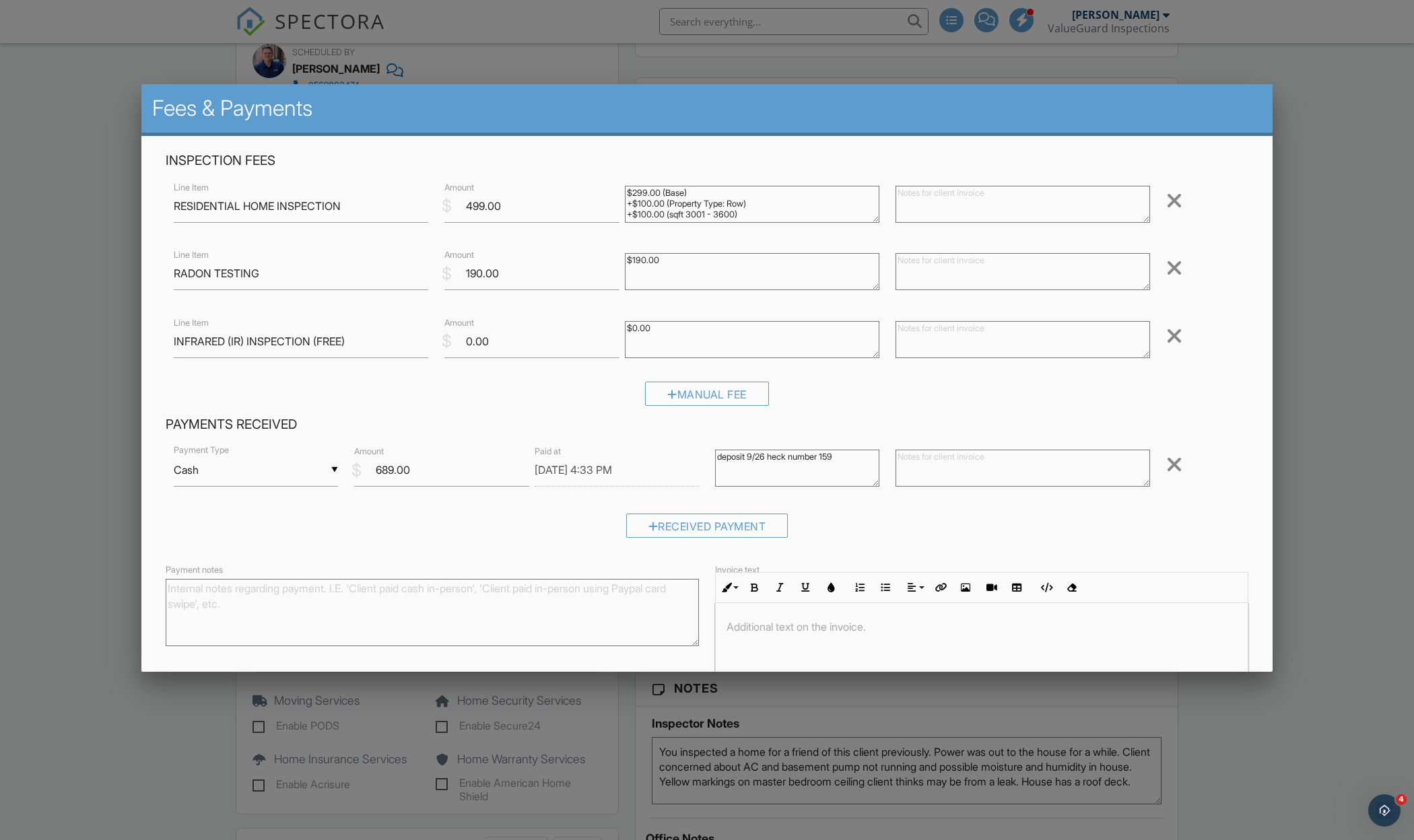
click at [773, 458] on textarea "deposit 9/26 heck number 159" at bounding box center [797, 468] width 165 height 37
type textarea "deposit 9/26 check number 159"
click at [338, 472] on div "▼ Cash Cash Check On-Site Card Other Cash Check On-Site Card Other Payment Type" at bounding box center [255, 476] width 180 height 47
click at [338, 472] on div "▼ Cash Cash Check On-Site Card Other Cash Check On-Site Card Other" at bounding box center [256, 469] width 165 height 33
click at [302, 531] on span "Check" at bounding box center [256, 536] width 143 height 34
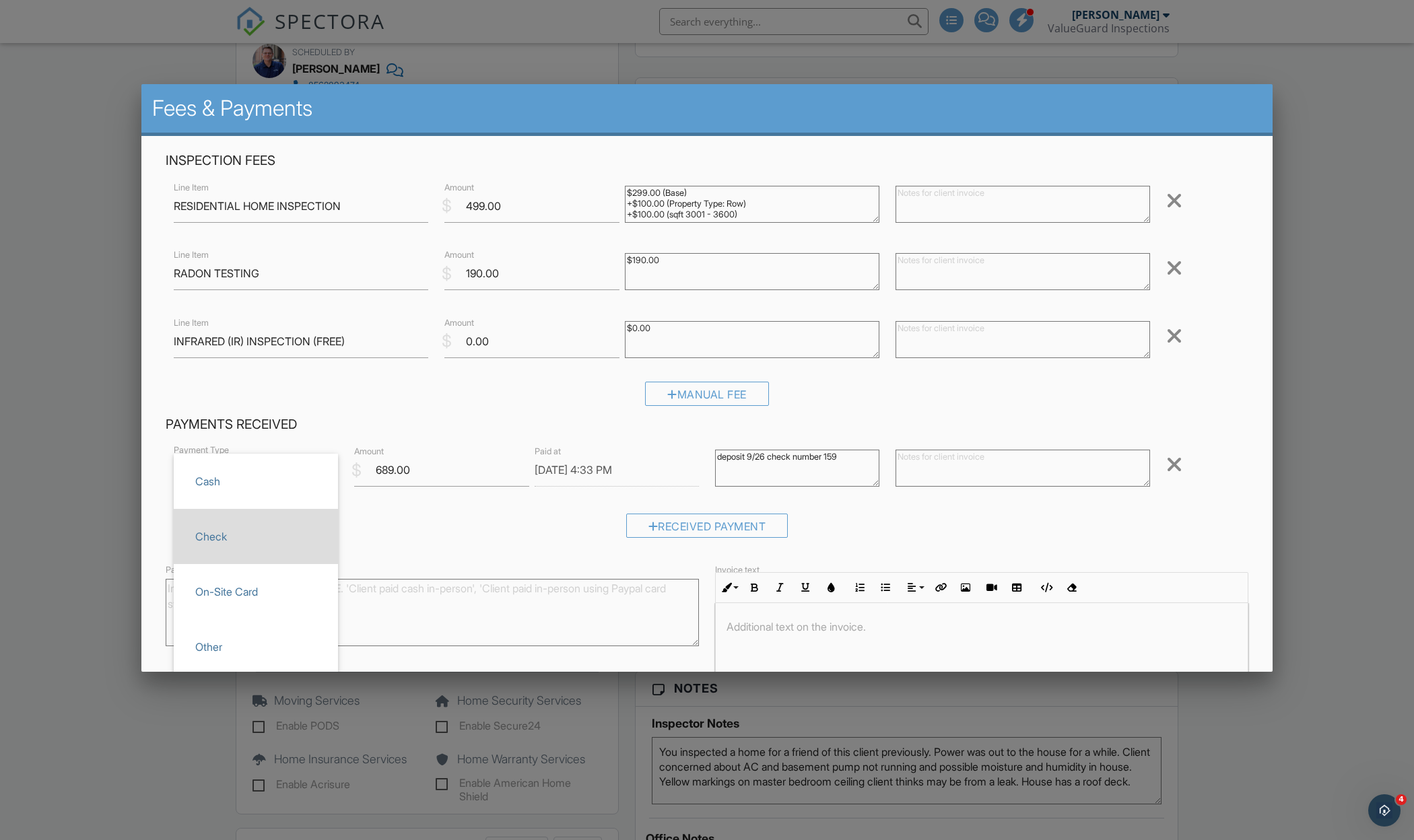
type input "Check"
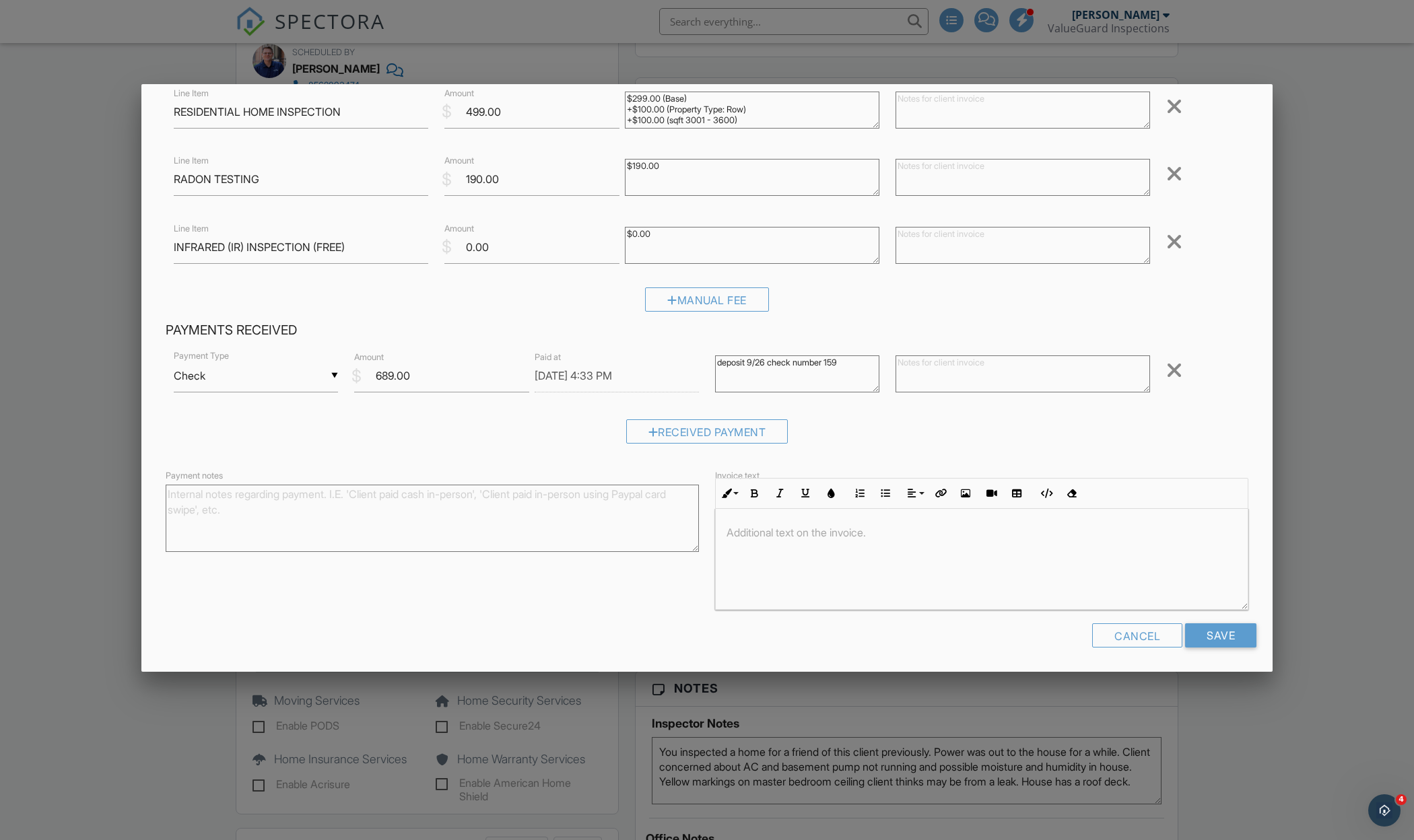
scroll to position [93, 0]
click at [1220, 640] on input "Save" at bounding box center [1220, 637] width 71 height 24
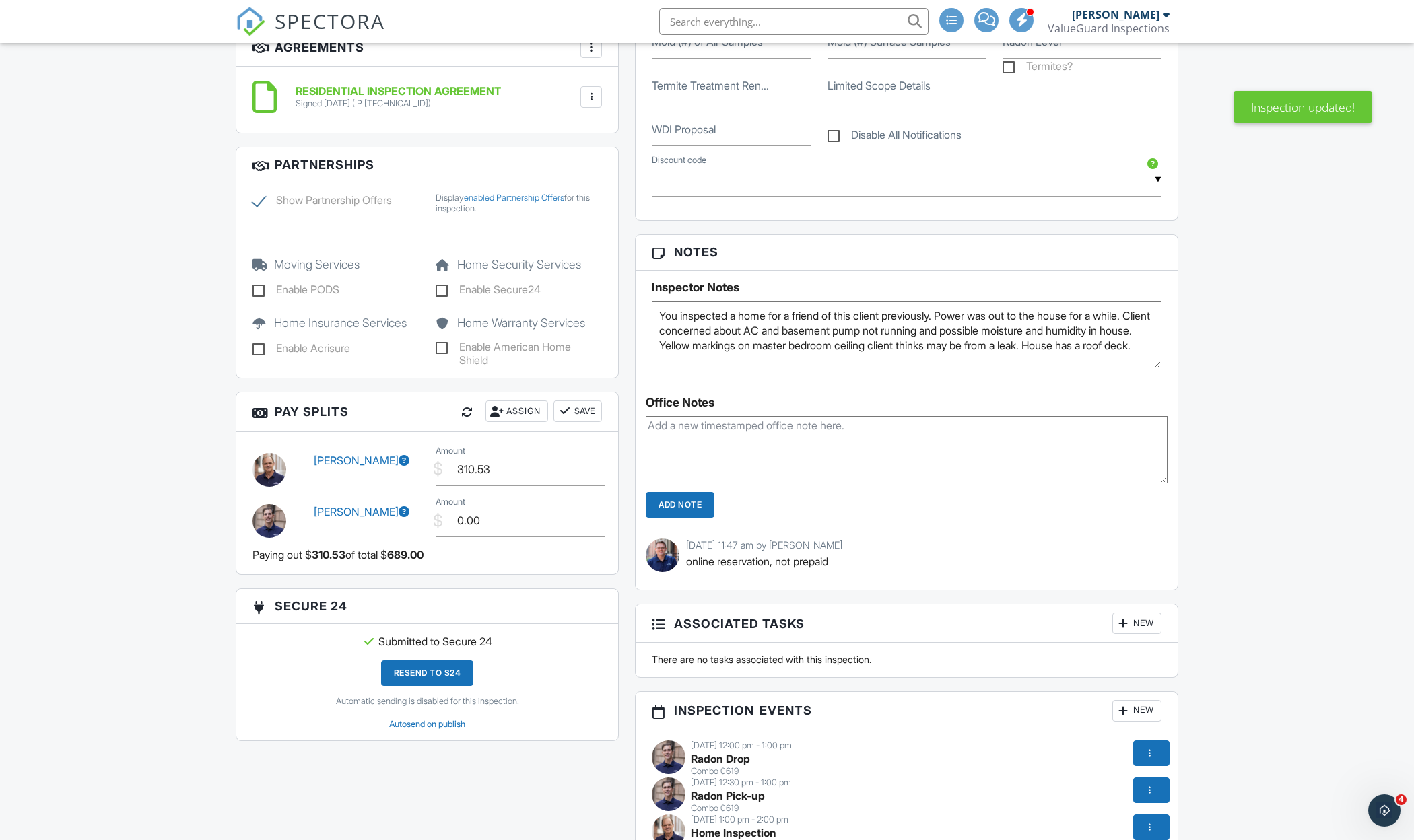
scroll to position [1157, 0]
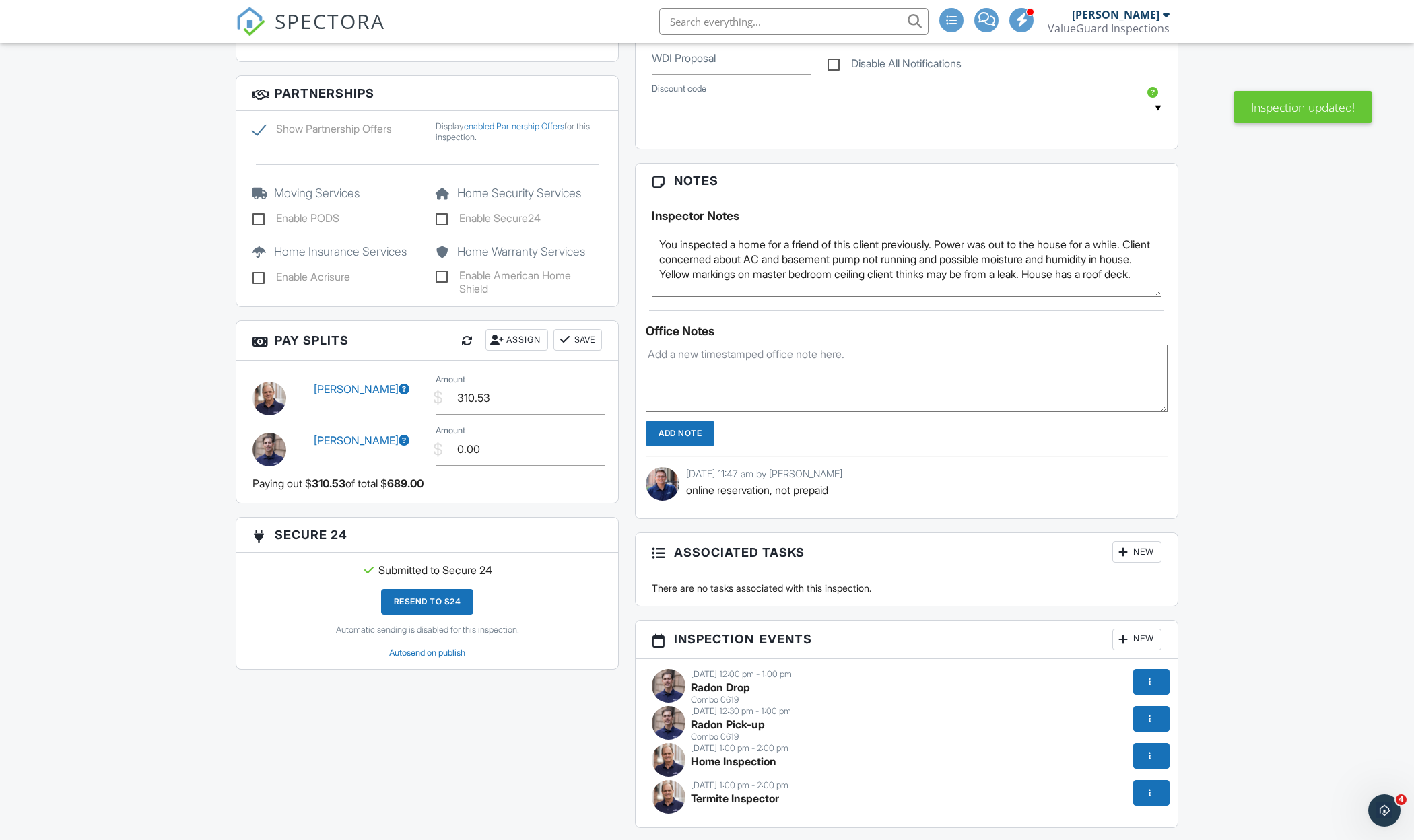
click at [512, 337] on div "Assign" at bounding box center [516, 340] width 63 height 22
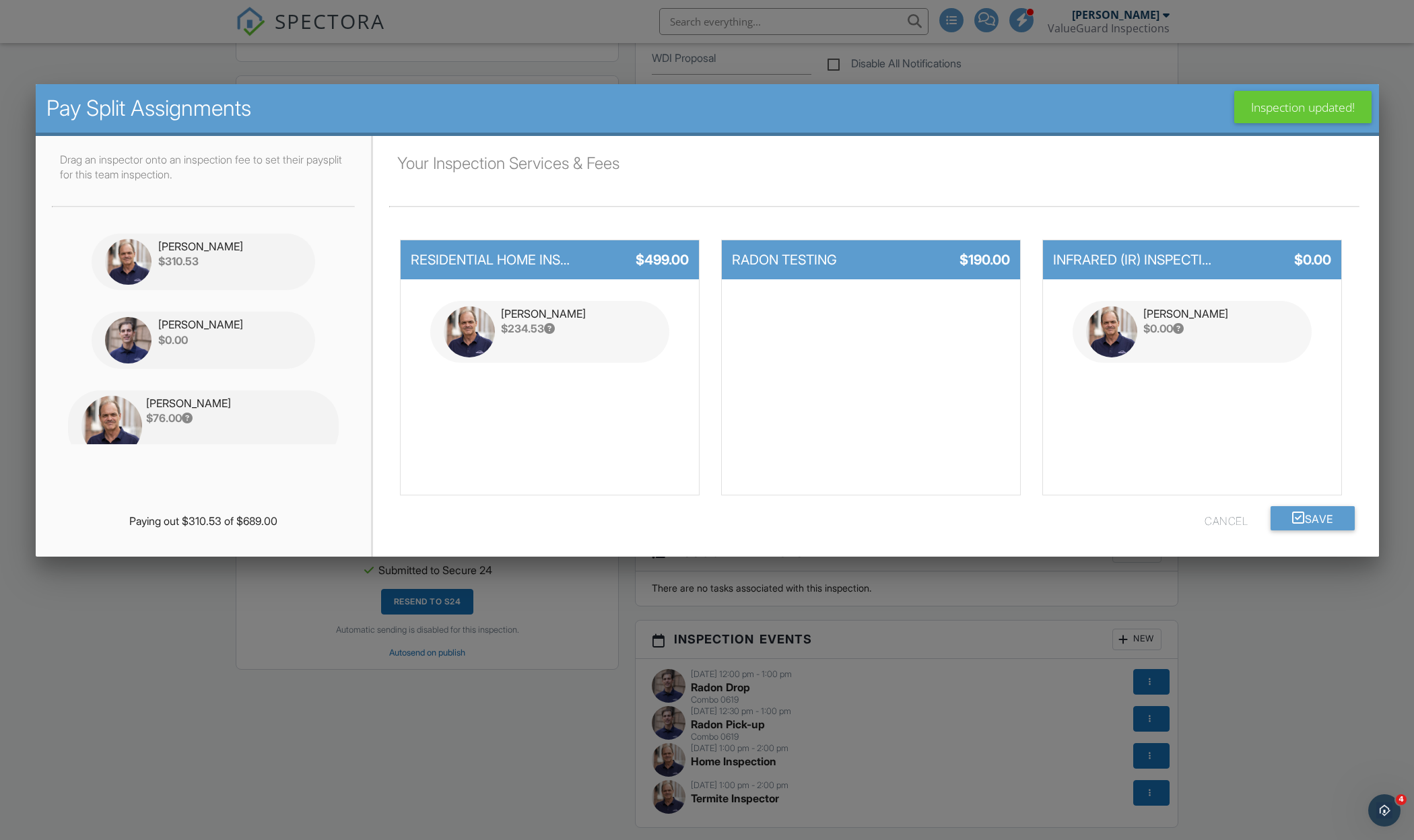
scroll to position [0, 0]
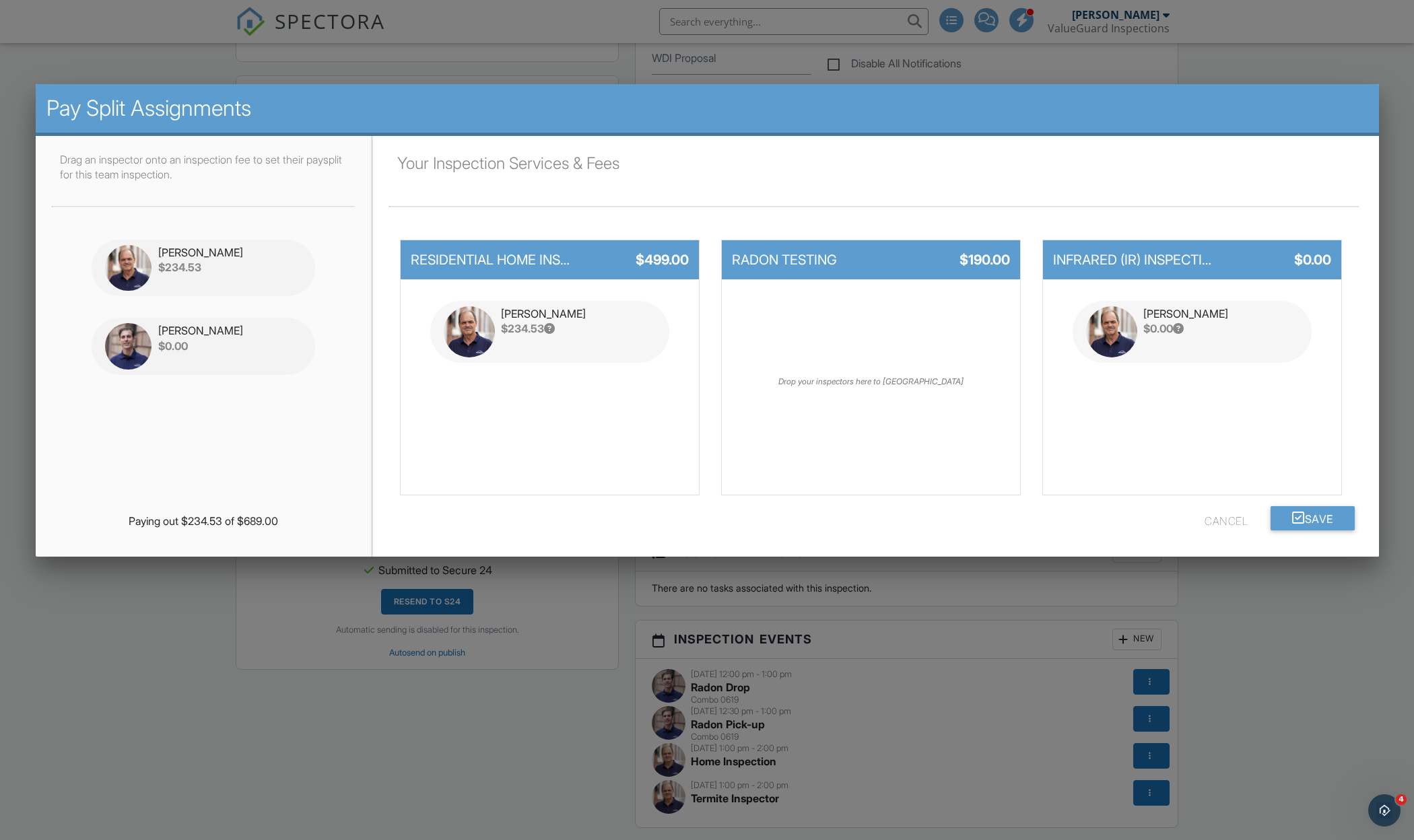
click at [297, 452] on div "Drag an inspector onto an inspection fee to set their paysplit for this team in…" at bounding box center [204, 298] width 336 height 324
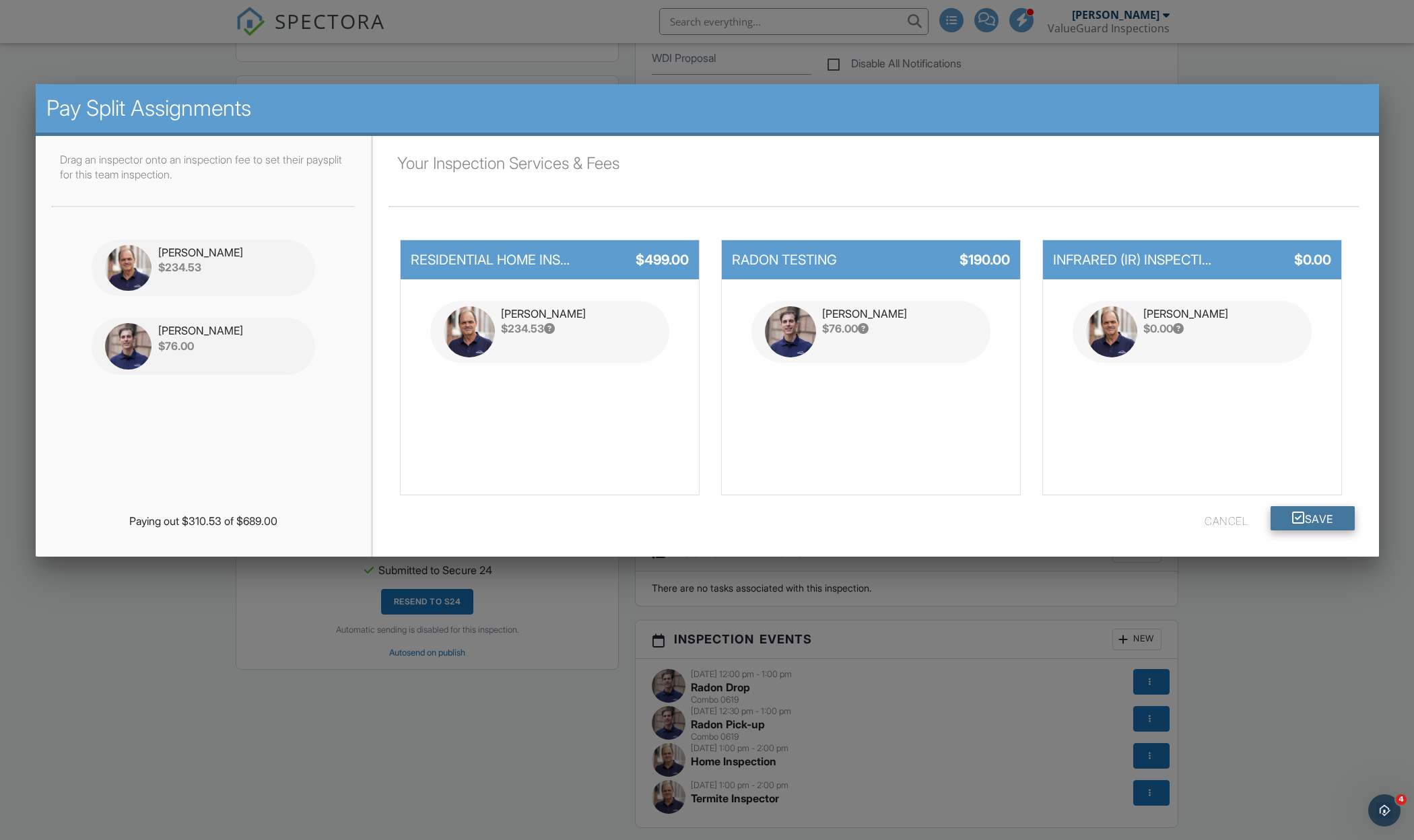
click at [1334, 515] on button "Save" at bounding box center [1312, 518] width 84 height 24
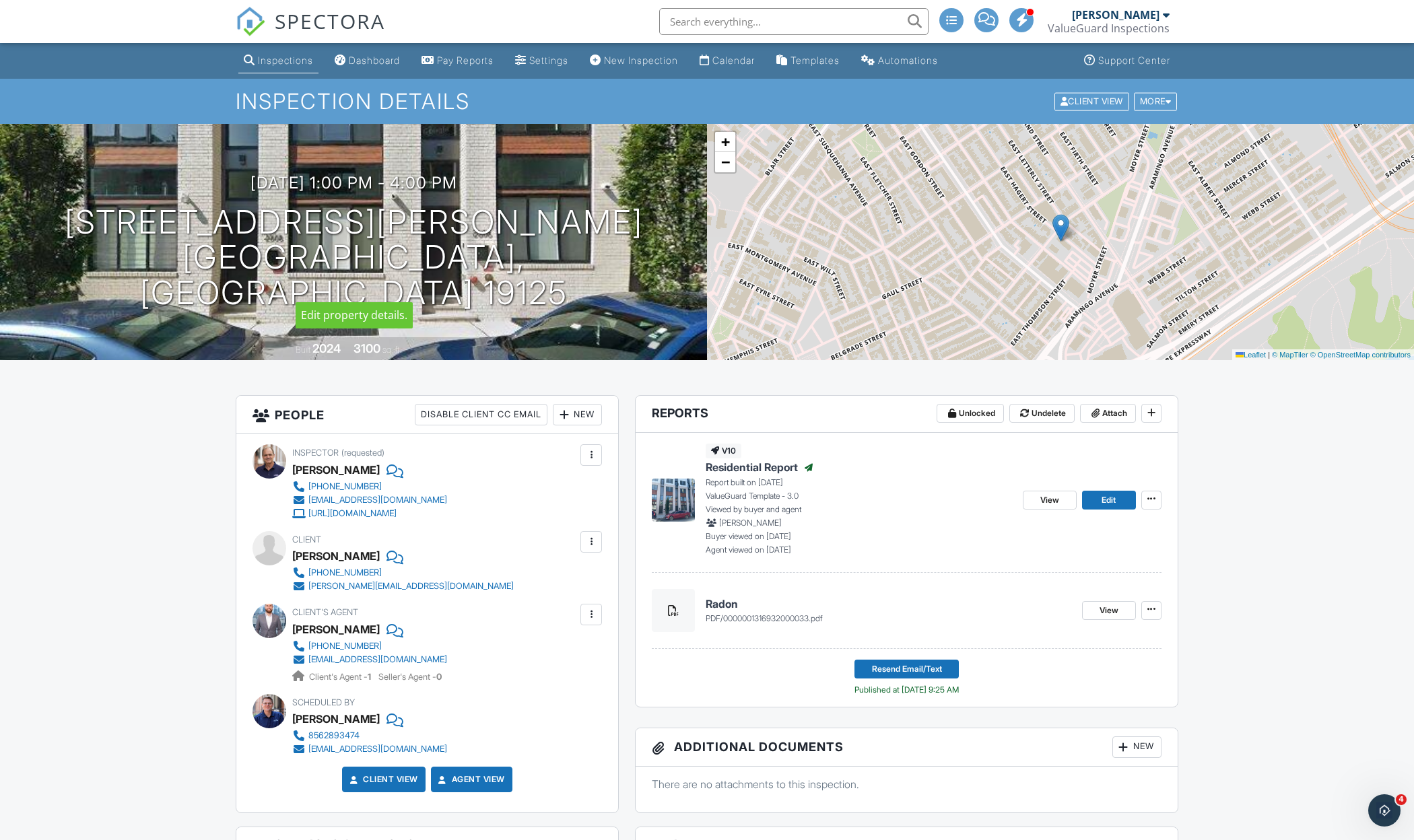
click at [280, 52] on link "Inspections" at bounding box center [278, 61] width 80 height 25
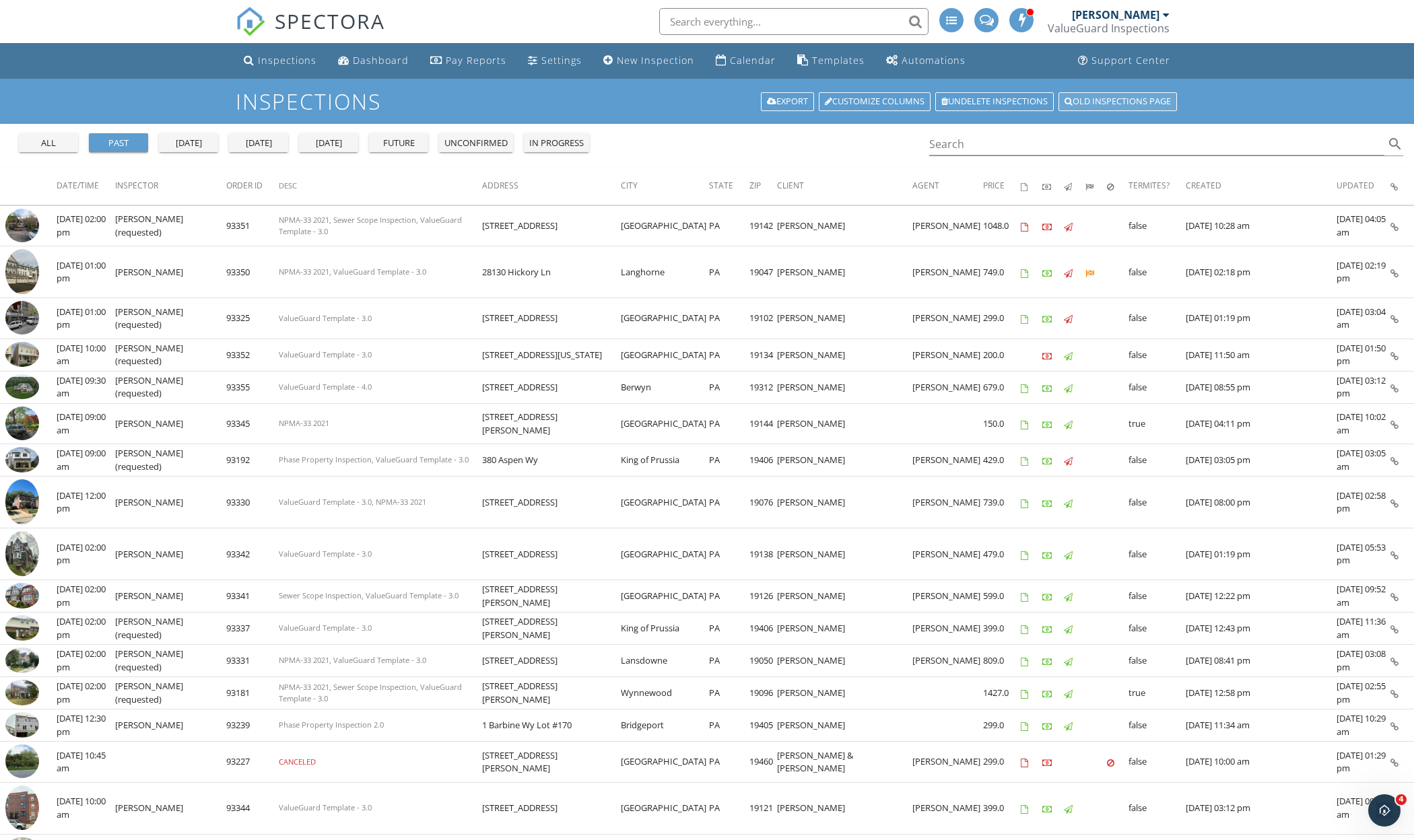
click at [1124, 93] on link "Old inspections page" at bounding box center [1117, 102] width 119 height 19
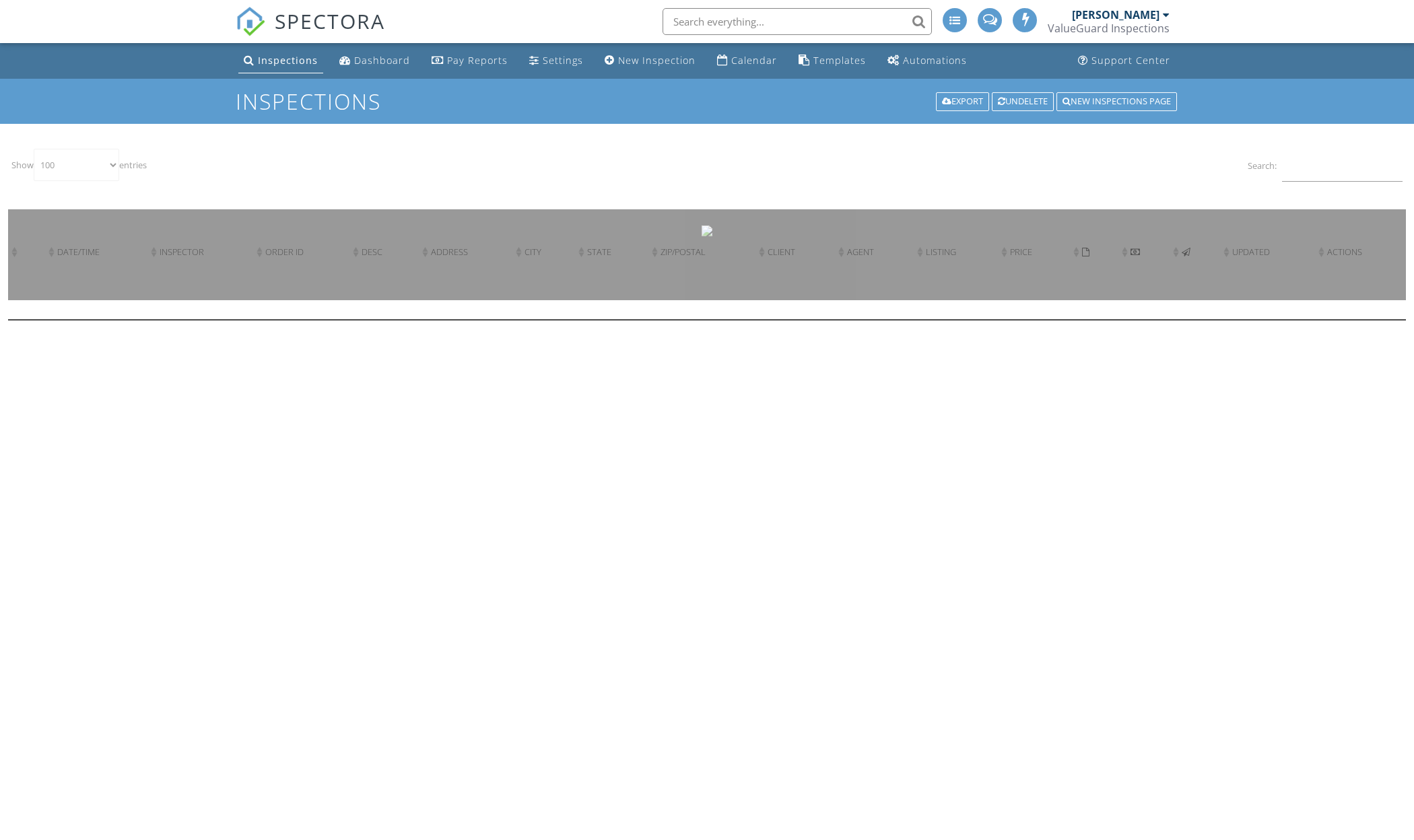
select select "100"
click at [1357, 162] on input "Search:" at bounding box center [1342, 165] width 121 height 33
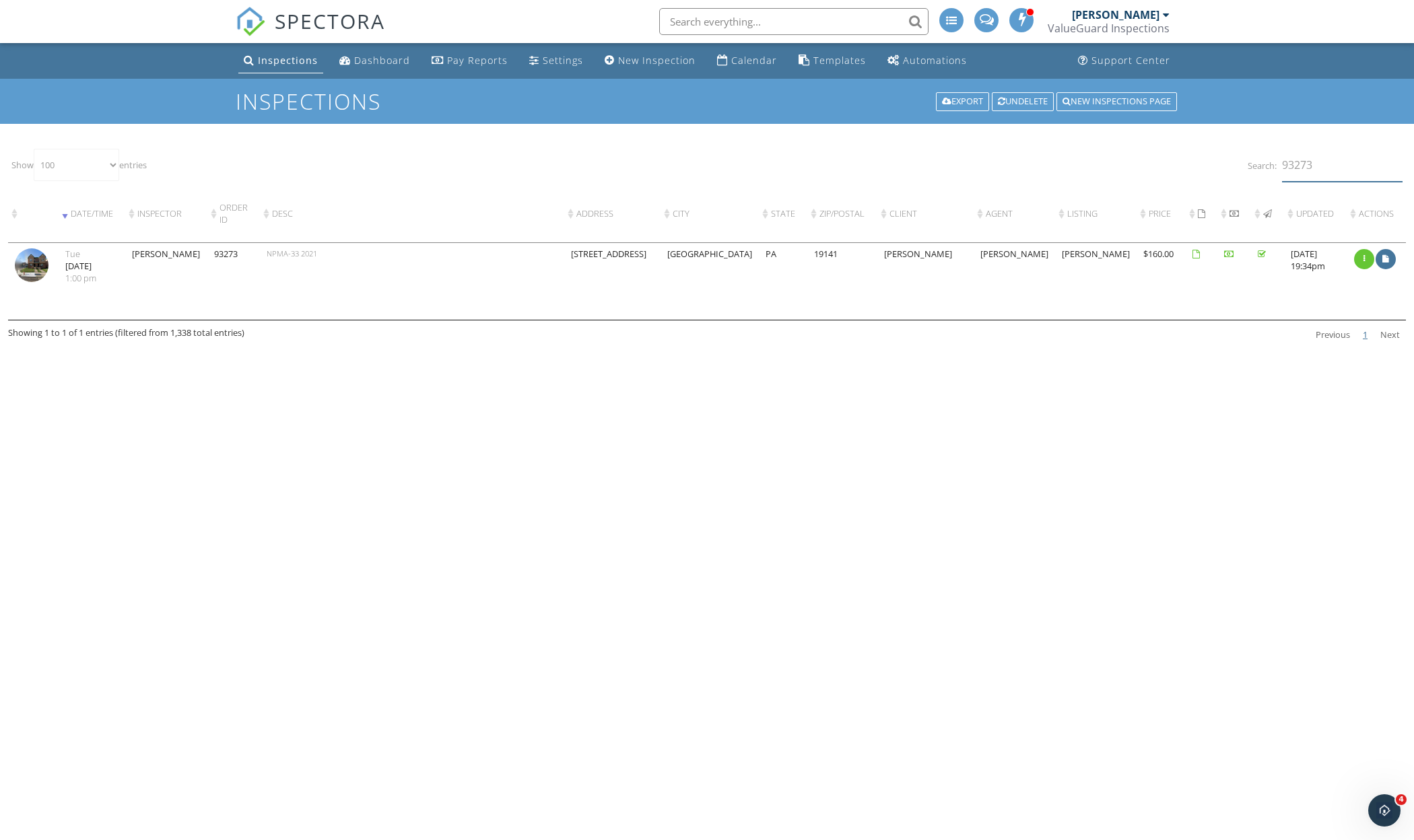
type input "93273"
click at [42, 288] on link at bounding box center [33, 282] width 37 height 12
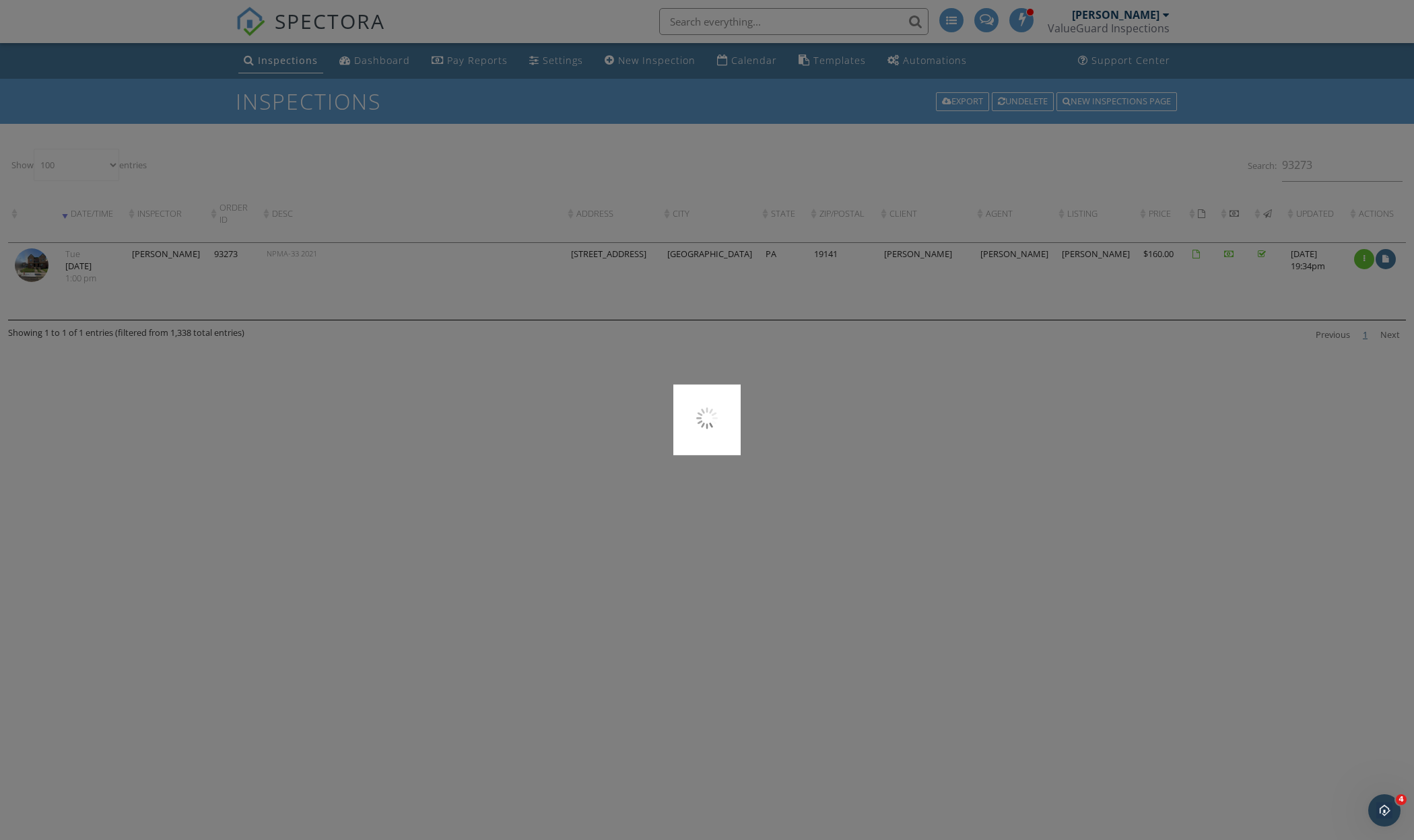
click at [36, 289] on div at bounding box center [707, 420] width 1414 height 840
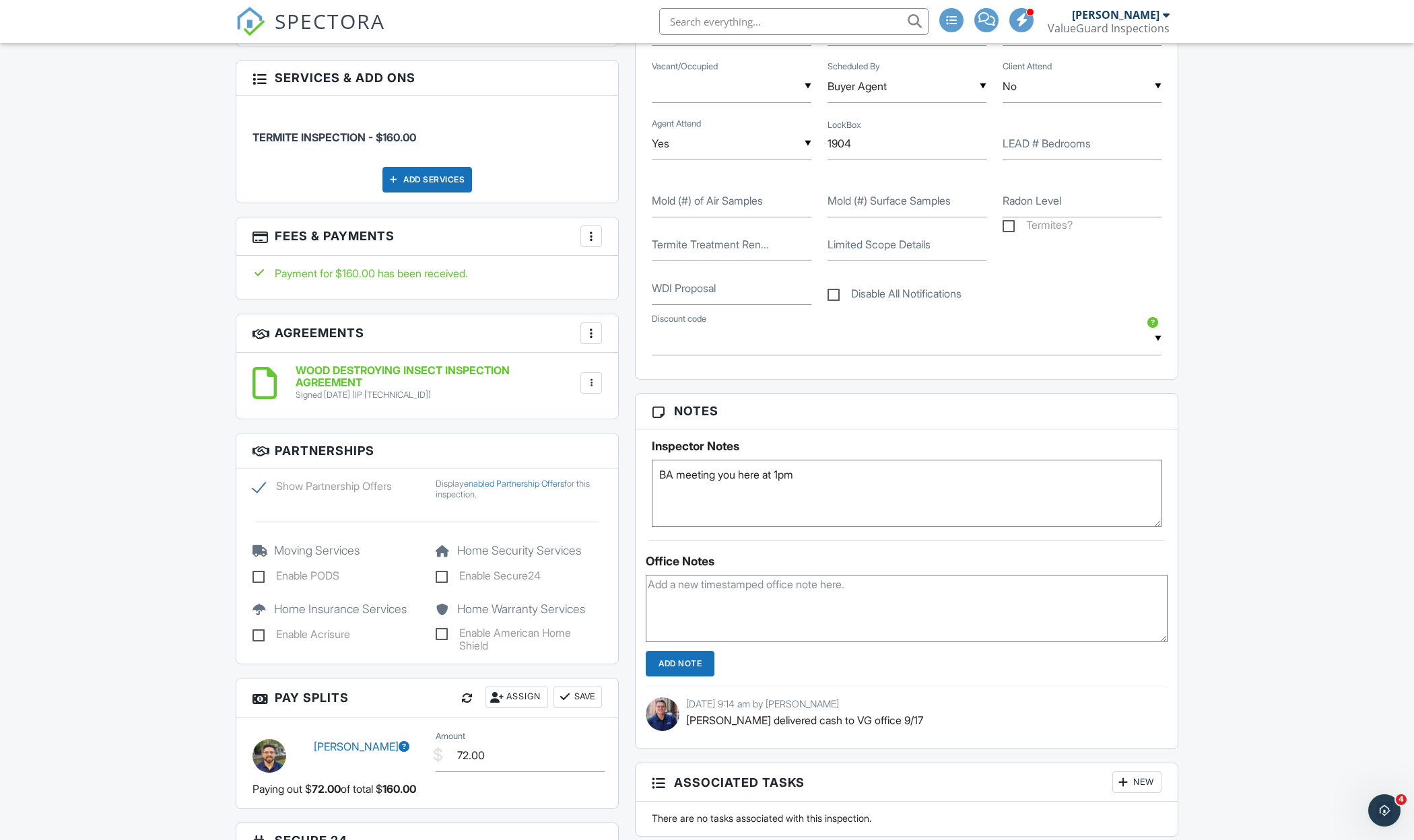
scroll to position [948, 0]
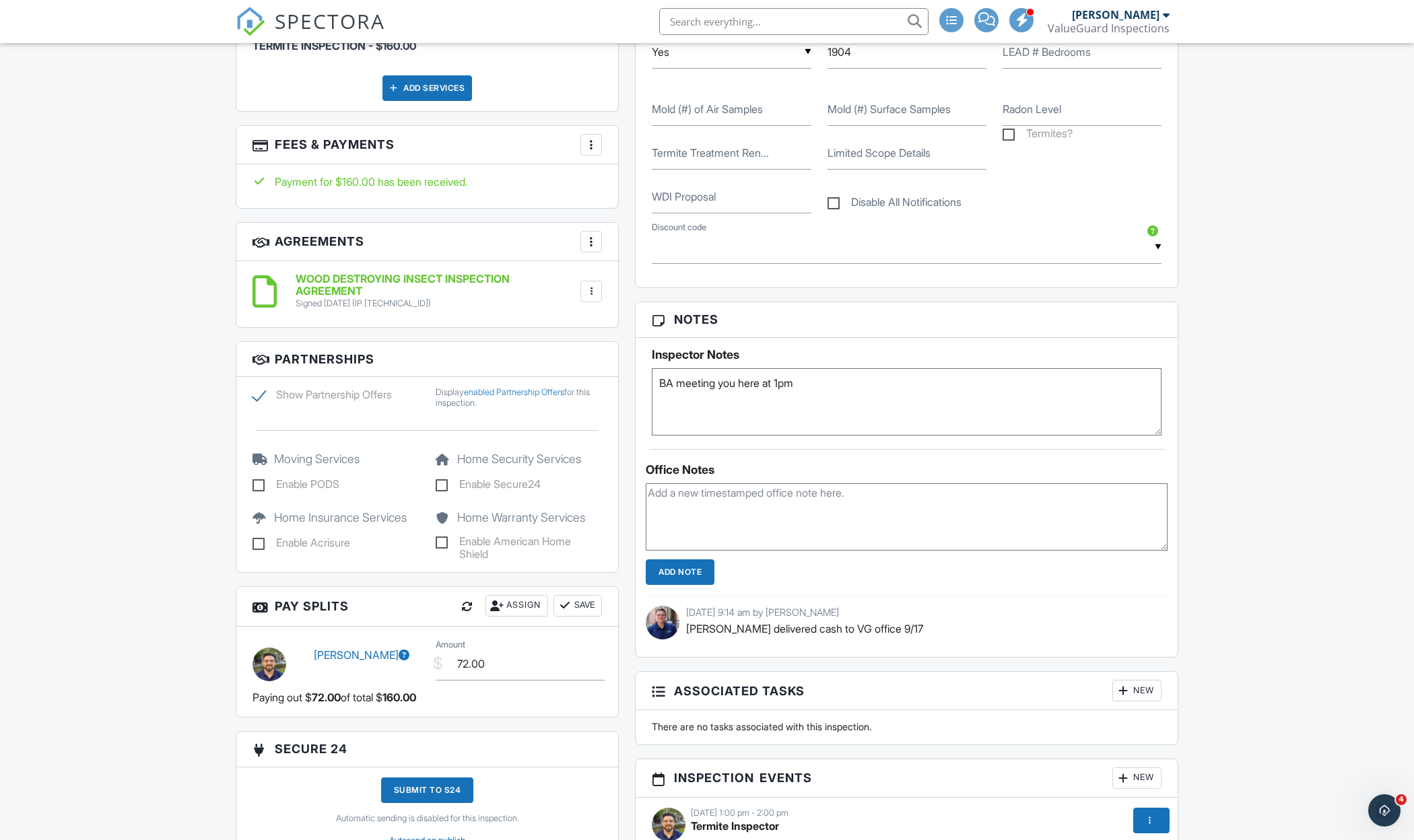
click at [591, 151] on div "More" at bounding box center [591, 145] width 22 height 22
click at [631, 188] on li "Edit Fees & Payments" at bounding box center [658, 186] width 141 height 34
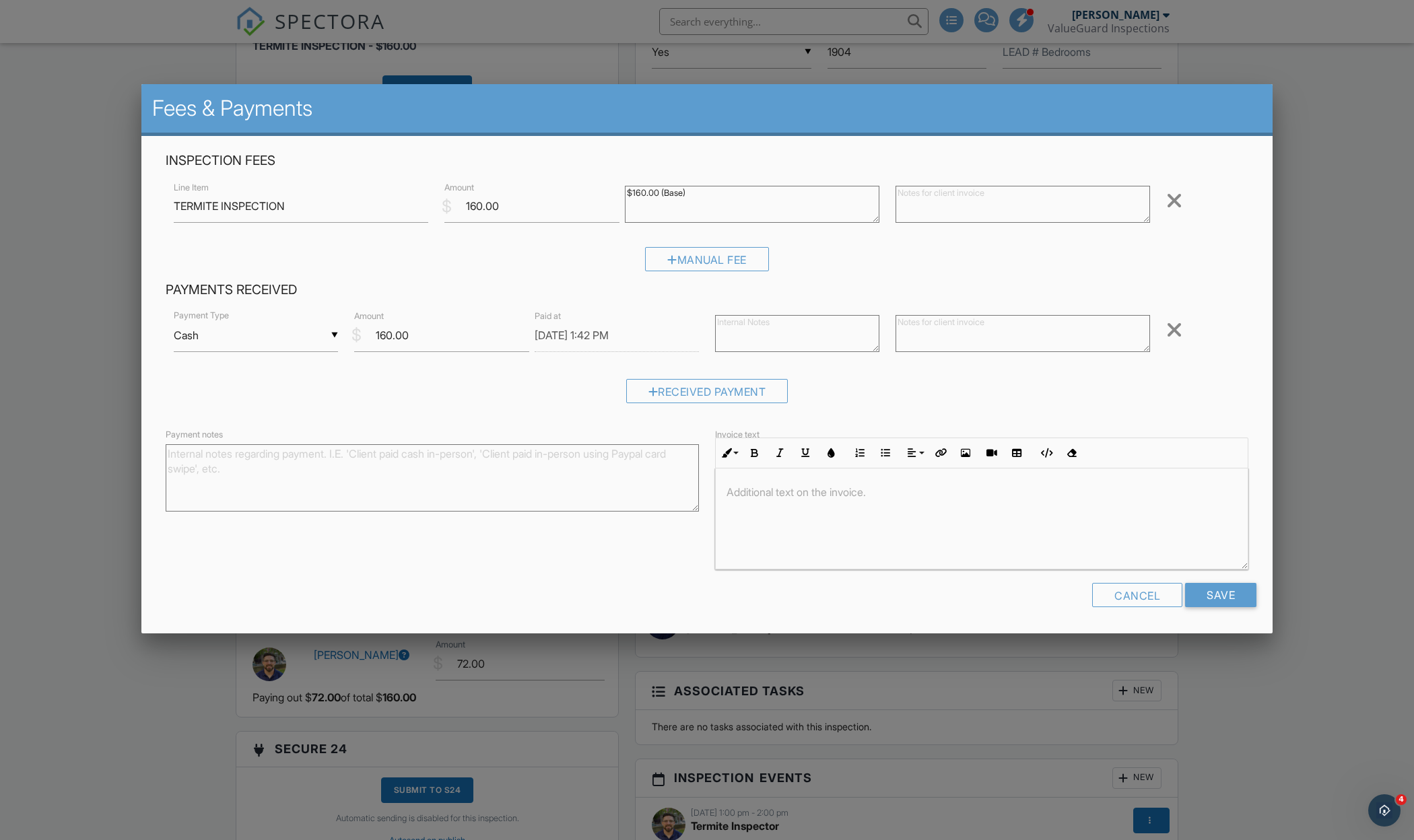
click at [773, 333] on textarea at bounding box center [797, 333] width 165 height 37
type textarea "deposit 9/26"
click at [1234, 593] on input "Save" at bounding box center [1220, 594] width 71 height 24
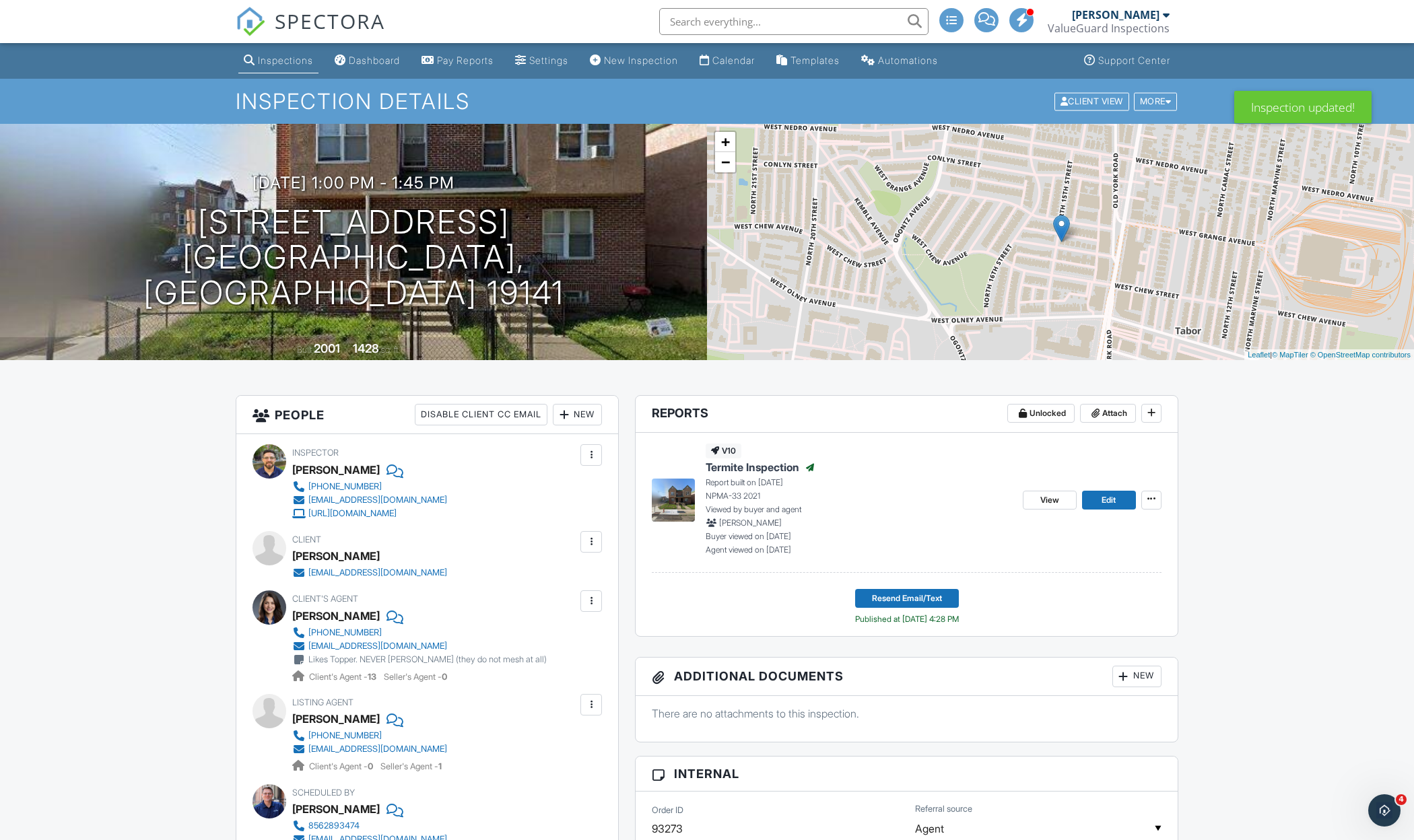
click at [698, 13] on input "text" at bounding box center [793, 21] width 269 height 27
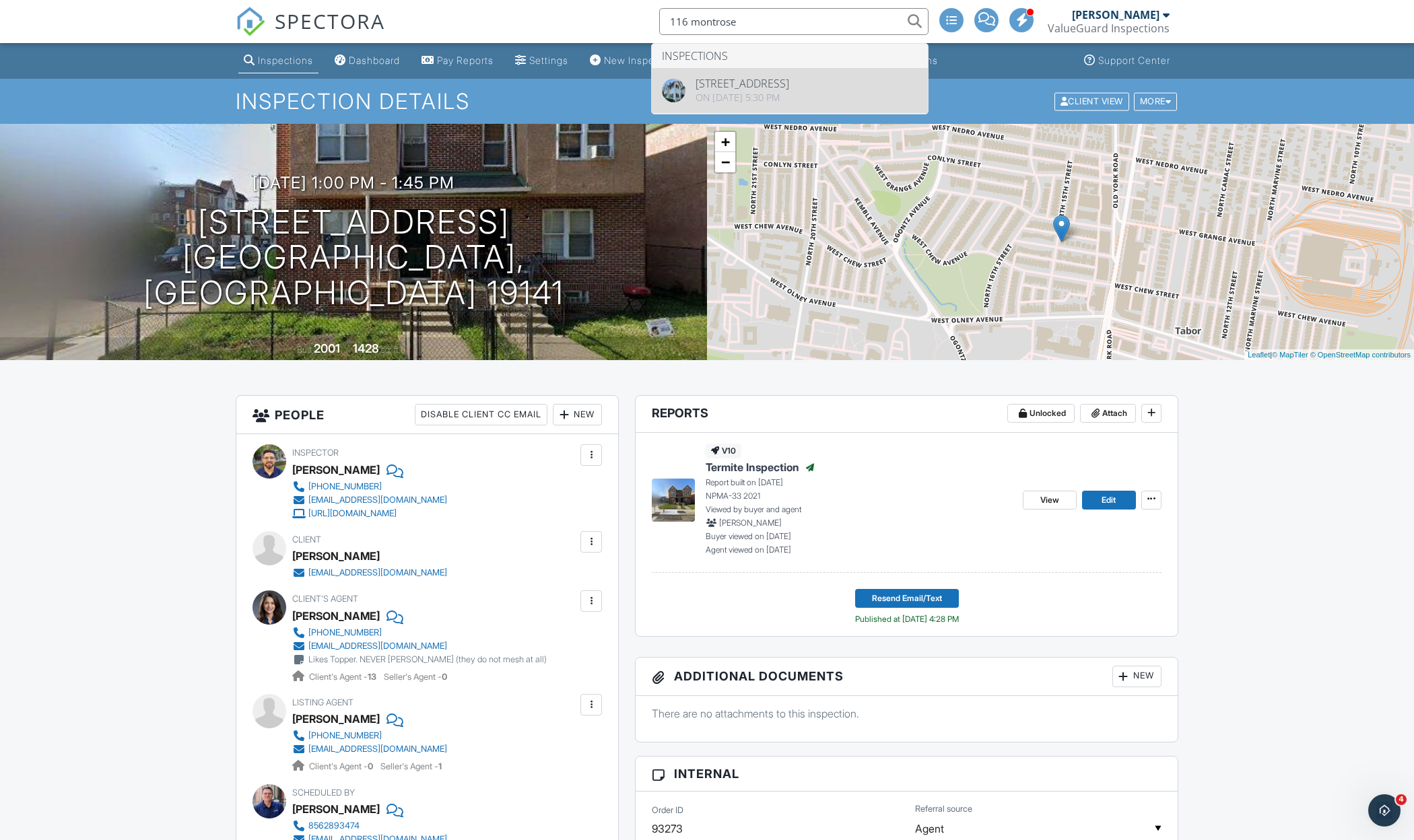
type input "116 montrose"
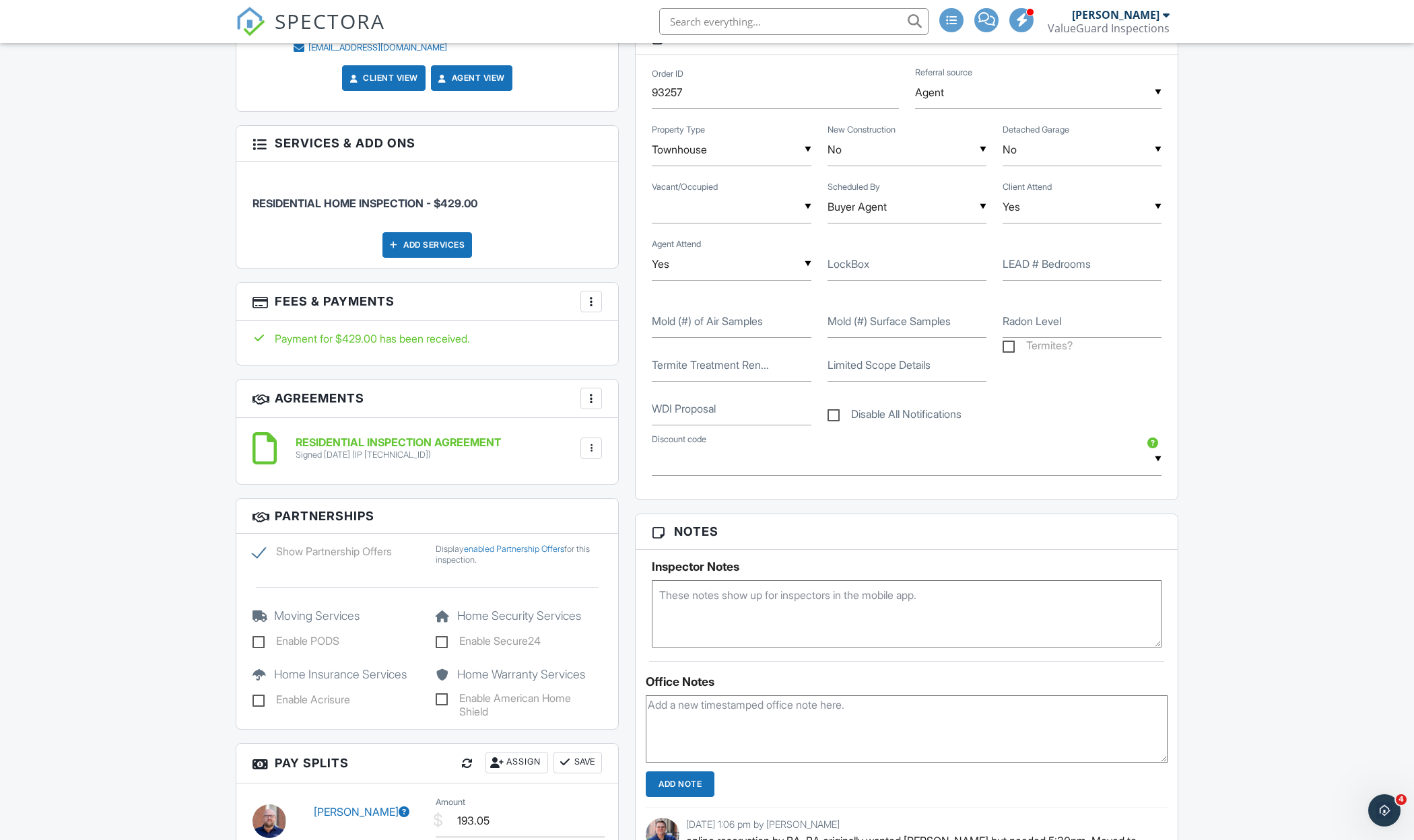
scroll to position [663, 0]
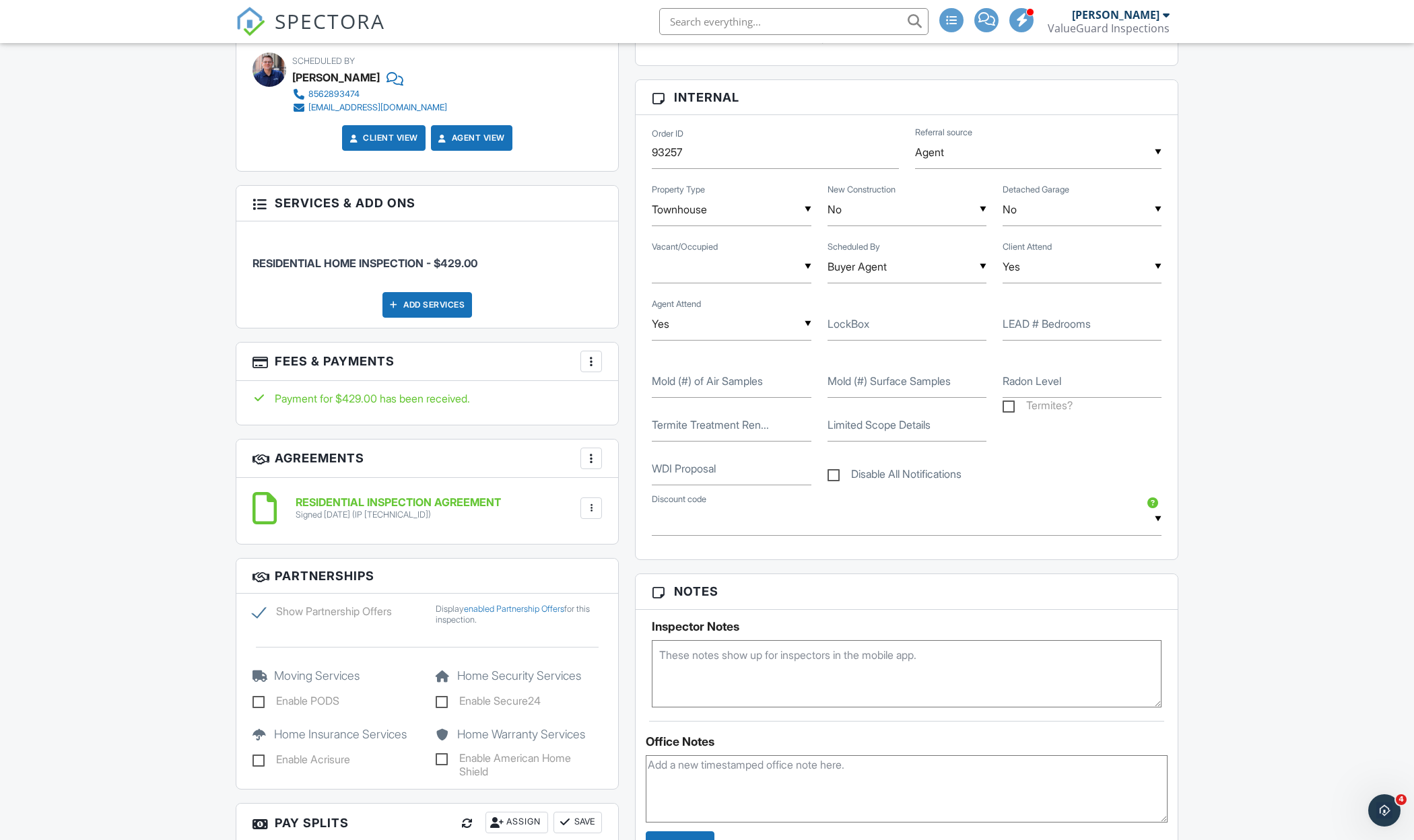
click at [593, 361] on div "More" at bounding box center [591, 361] width 22 height 22
click at [622, 390] on li "Edit Fees & Payments" at bounding box center [658, 402] width 141 height 34
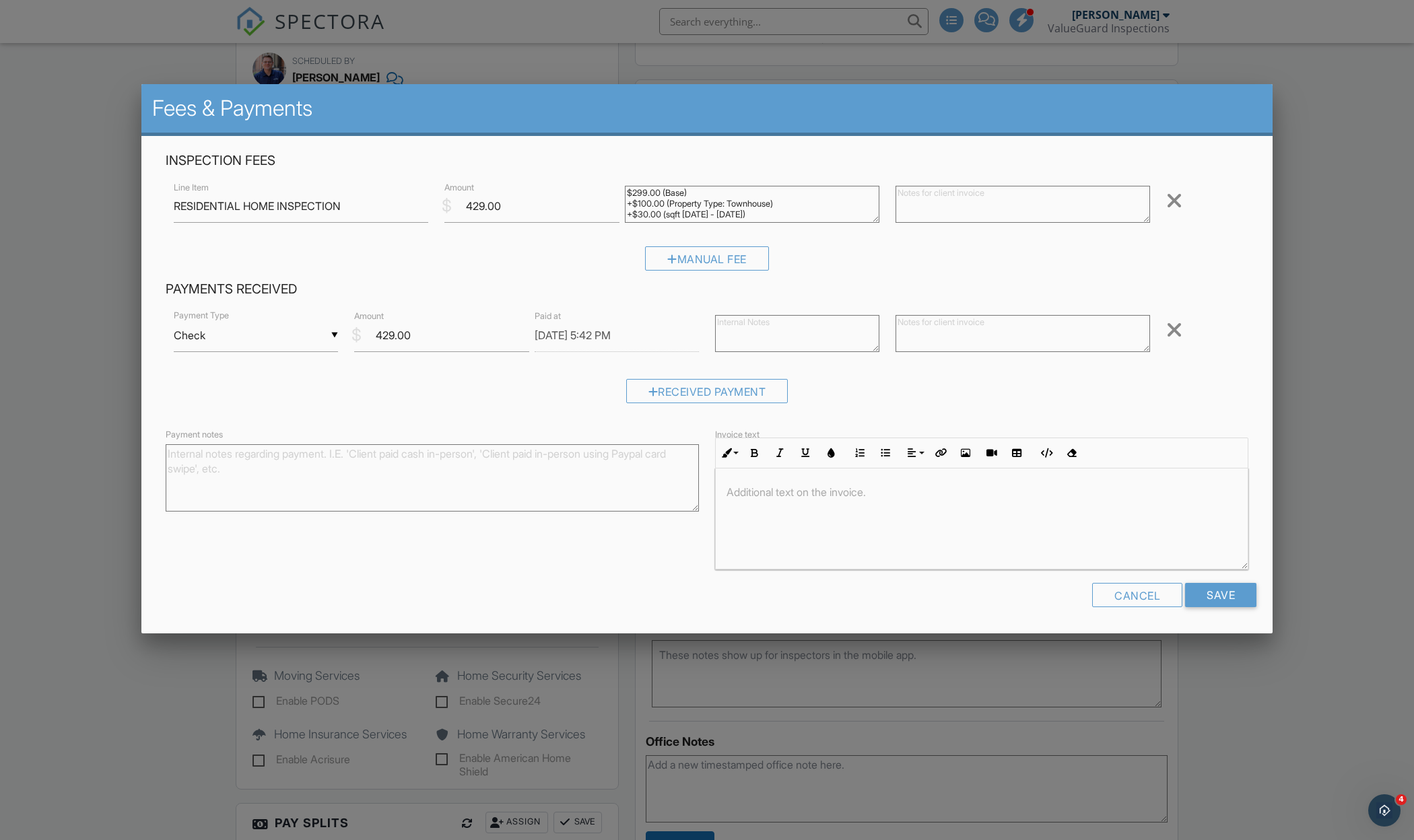
click at [749, 321] on textarea at bounding box center [797, 333] width 165 height 37
type textarea "deposit 9/26"
click at [1240, 598] on input "Save" at bounding box center [1220, 594] width 71 height 24
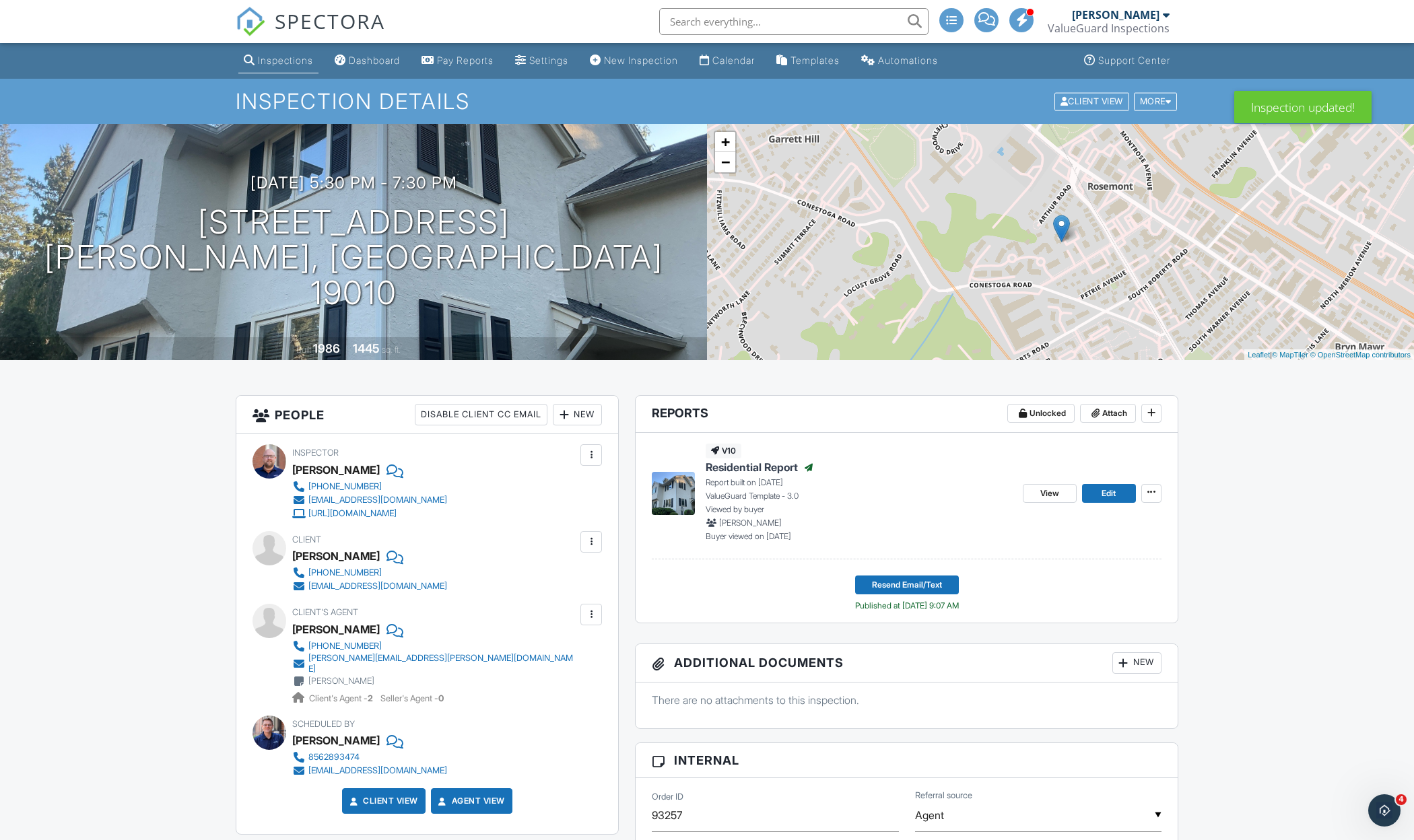
click at [699, 25] on input "text" at bounding box center [793, 21] width 269 height 27
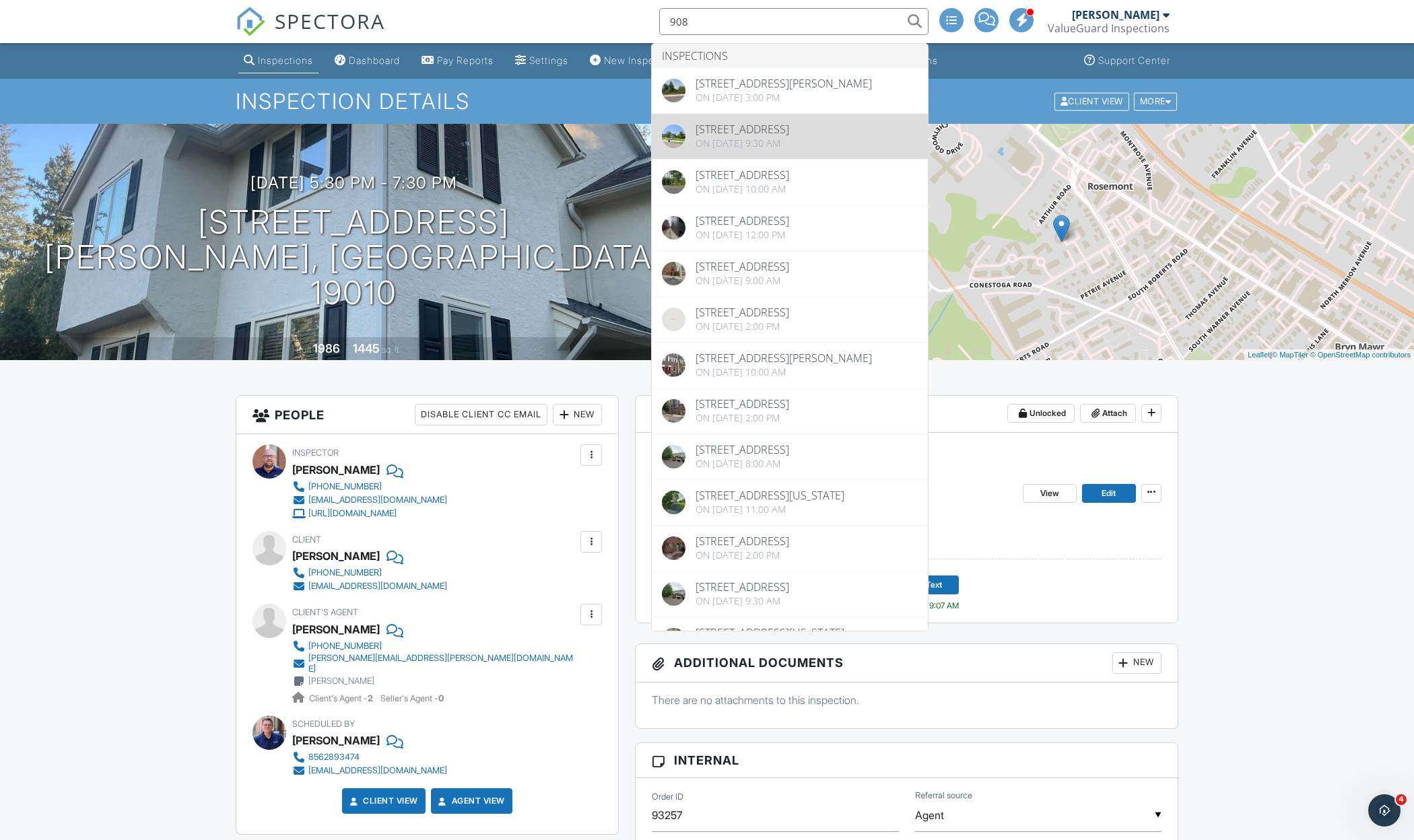
type input "908"
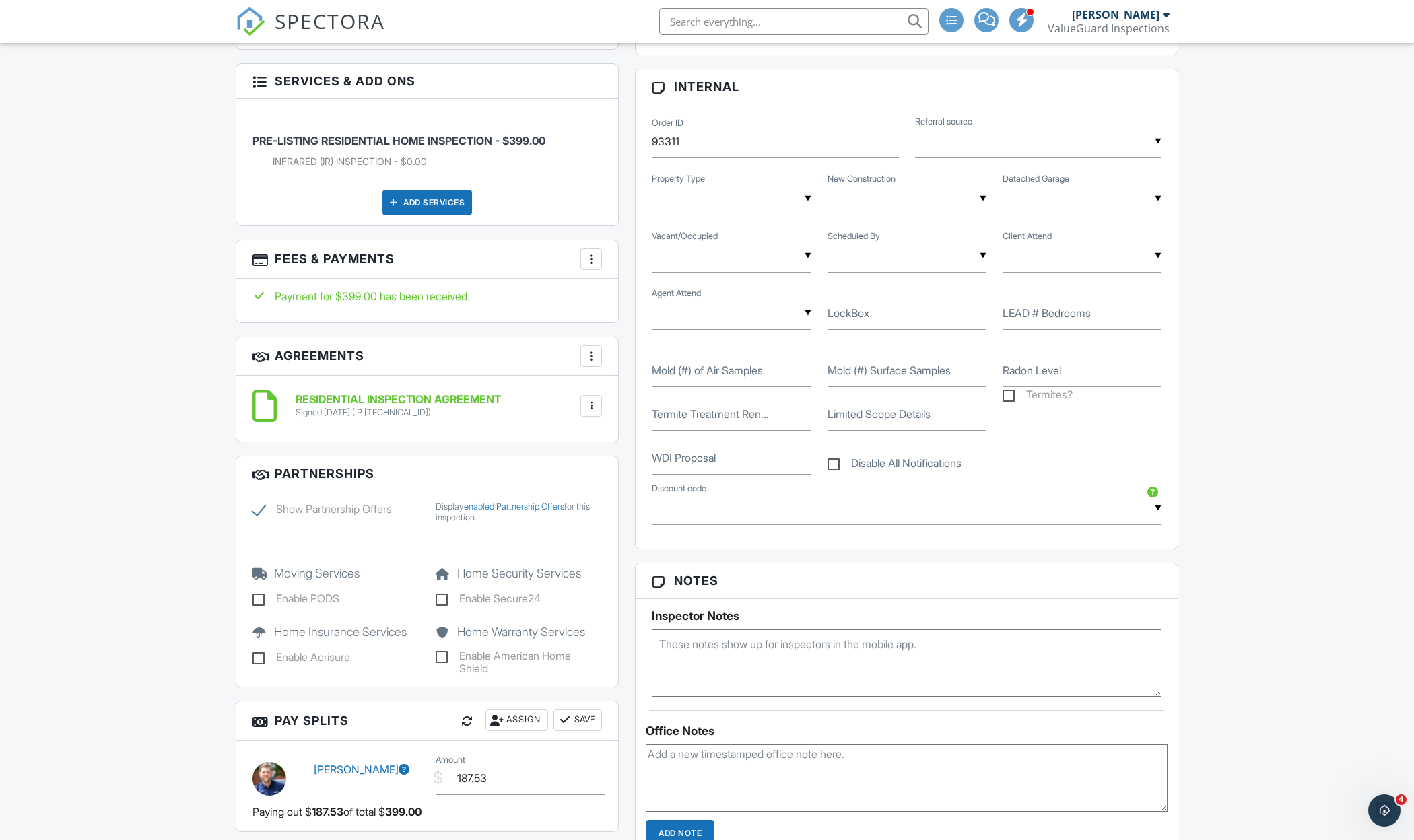
click at [582, 259] on div "More" at bounding box center [591, 259] width 22 height 22
click at [614, 308] on li "Edit Fees & Payments" at bounding box center [658, 300] width 141 height 34
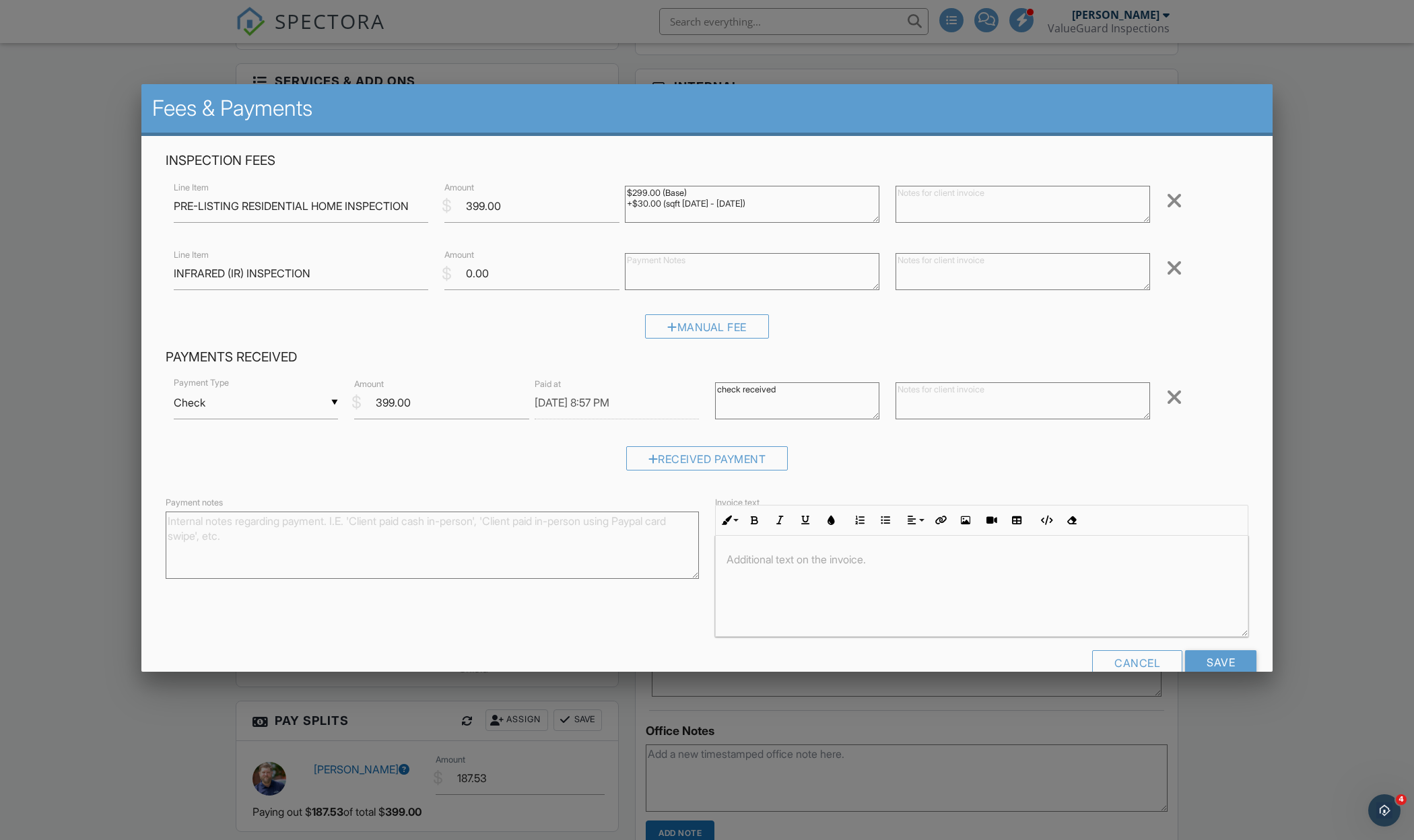
click at [718, 387] on textarea "check received" at bounding box center [797, 400] width 165 height 37
drag, startPoint x: 717, startPoint y: 386, endPoint x: 829, endPoint y: 386, distance: 112.0
click at [827, 386] on textarea "check received" at bounding box center [797, 400] width 165 height 37
type textarea "deposit 9/26"
click at [1216, 651] on input "Save" at bounding box center [1220, 662] width 71 height 24
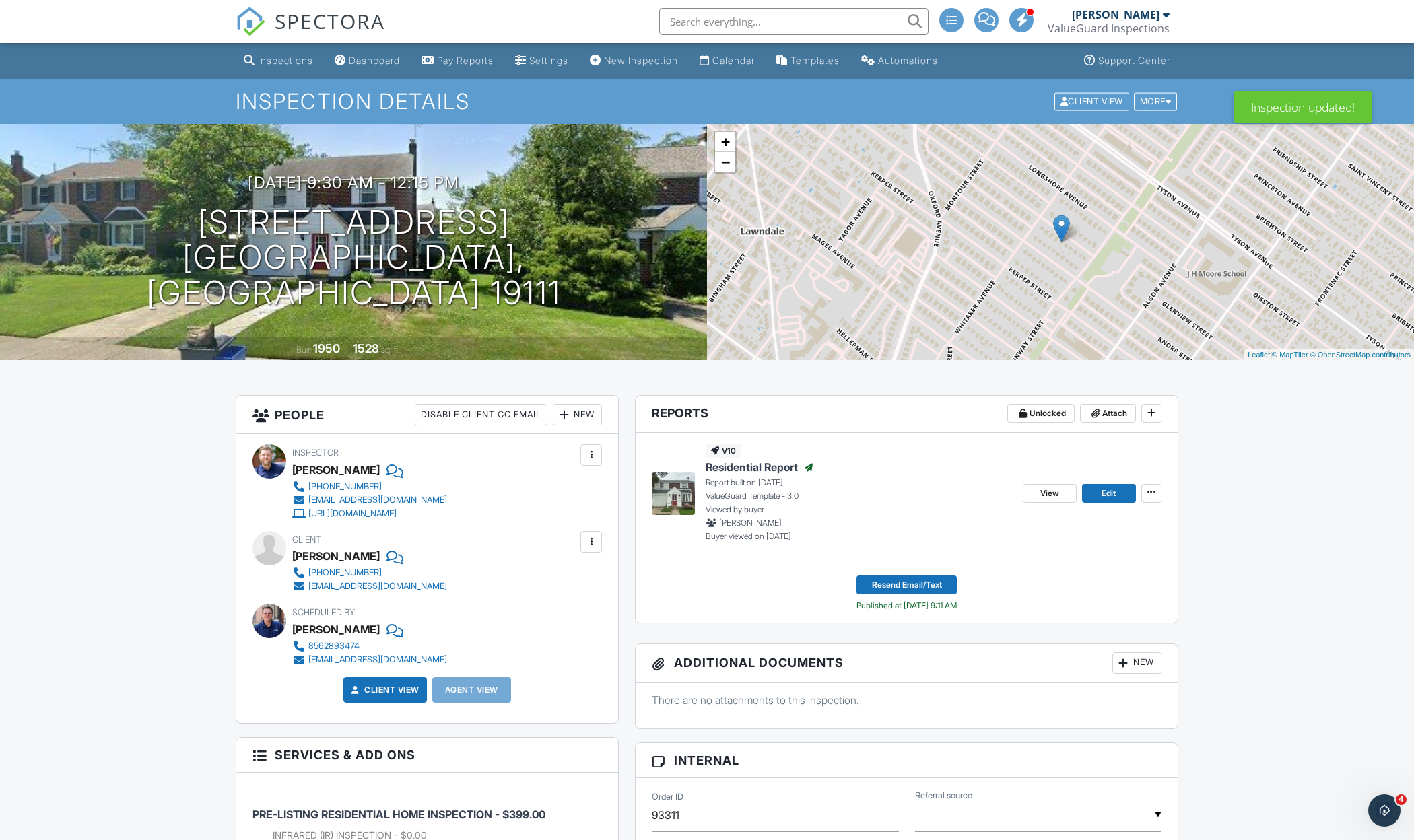
click at [761, 20] on input "text" at bounding box center [793, 21] width 269 height 27
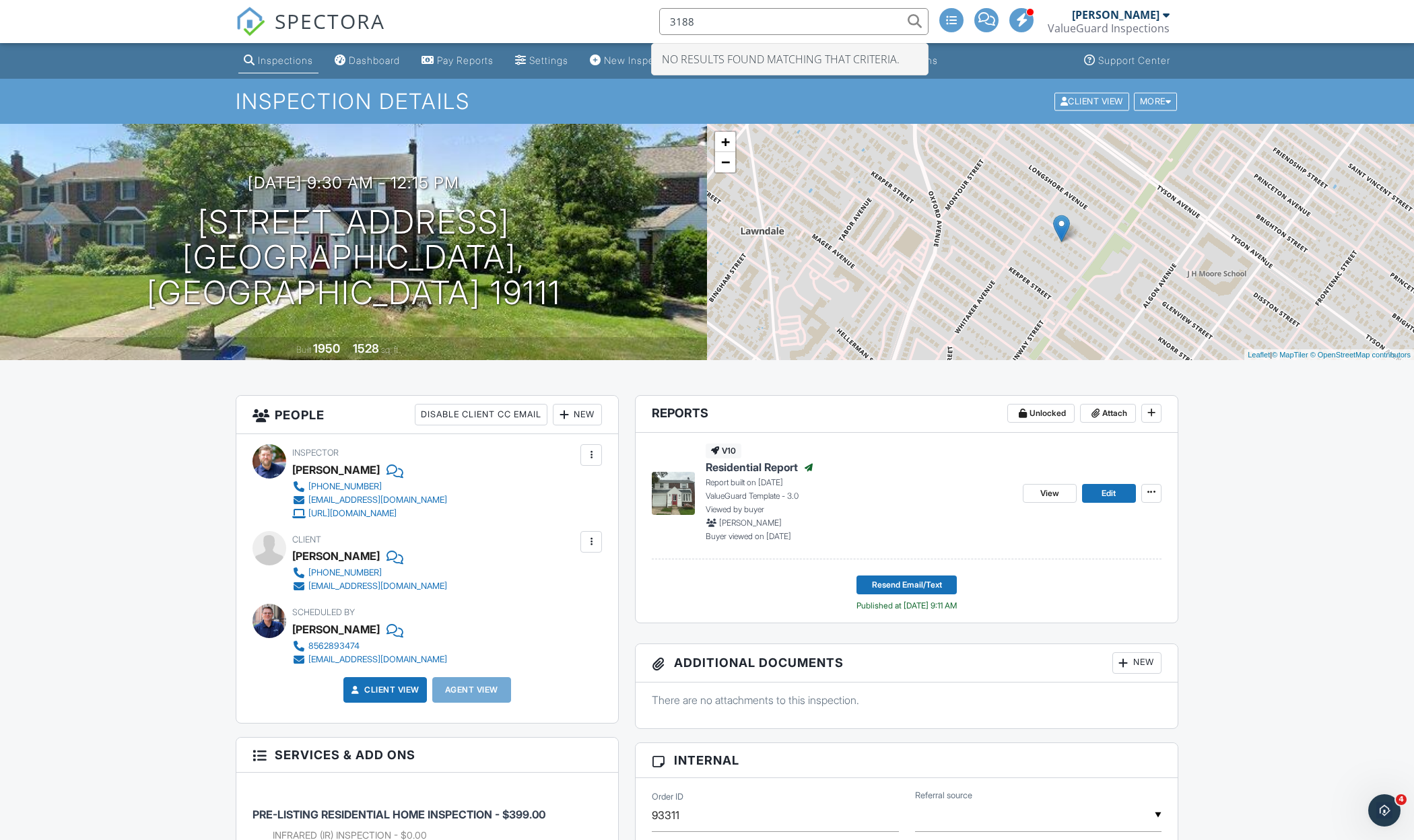
click at [768, 25] on input "3188" at bounding box center [793, 21] width 269 height 27
drag, startPoint x: 740, startPoint y: 22, endPoint x: 605, endPoint y: 32, distance: 135.4
click at [606, 32] on div "SPECTORA 3188 No results found matching that criteria. Chase Millard ValueGuard…" at bounding box center [707, 21] width 942 height 43
drag, startPoint x: 706, startPoint y: 18, endPoint x: 607, endPoint y: 18, distance: 99.0
click at [607, 18] on div "SPECTORA 3188 Chase Millard ValueGuard Inspections Role: Inspector Change Role …" at bounding box center [707, 21] width 942 height 43
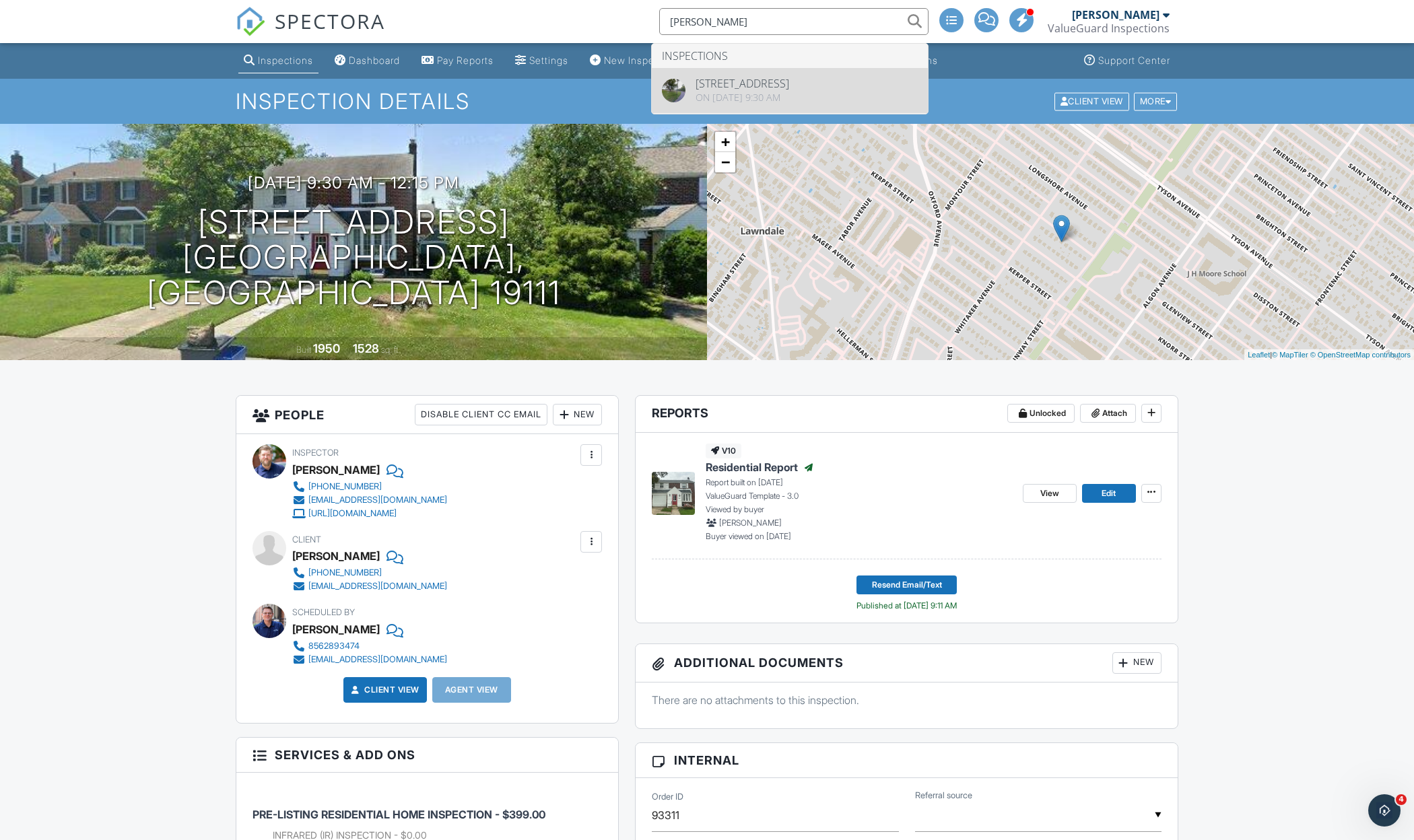
type input "drake"
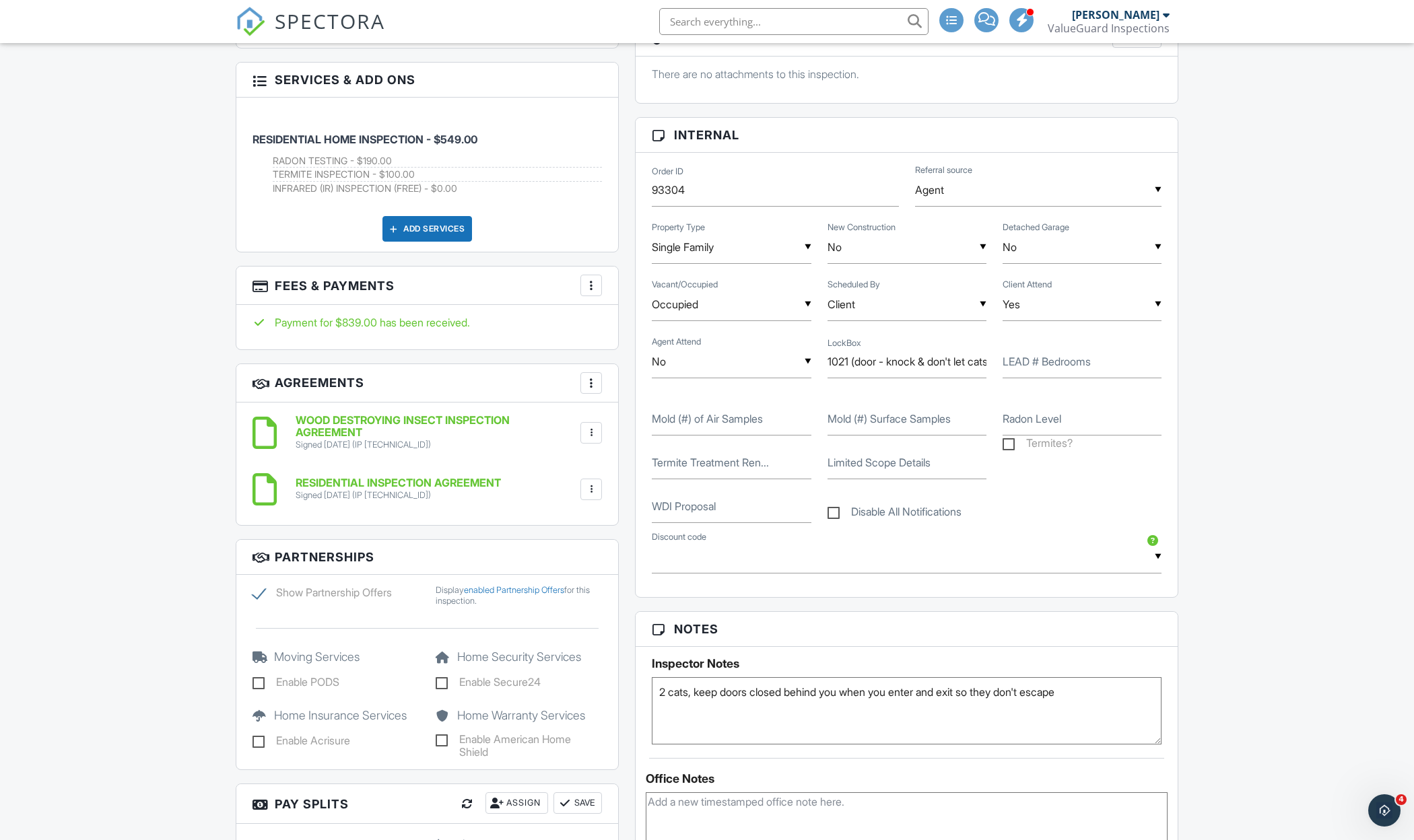
scroll to position [803, 0]
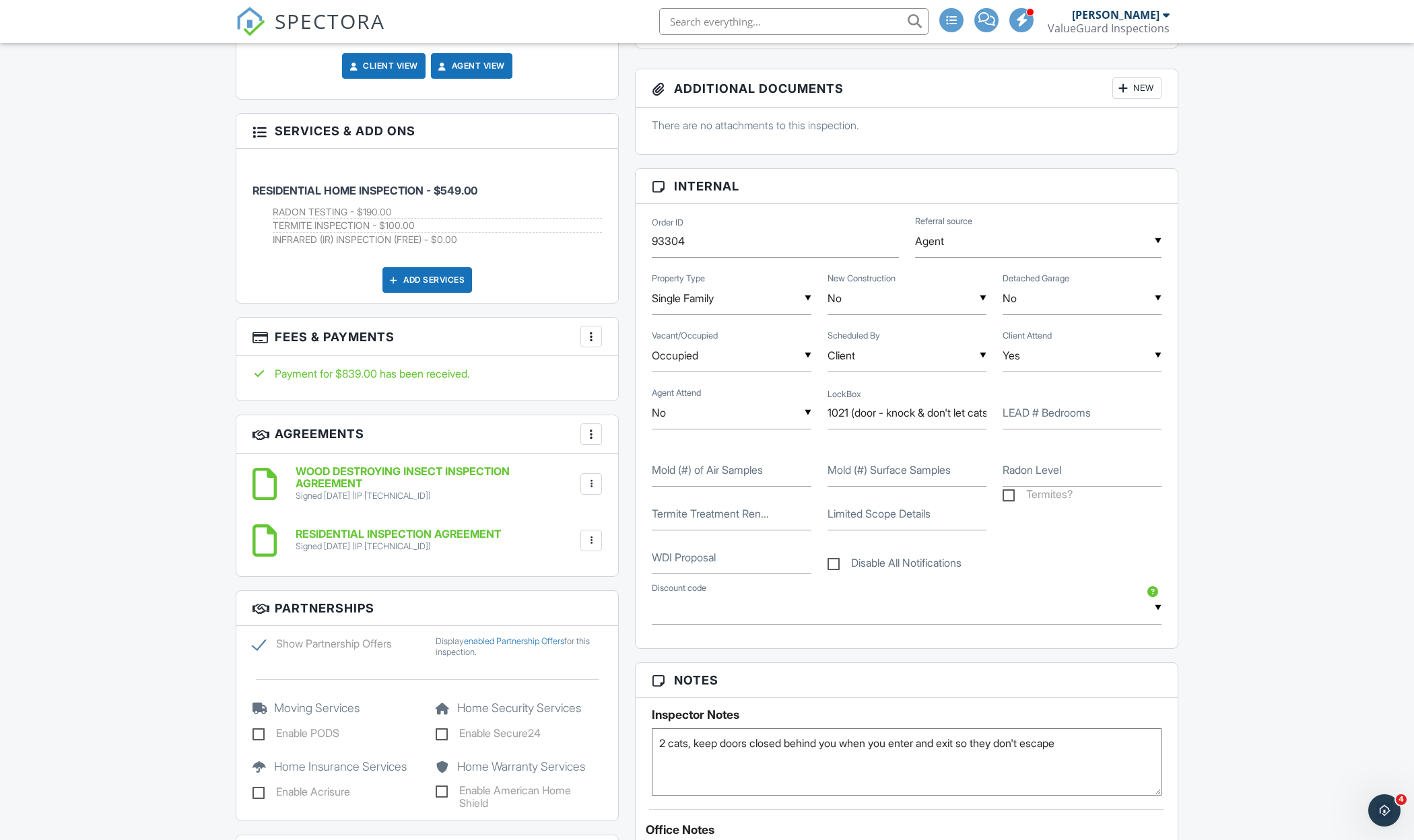
click at [596, 335] on div at bounding box center [590, 336] width 13 height 13
click at [611, 371] on li "Edit Fees & Payments" at bounding box center [658, 378] width 141 height 34
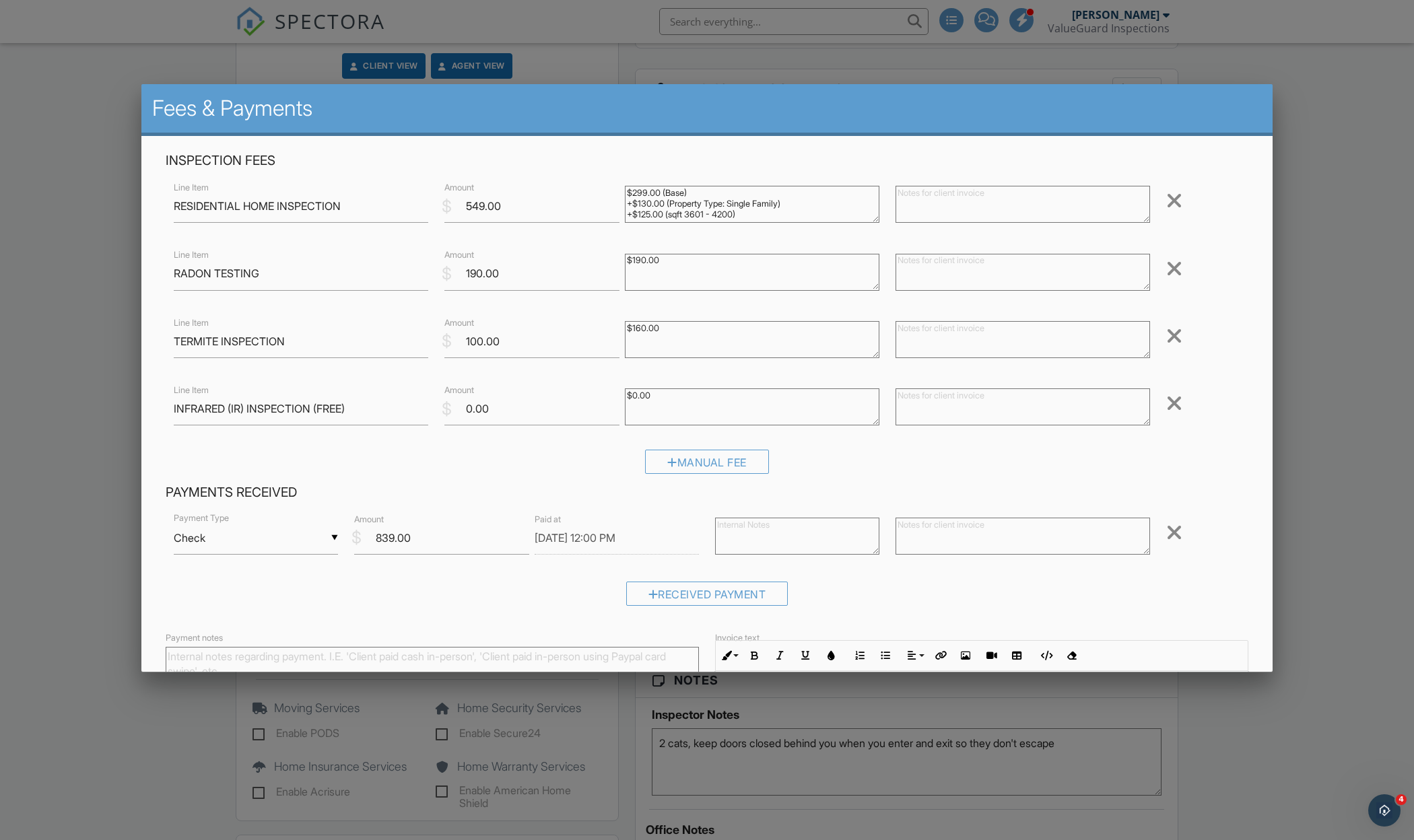
click at [752, 529] on textarea at bounding box center [797, 536] width 165 height 37
type textarea "deposit 9/26"
click at [566, 604] on div "Received Payment" at bounding box center [706, 599] width 1083 height 35
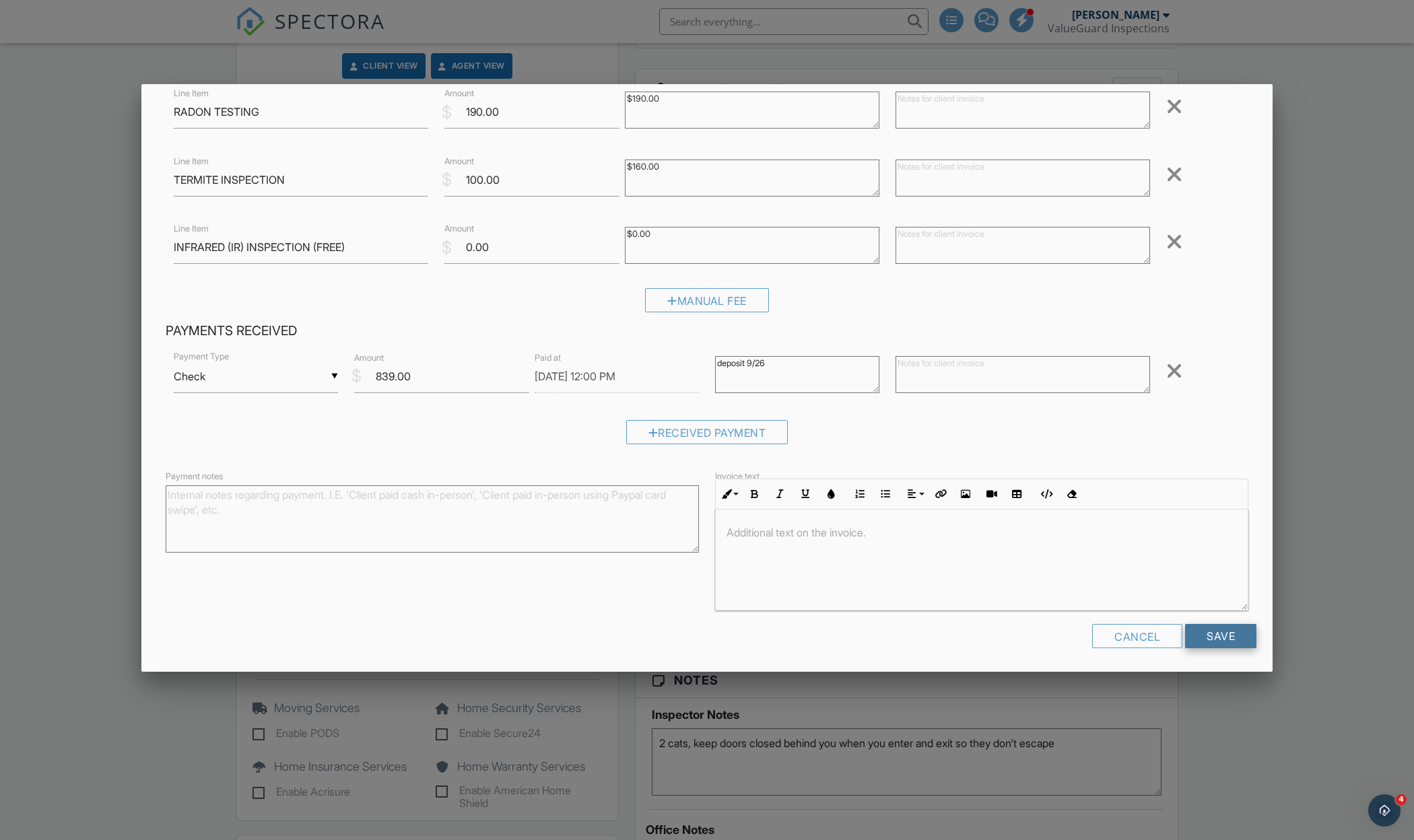
scroll to position [160, 0]
click at [1204, 637] on input "Save" at bounding box center [1220, 637] width 71 height 24
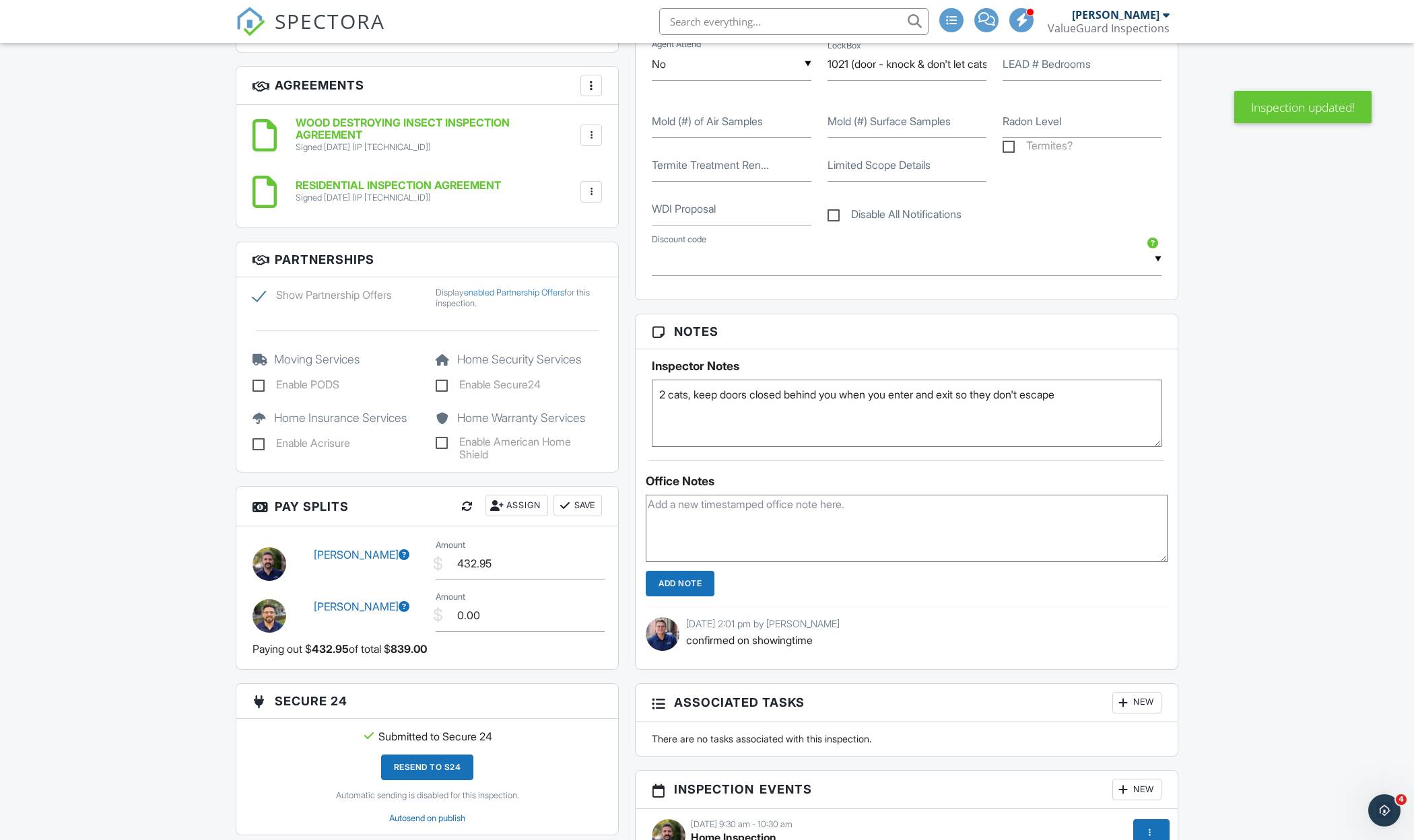
scroll to position [1153, 0]
click at [499, 507] on div at bounding box center [497, 504] width 13 height 13
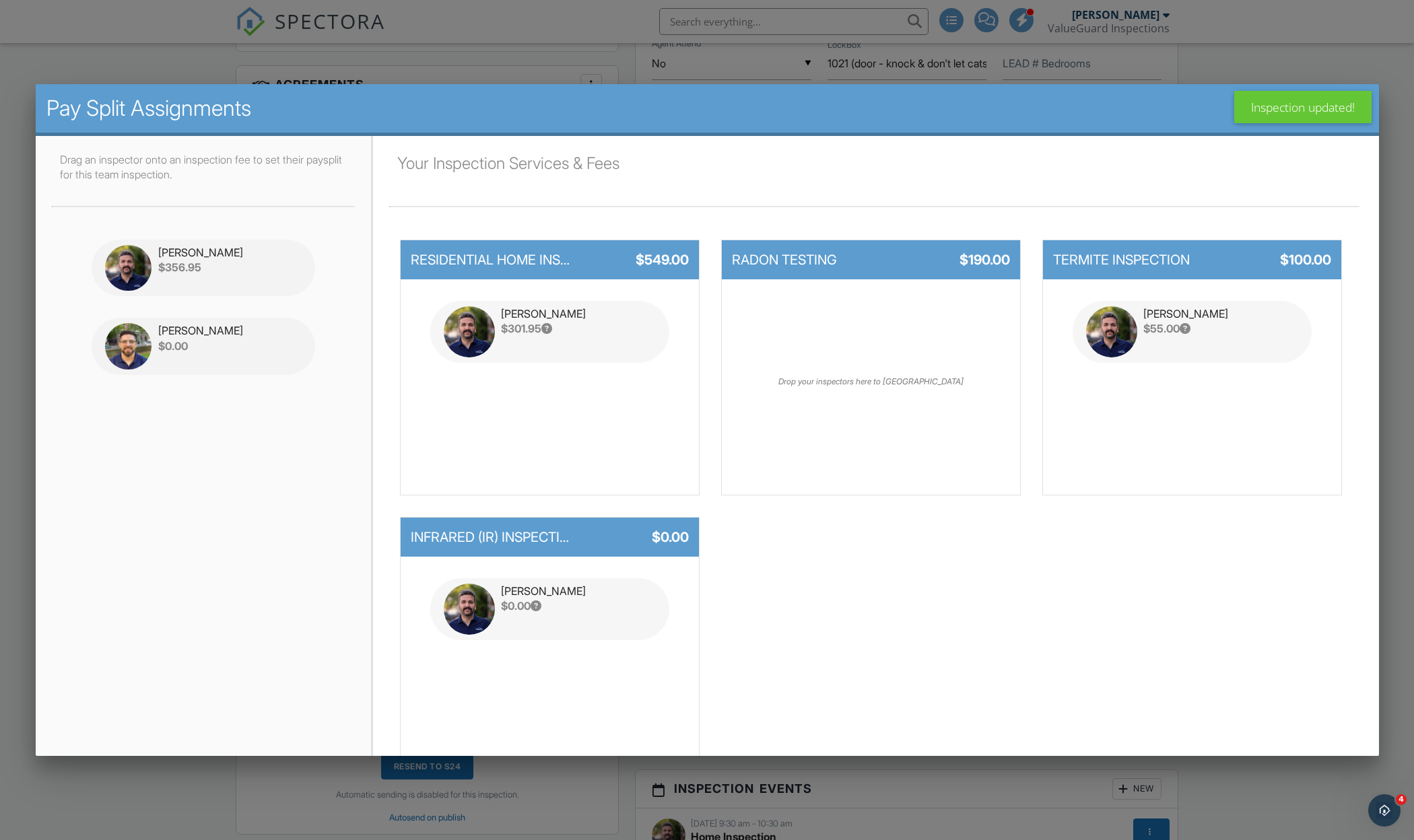
click at [198, 498] on div "Steven Haslam $356.95 Tyler Gilger $0.00" at bounding box center [203, 444] width 304 height 431
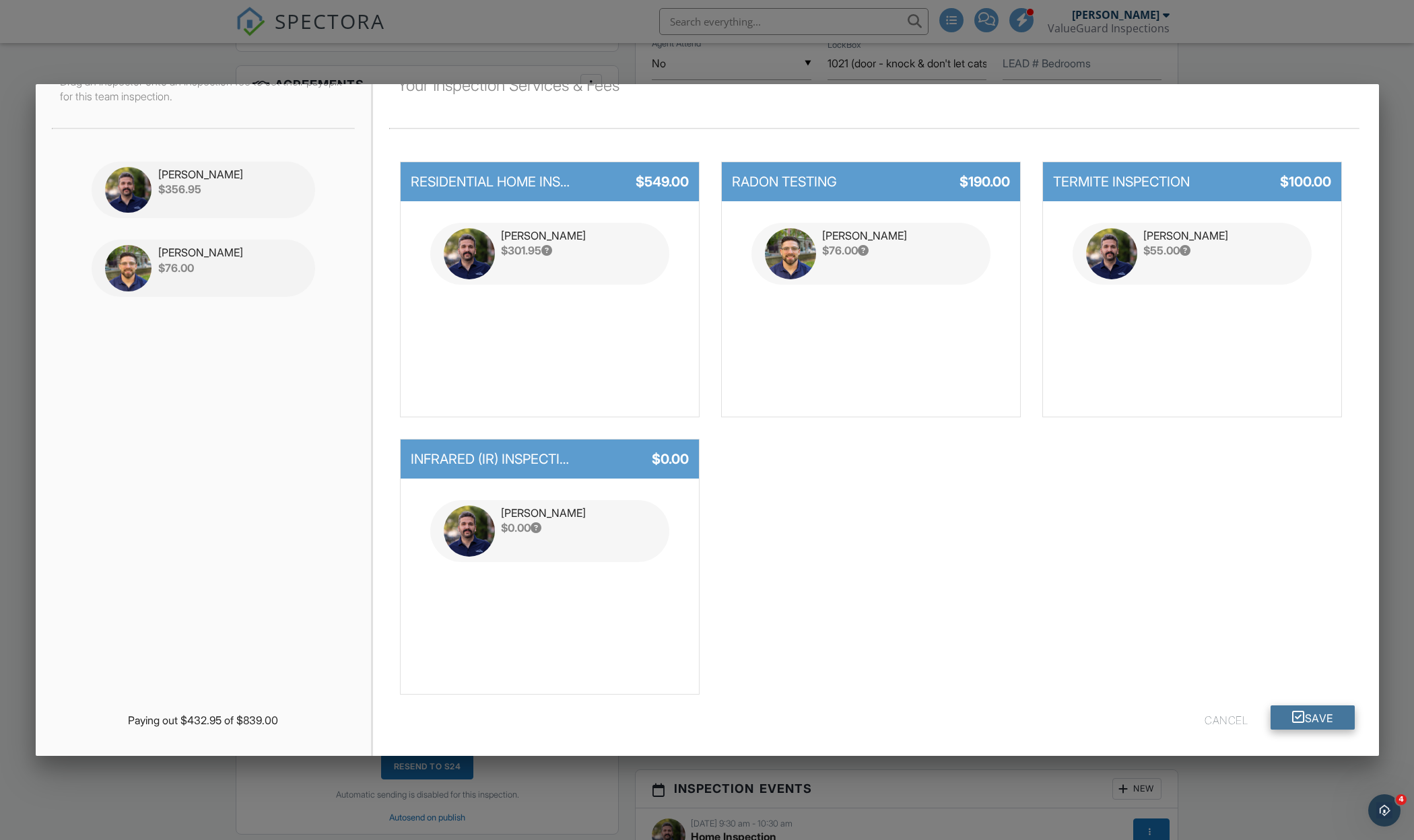
scroll to position [77, 0]
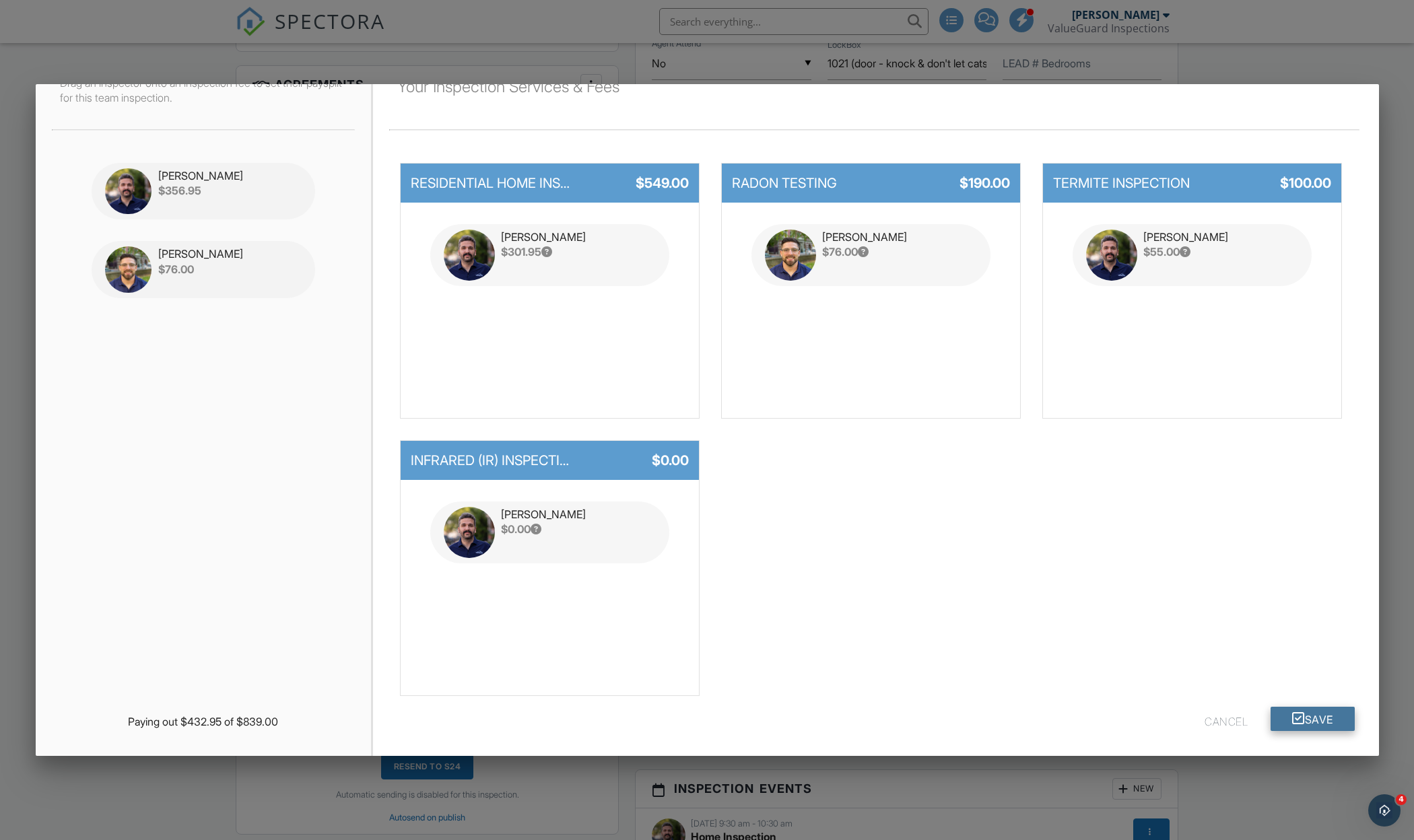
click at [1329, 714] on button "Save" at bounding box center [1312, 719] width 84 height 24
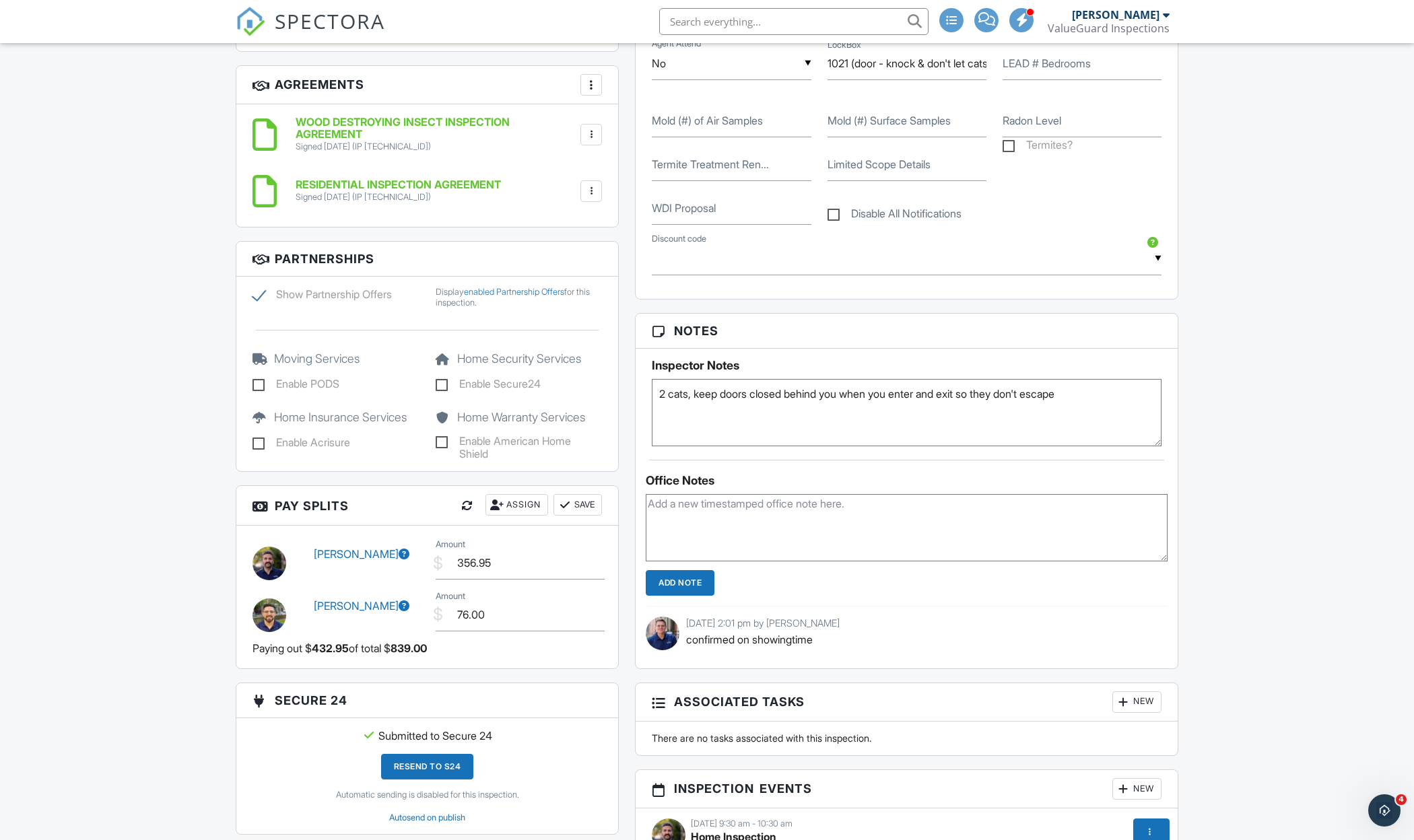
click at [709, 18] on input "text" at bounding box center [793, 21] width 269 height 27
type input "715 mill"
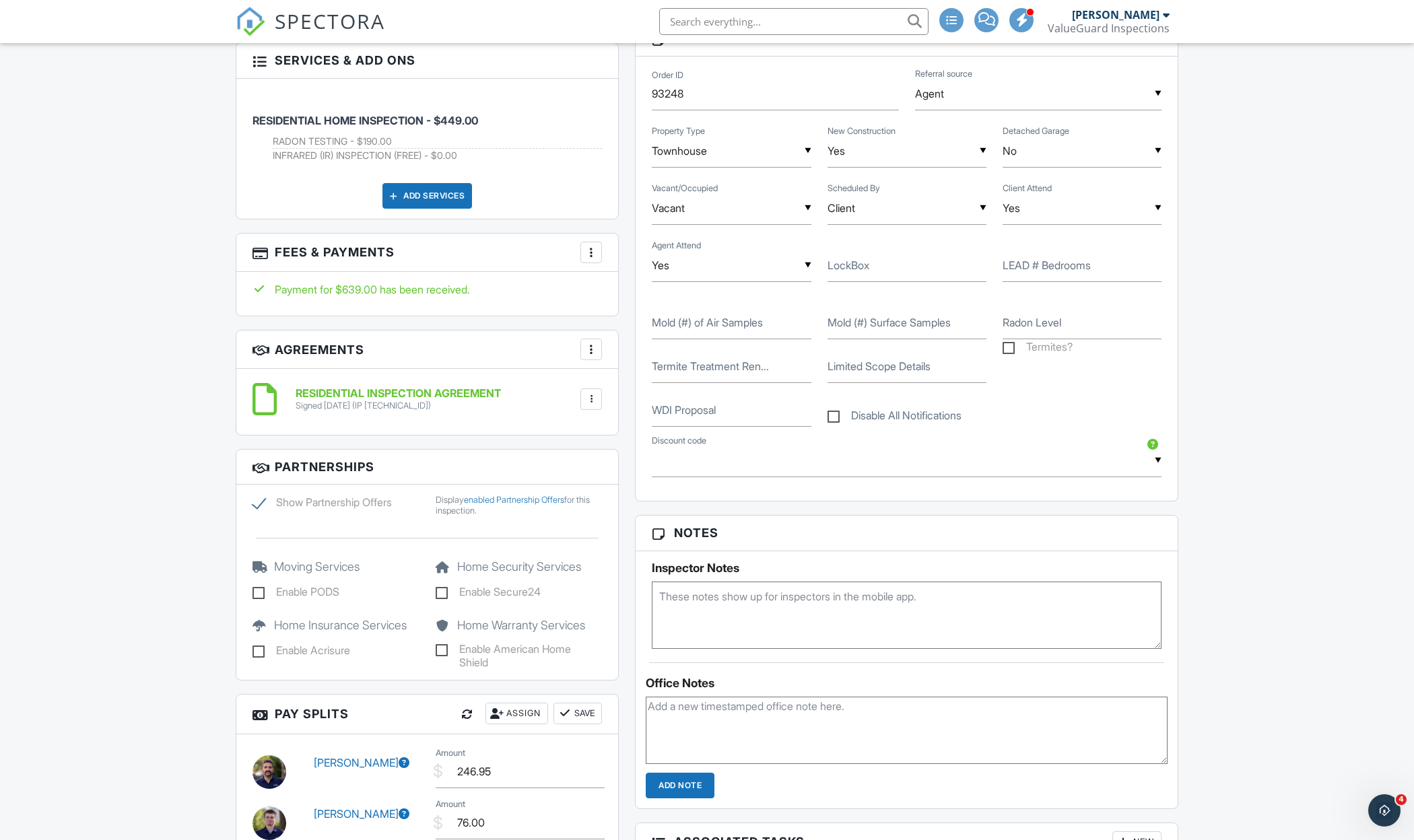
scroll to position [786, 0]
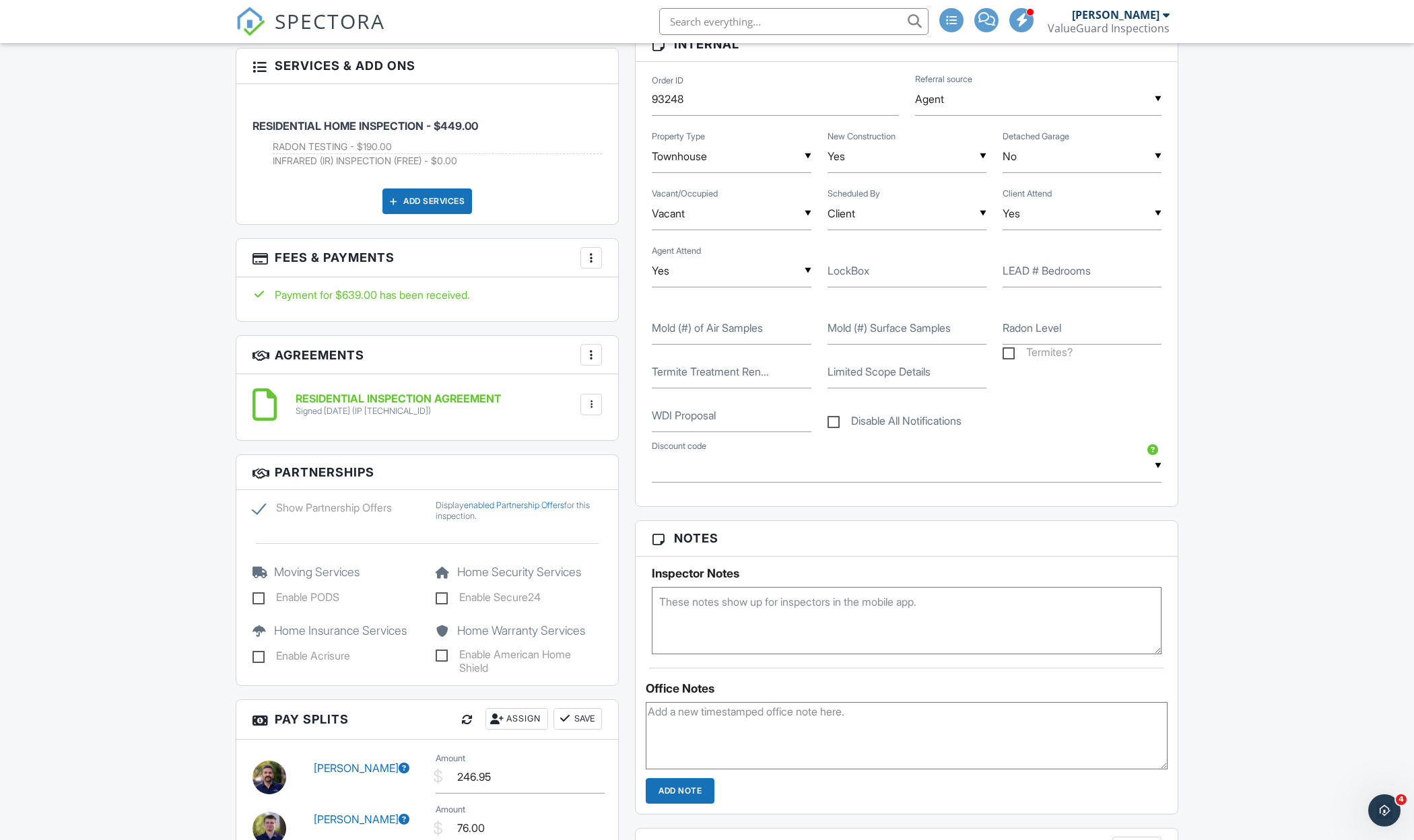
click at [588, 251] on div at bounding box center [590, 258] width 13 height 13
click at [624, 287] on li "Edit Fees & Payments" at bounding box center [658, 299] width 141 height 34
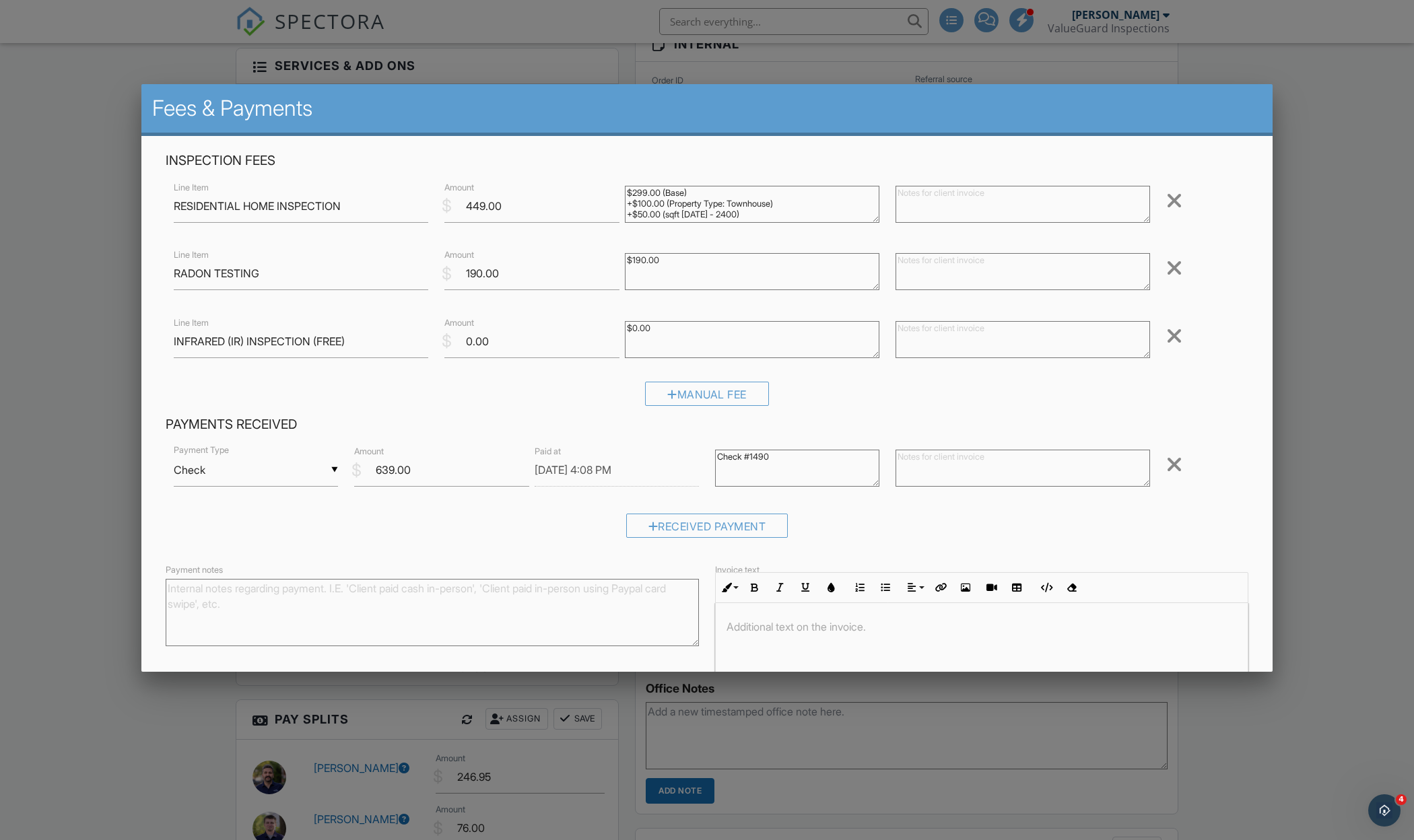
click at [777, 460] on textarea "Check #1490" at bounding box center [797, 468] width 165 height 37
click at [717, 457] on textarea "Check #1490" at bounding box center [797, 468] width 165 height 37
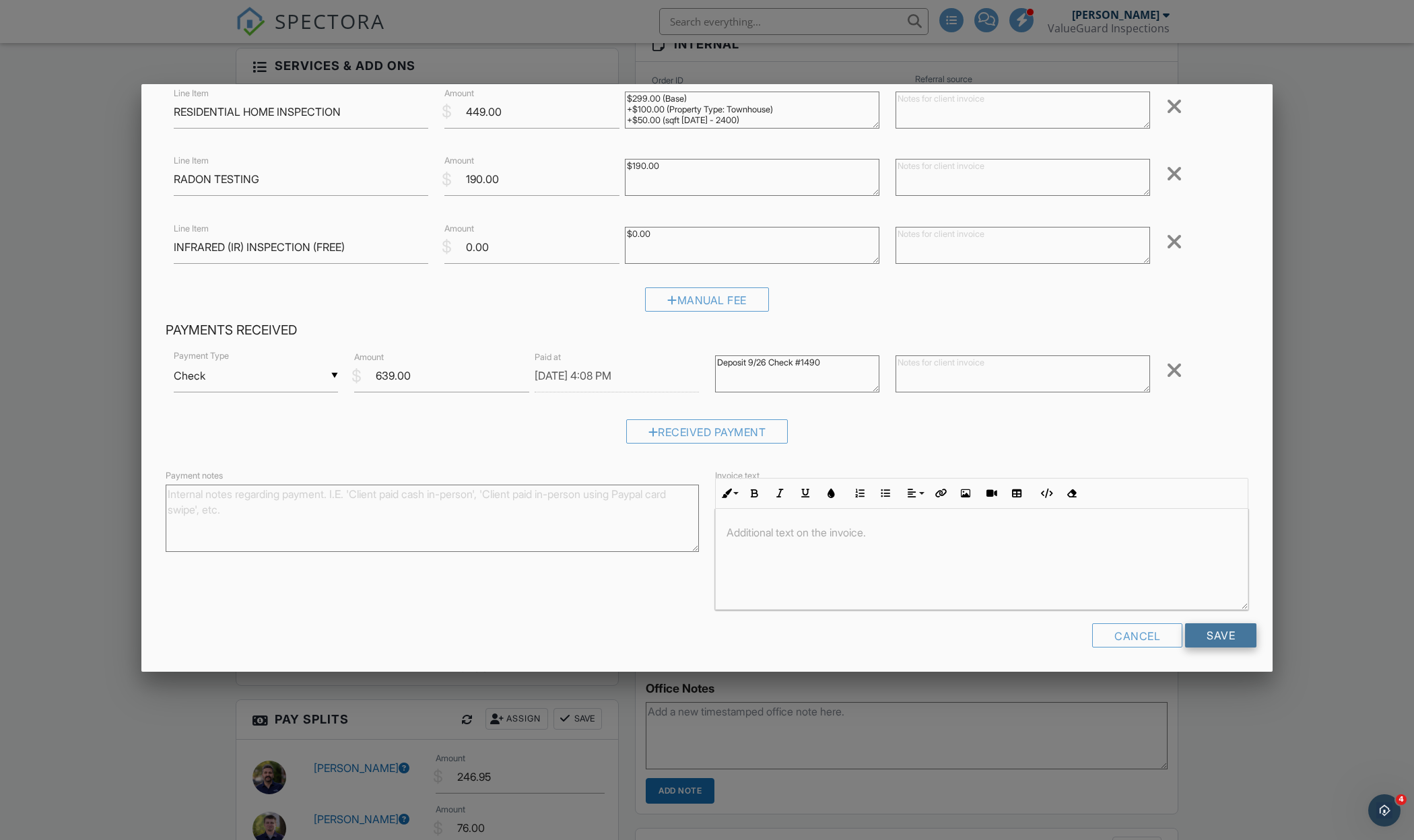
scroll to position [93, 0]
type textarea "Deposit 9/26 Check #1490"
click at [1201, 637] on input "Save" at bounding box center [1220, 637] width 71 height 24
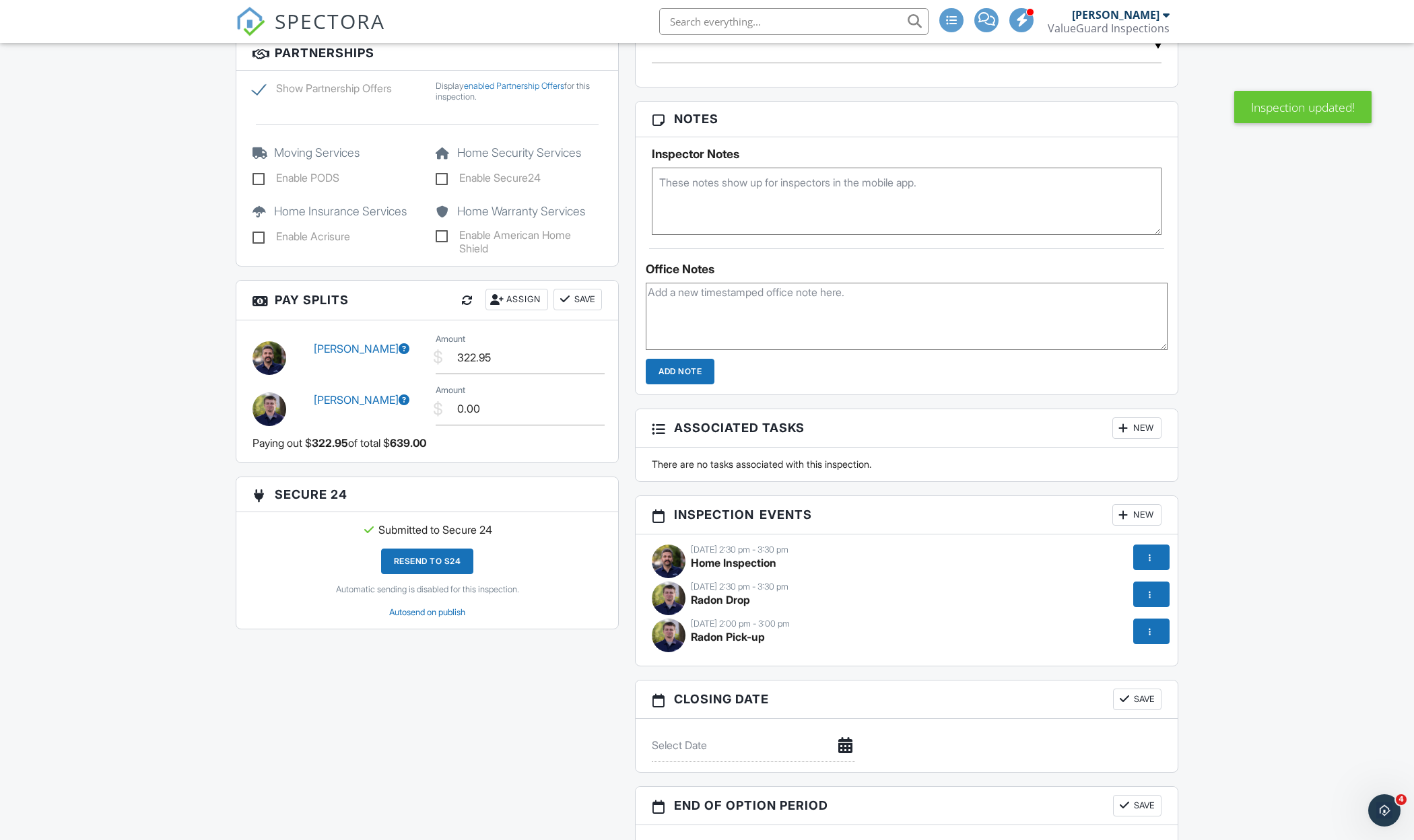
scroll to position [1200, 0]
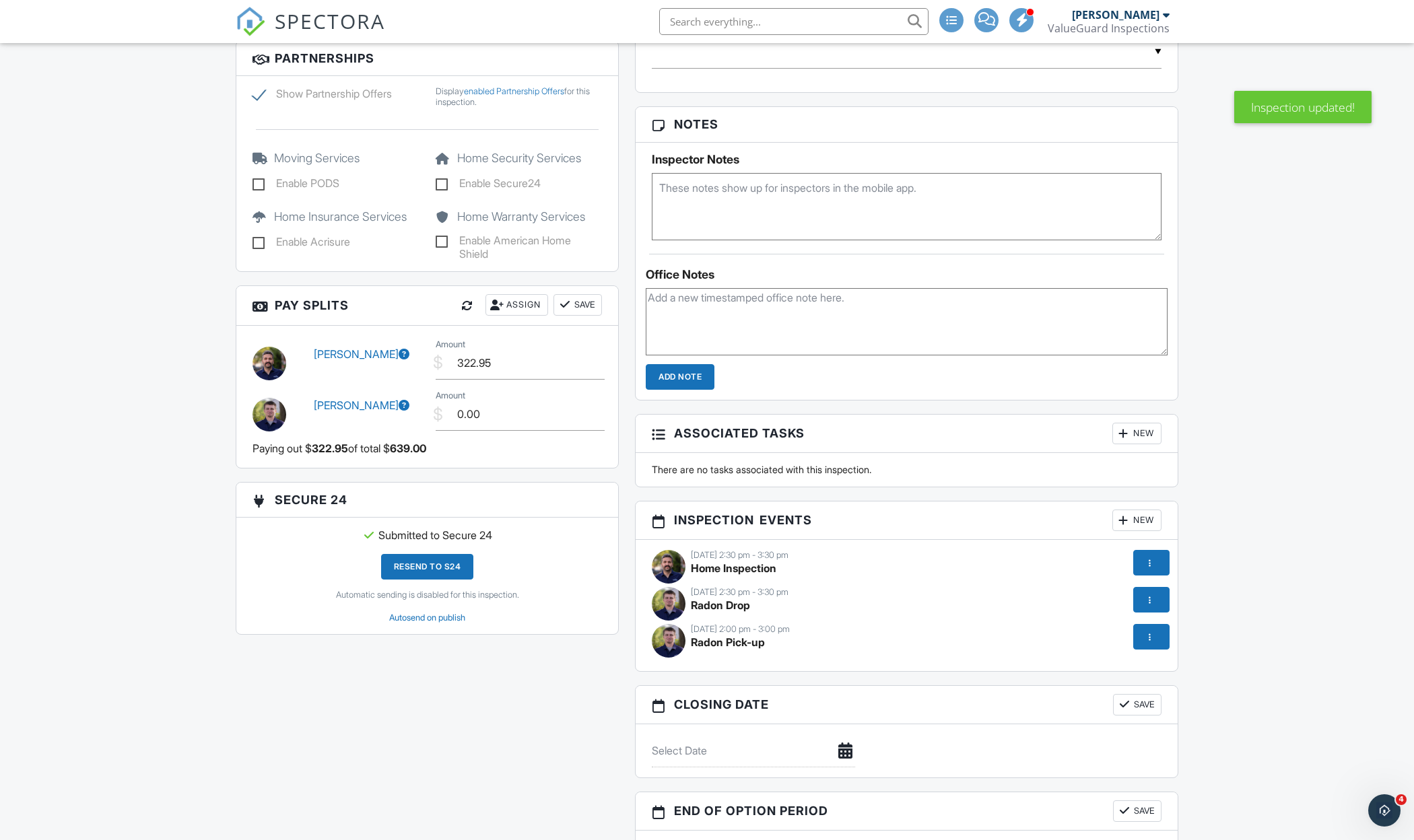
click at [512, 300] on div "Assign" at bounding box center [516, 305] width 63 height 22
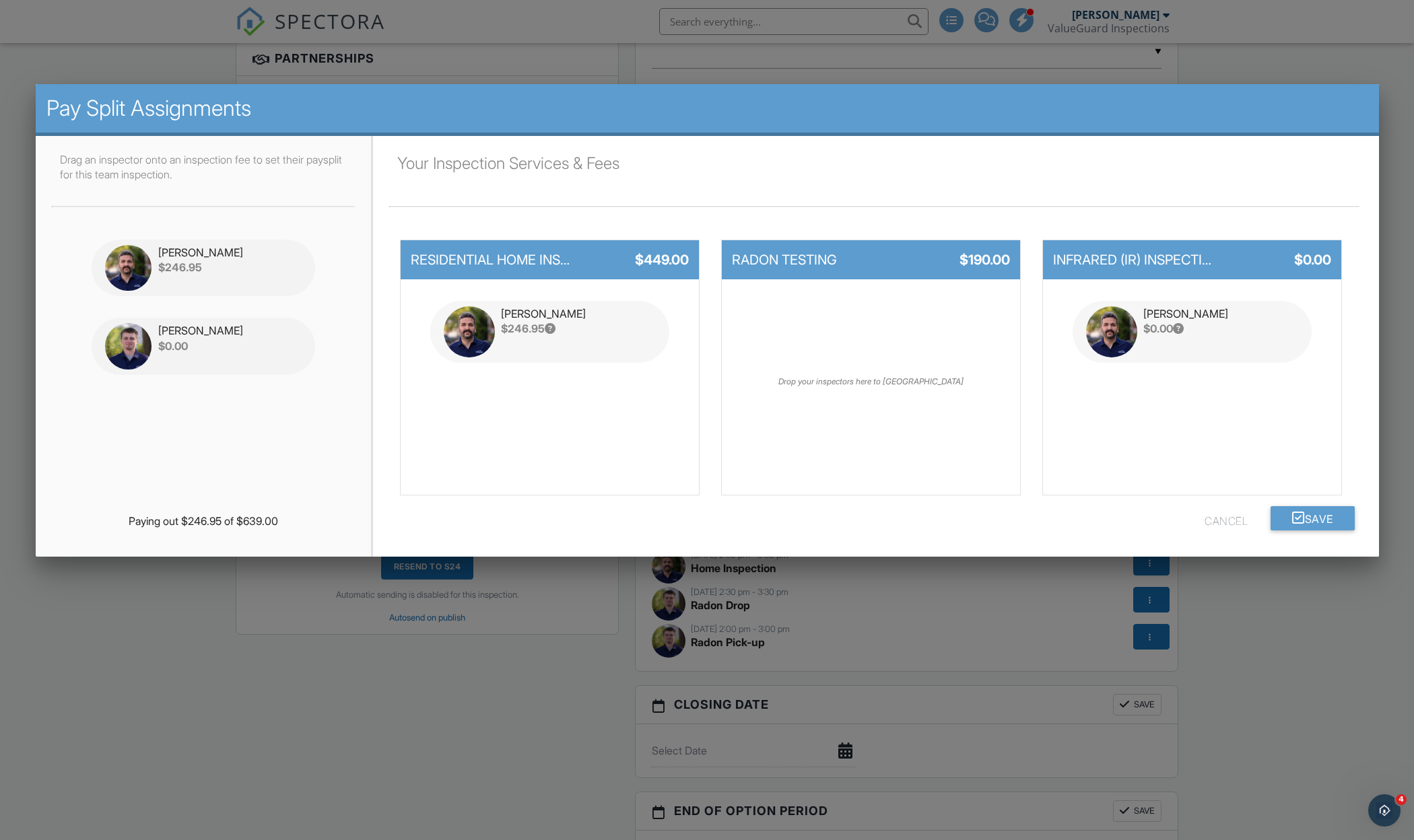
click at [242, 452] on div "Drag an inspector onto an inspection fee to set their paysplit for this team in…" at bounding box center [204, 298] width 336 height 324
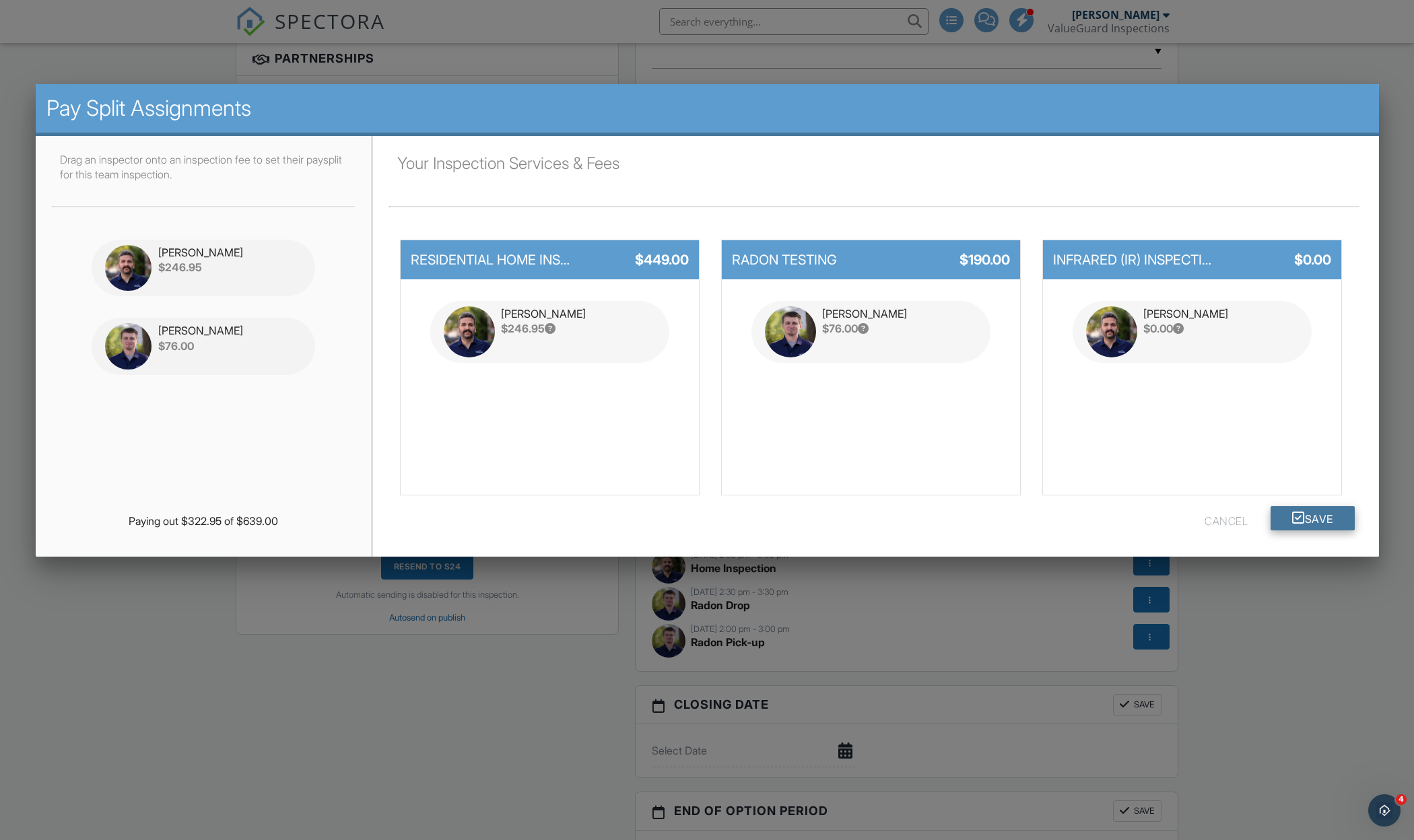
click at [1321, 520] on button "Save" at bounding box center [1312, 518] width 84 height 24
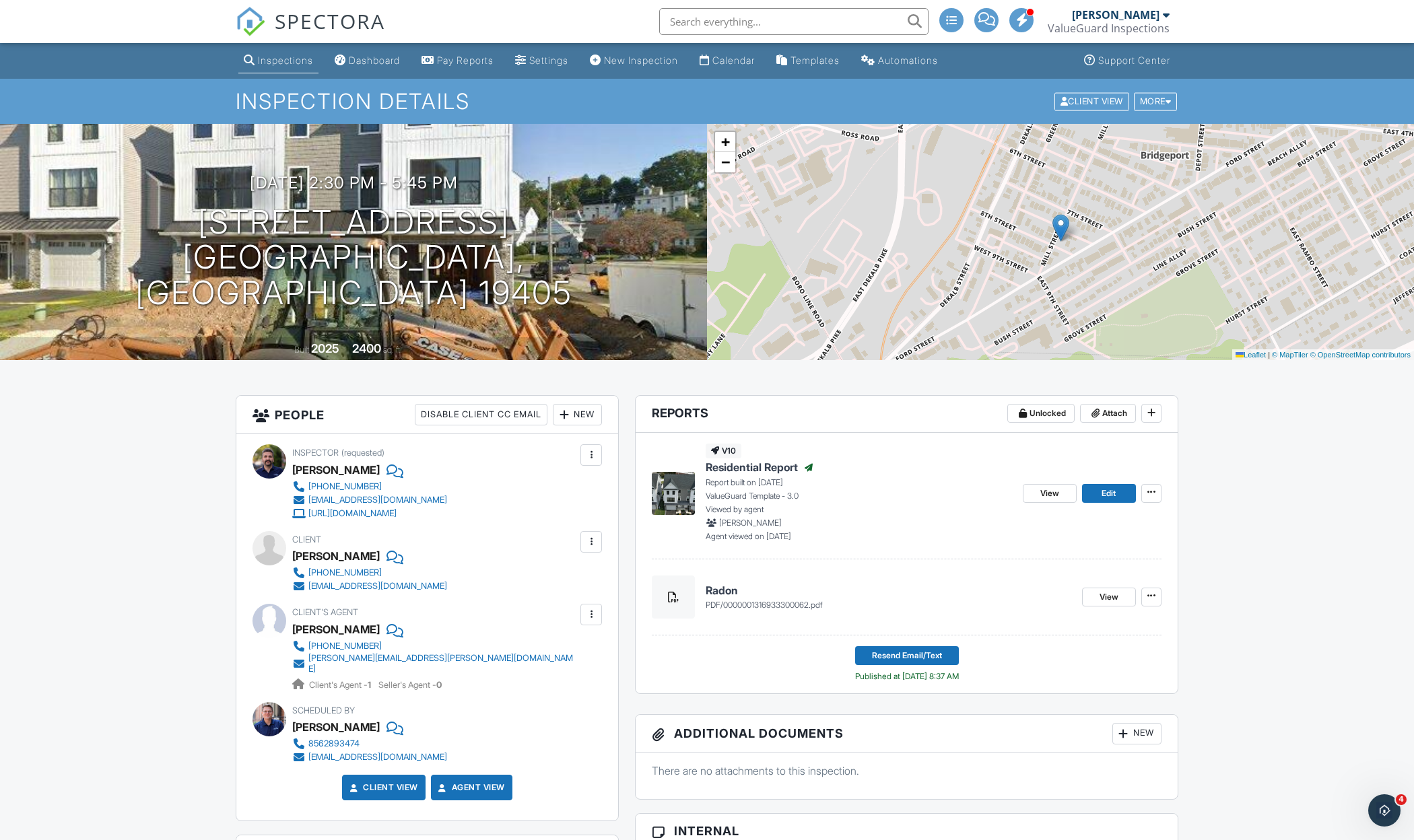
click at [345, 24] on span "SPECTORA" at bounding box center [330, 21] width 110 height 28
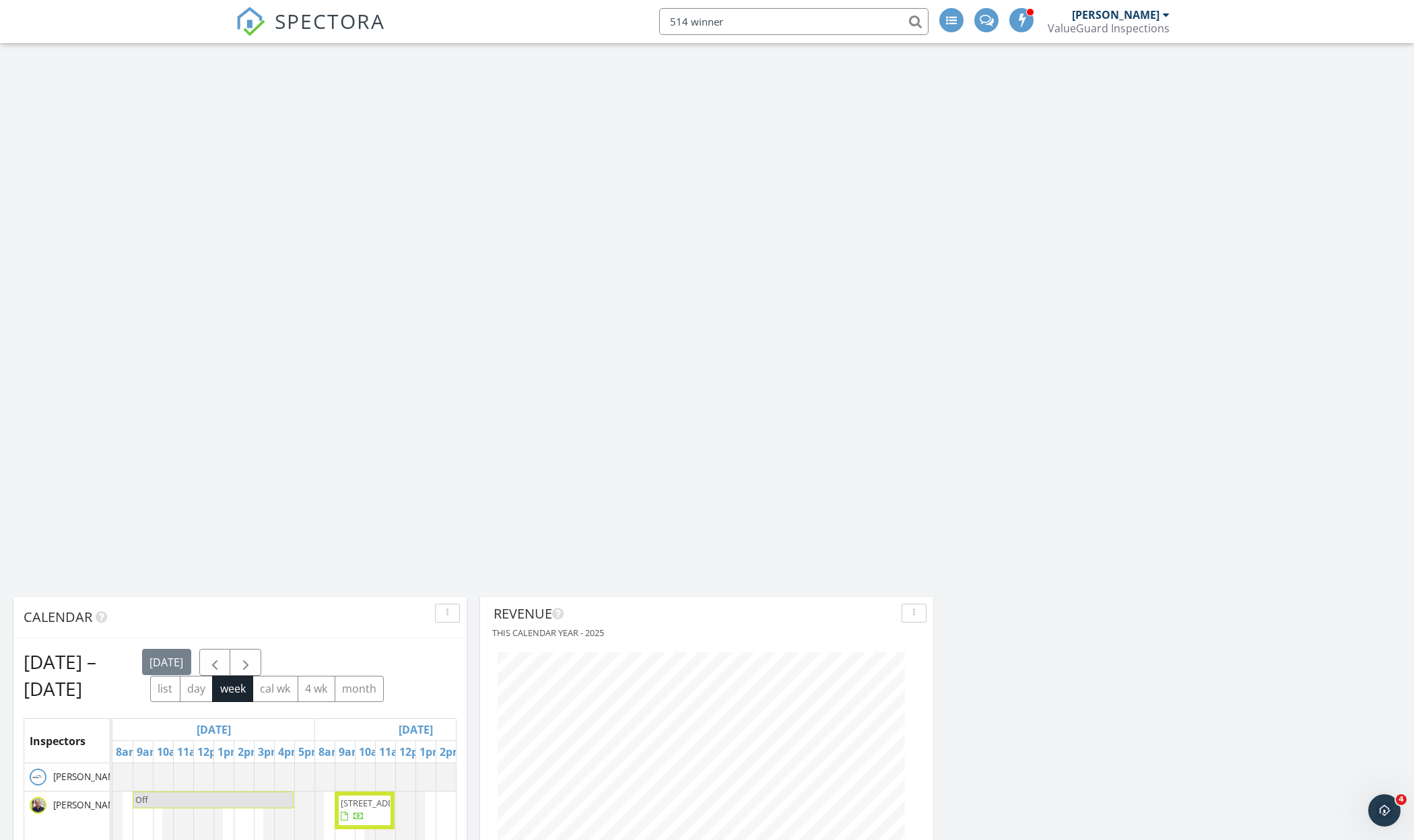
type input "514 winner"
click at [326, 21] on span "SPECTORA" at bounding box center [330, 21] width 110 height 28
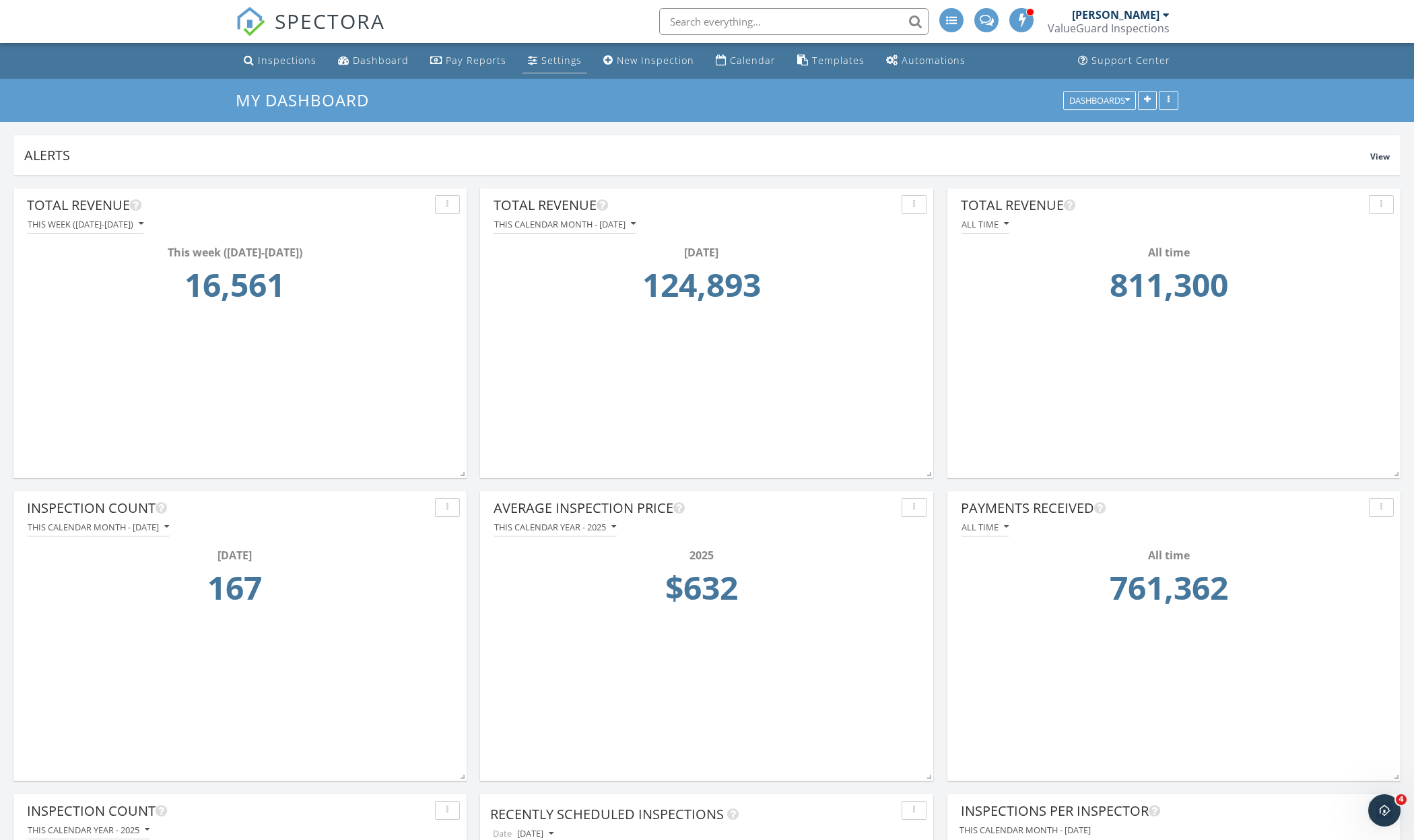
click at [554, 58] on div "Settings" at bounding box center [561, 60] width 40 height 13
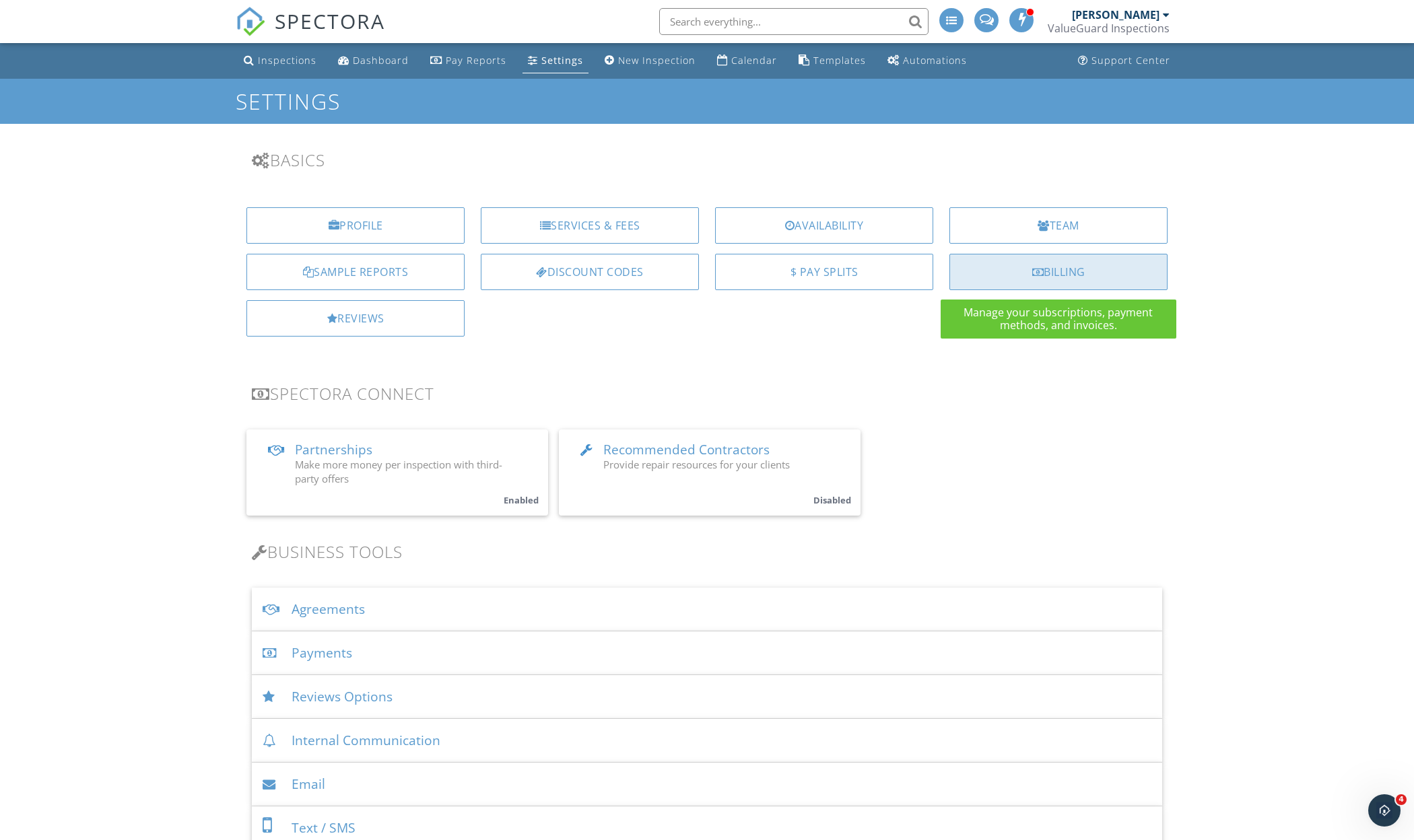
click at [1009, 282] on div "Billing" at bounding box center [1058, 271] width 218 height 36
click at [420, 644] on div "Payments" at bounding box center [706, 653] width 910 height 44
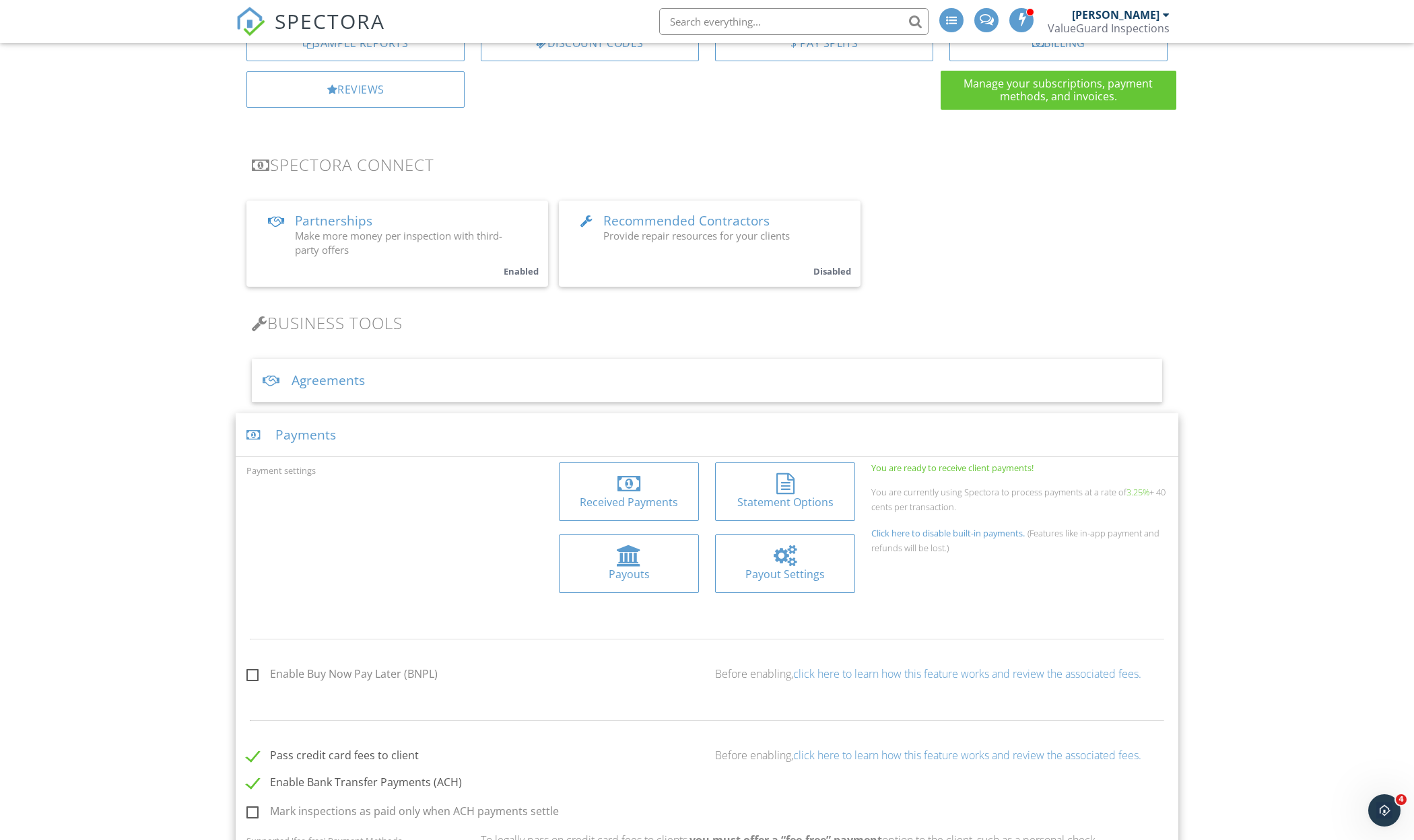
scroll to position [294, 0]
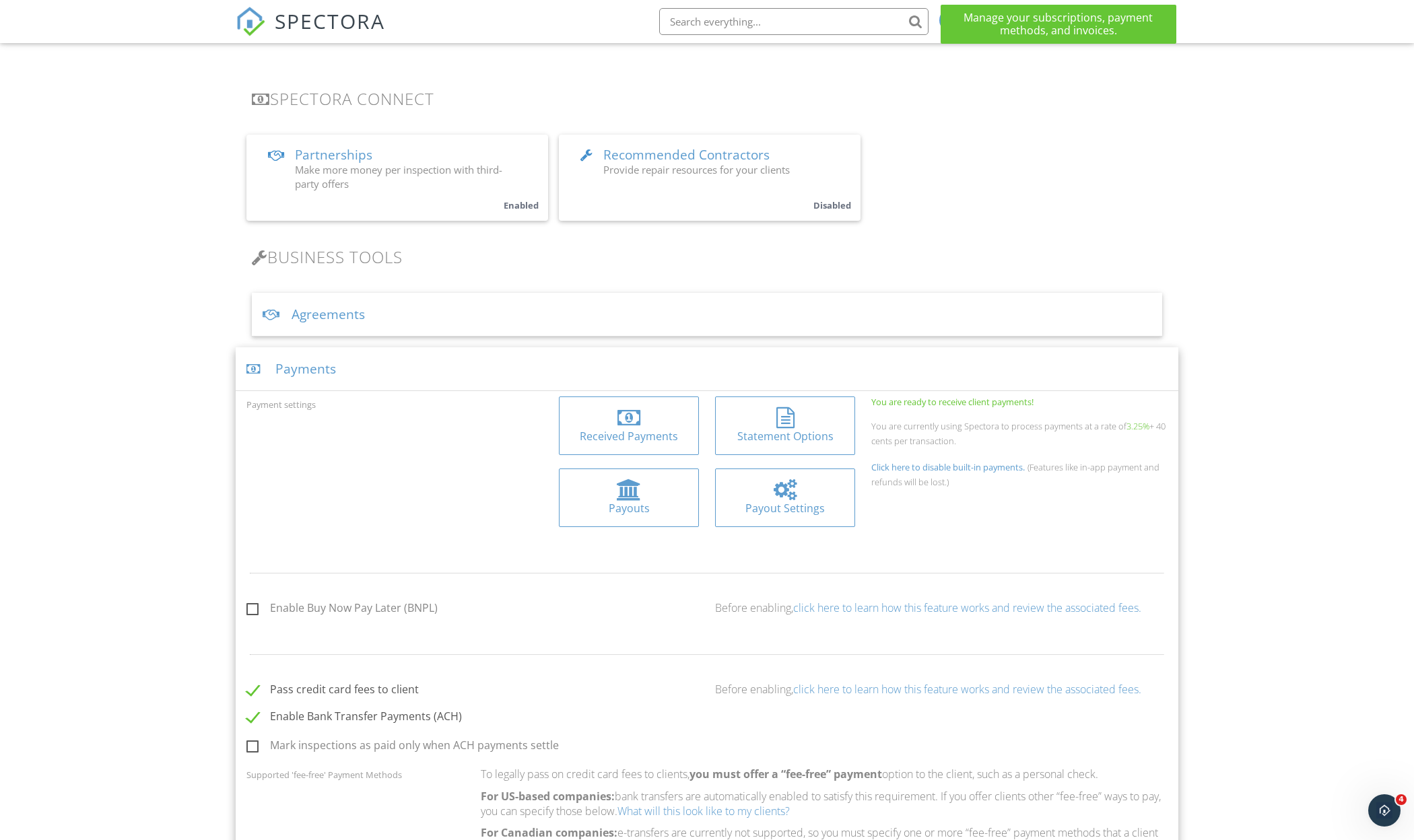
click at [618, 428] on div "Received Payments" at bounding box center [629, 436] width 119 height 15
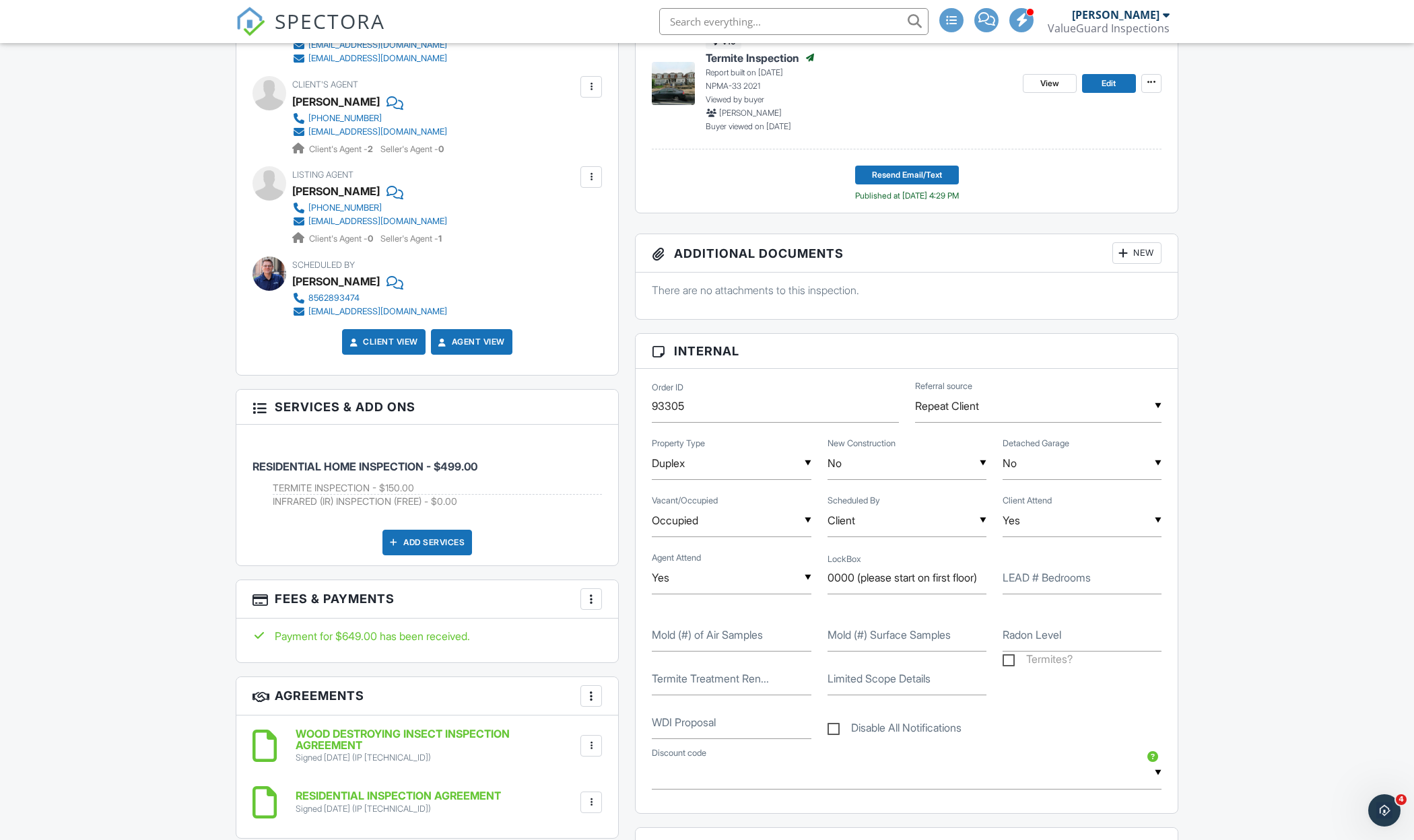
scroll to position [557, 0]
